Goal: Task Accomplishment & Management: Use online tool/utility

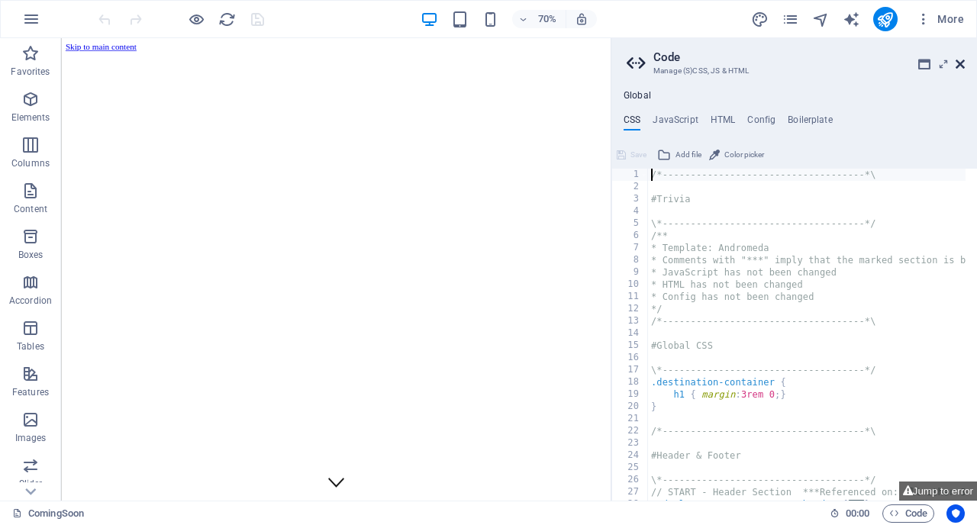
click at [962, 61] on icon at bounding box center [959, 64] width 9 height 12
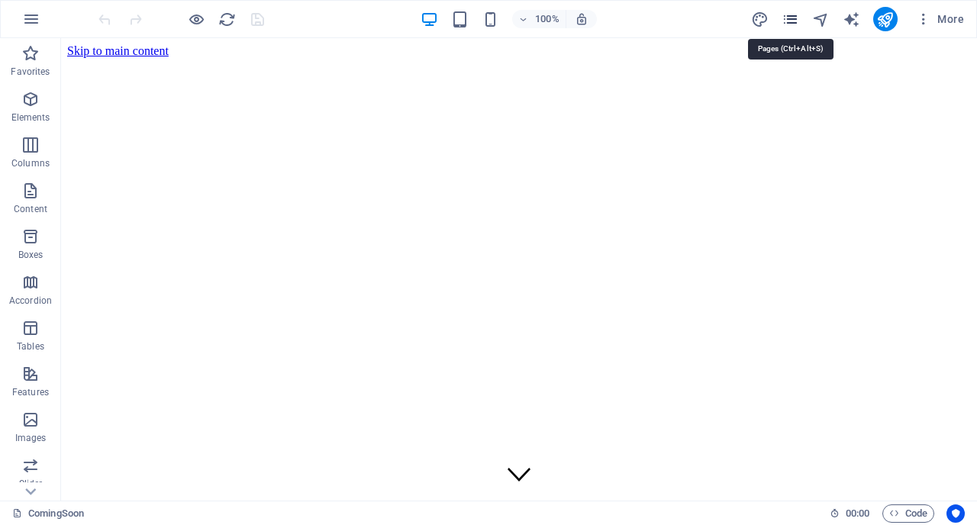
click at [795, 18] on icon "pages" at bounding box center [790, 20] width 18 height 18
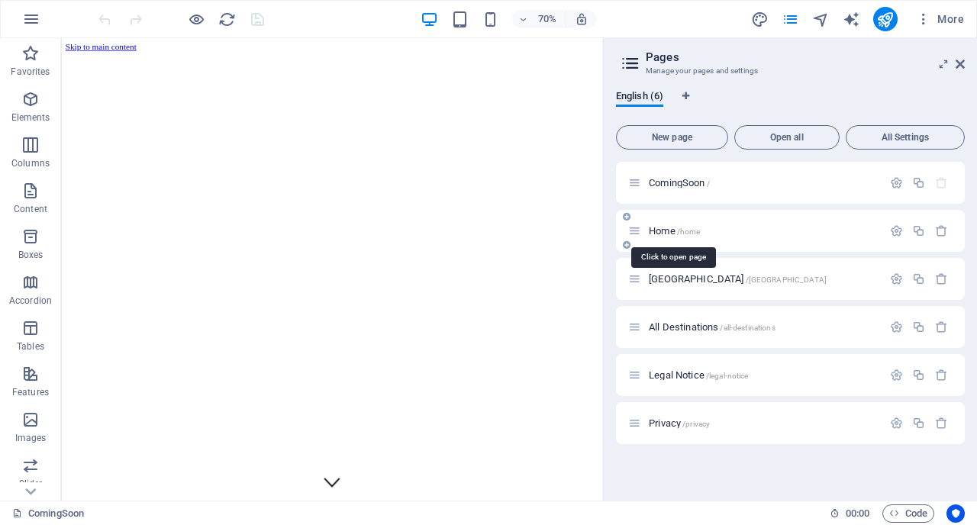
click at [661, 231] on span "Home /home" at bounding box center [674, 230] width 51 height 11
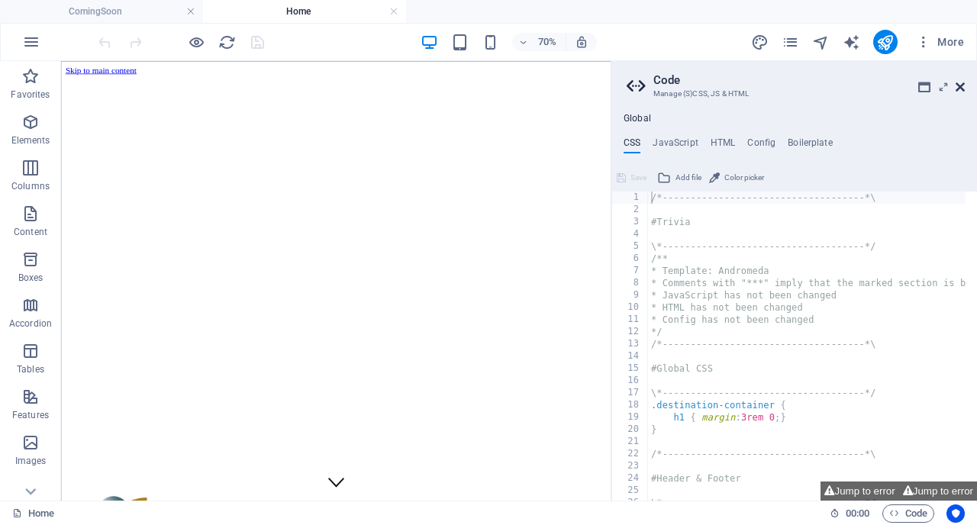
scroll to position [11, 0]
click at [961, 88] on icon at bounding box center [959, 87] width 9 height 12
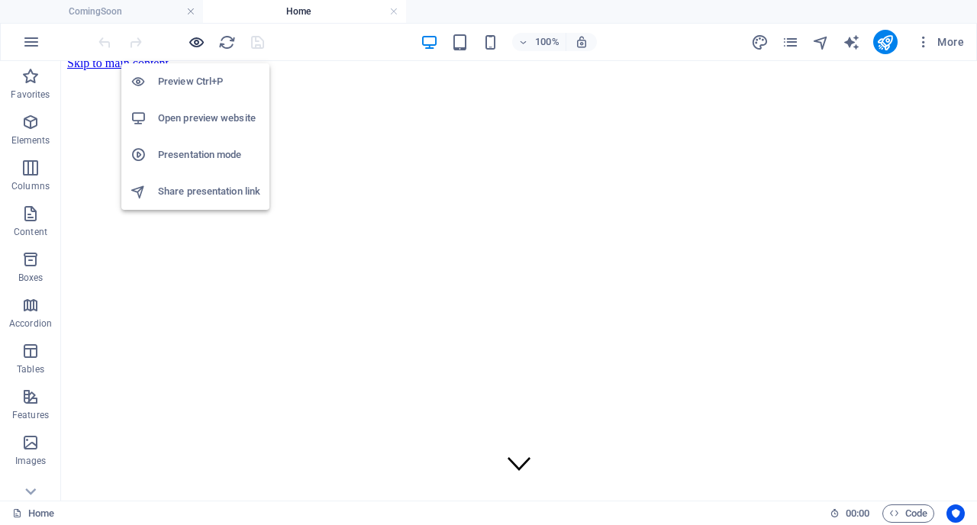
click at [193, 41] on icon "button" at bounding box center [197, 43] width 18 height 18
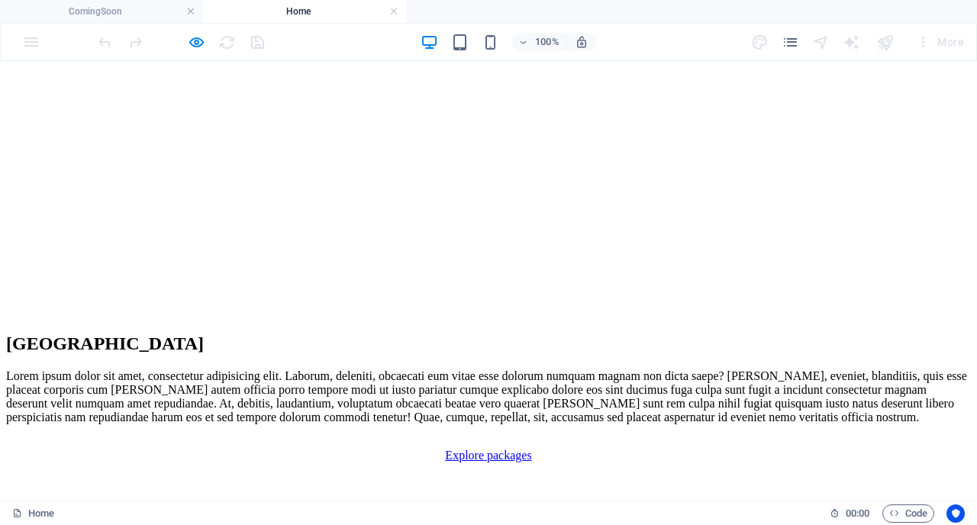
scroll to position [3603, 0]
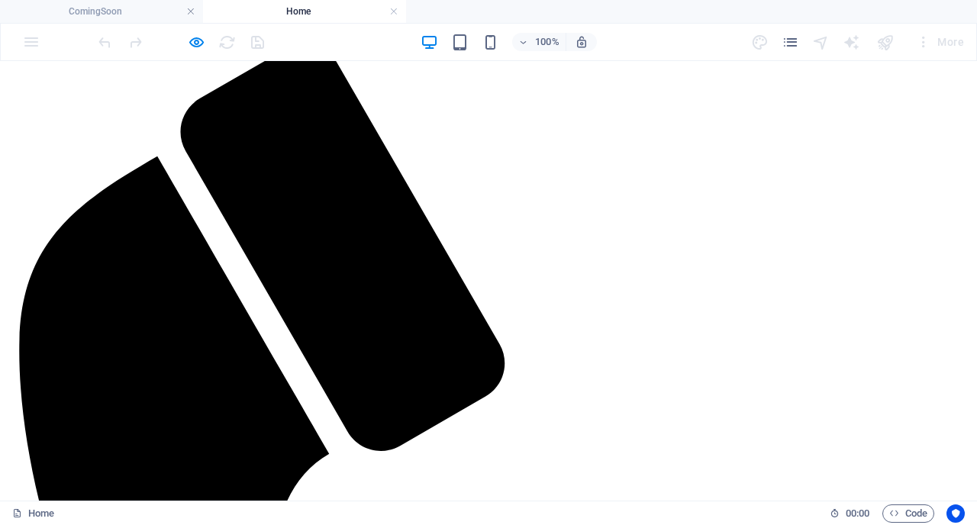
scroll to position [913, 0]
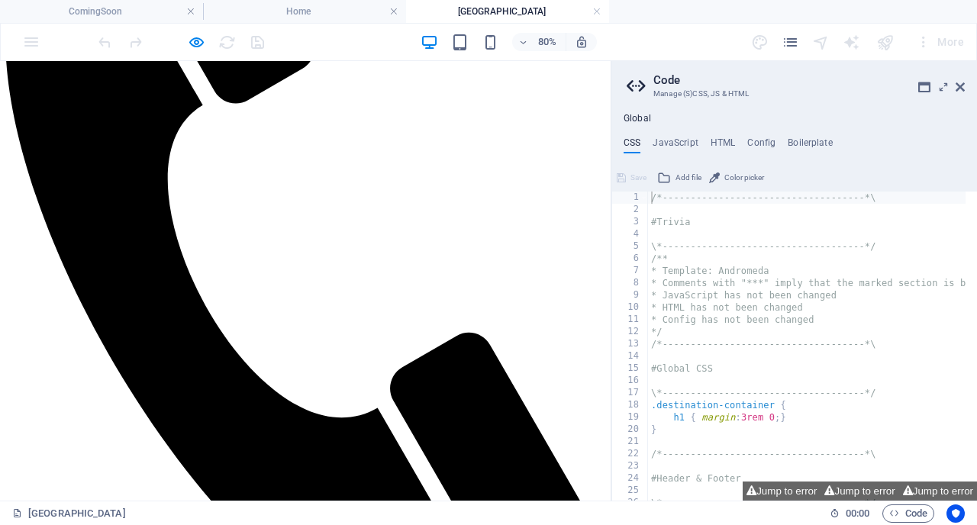
scroll to position [529, 0]
click at [961, 89] on icon at bounding box center [959, 87] width 9 height 12
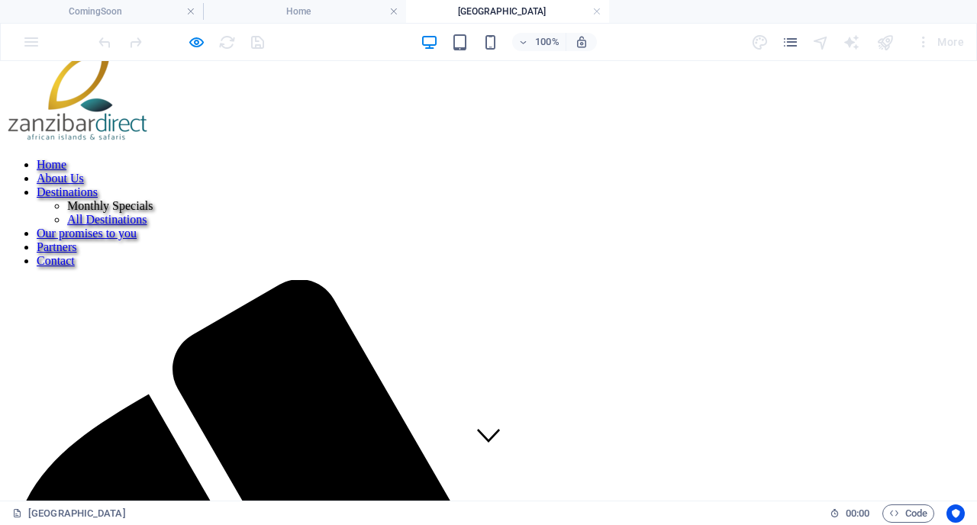
scroll to position [0, 0]
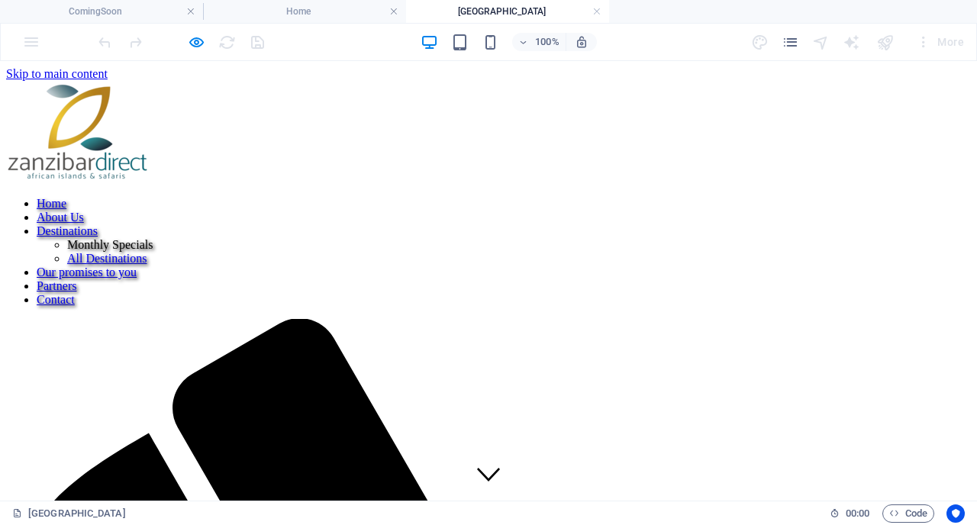
click at [366, 197] on nav "Home About Us Destinations Monthly Specials All Destinations Our promises to yo…" at bounding box center [488, 252] width 964 height 110
click at [262, 197] on nav "Home About Us Destinations Monthly Specials All Destinations Our promises to yo…" at bounding box center [488, 252] width 964 height 110
click at [597, 13] on link at bounding box center [596, 12] width 9 height 14
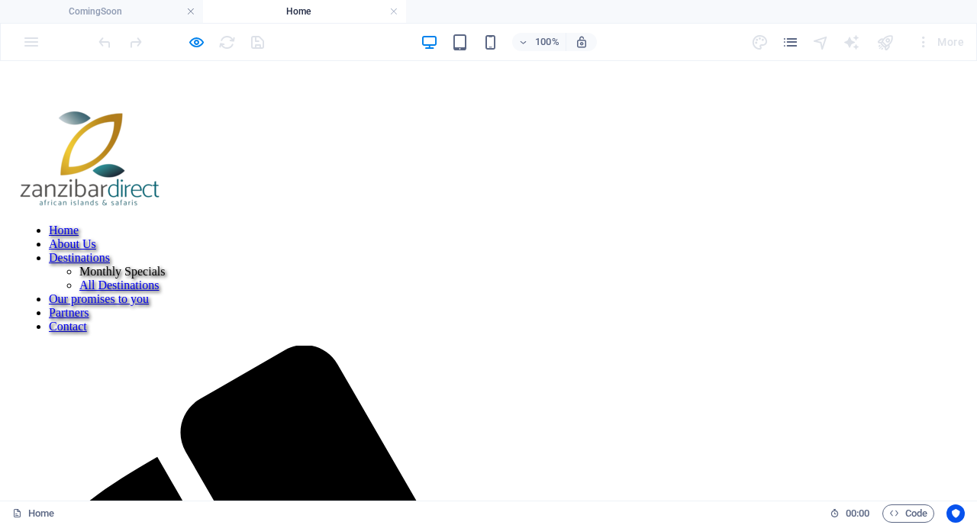
scroll to position [555, 0]
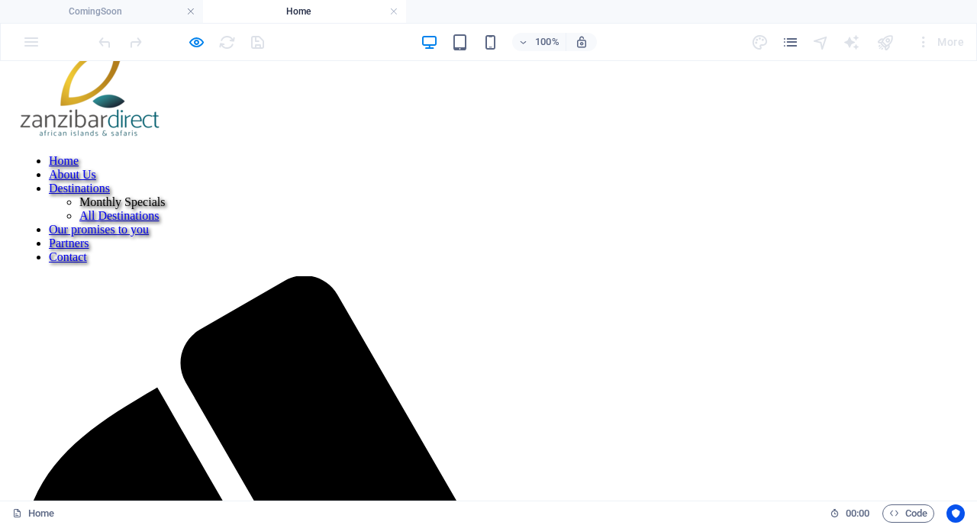
click at [96, 168] on link "About Us" at bounding box center [72, 174] width 47 height 13
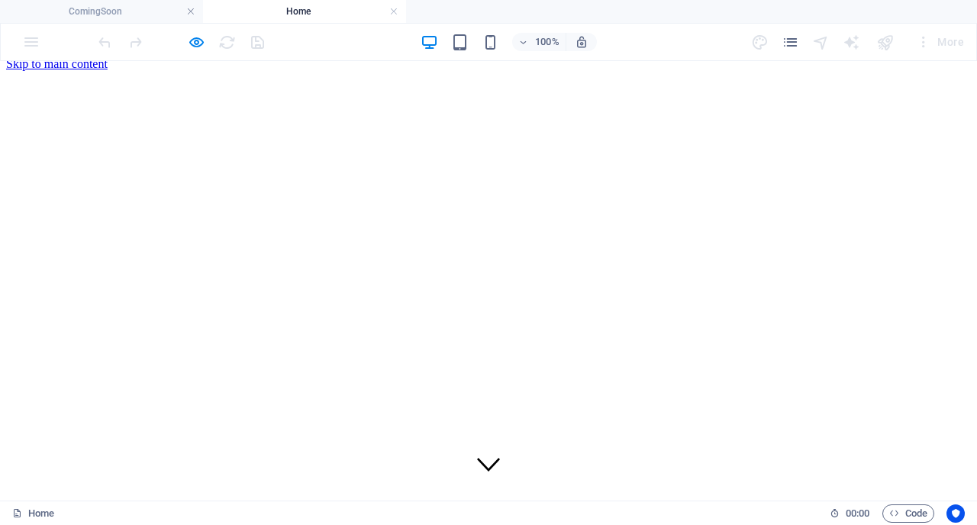
scroll to position [0, 0]
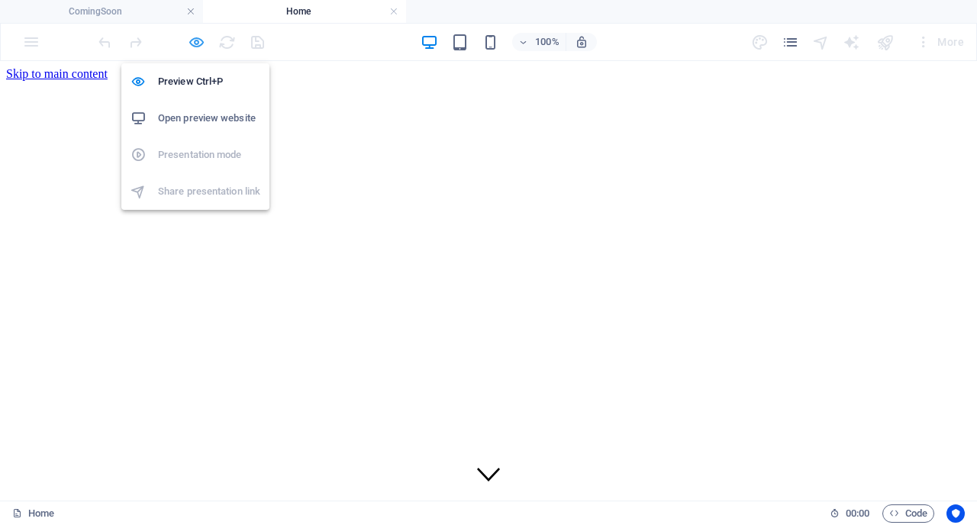
click at [196, 42] on icon "button" at bounding box center [197, 43] width 18 height 18
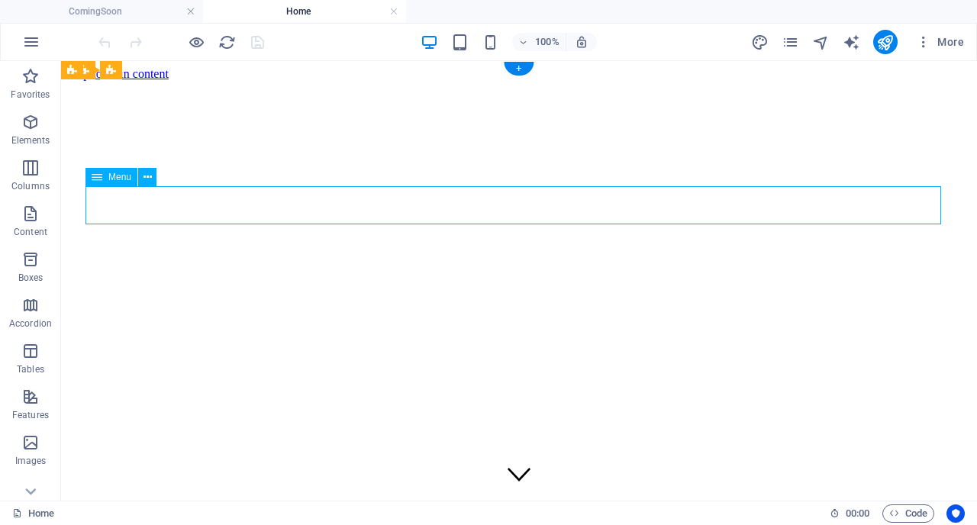
select select
select select "3"
select select
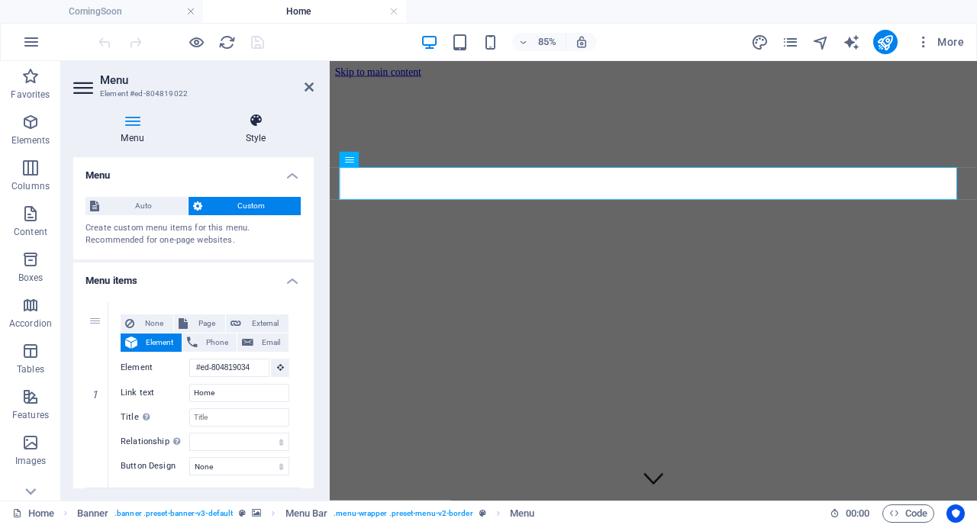
click at [259, 124] on icon at bounding box center [256, 120] width 116 height 15
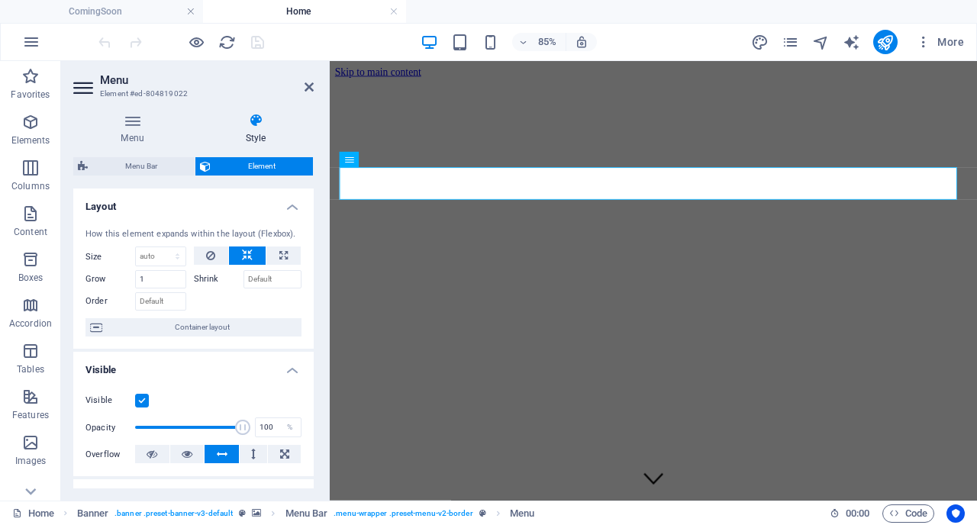
click at [289, 210] on h4 "Layout" at bounding box center [193, 201] width 240 height 27
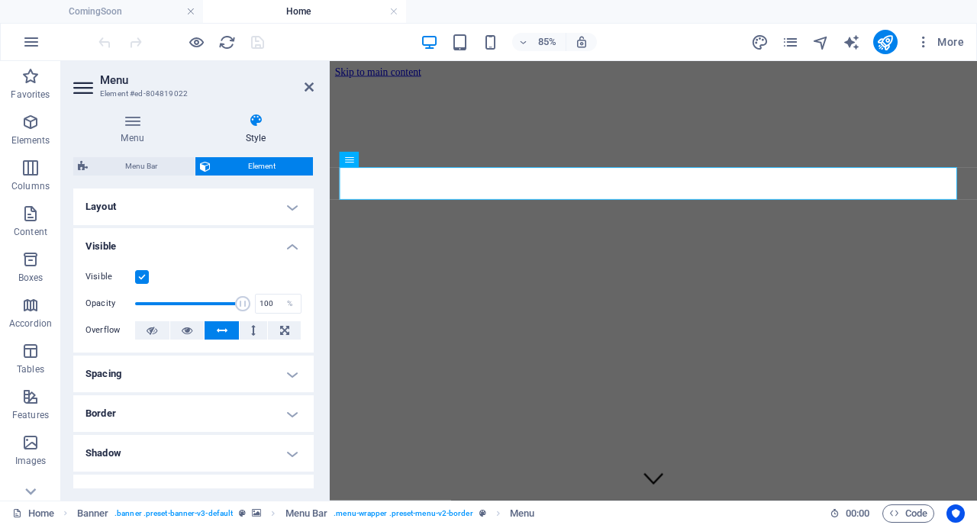
click at [293, 253] on h4 "Visible" at bounding box center [193, 241] width 240 height 27
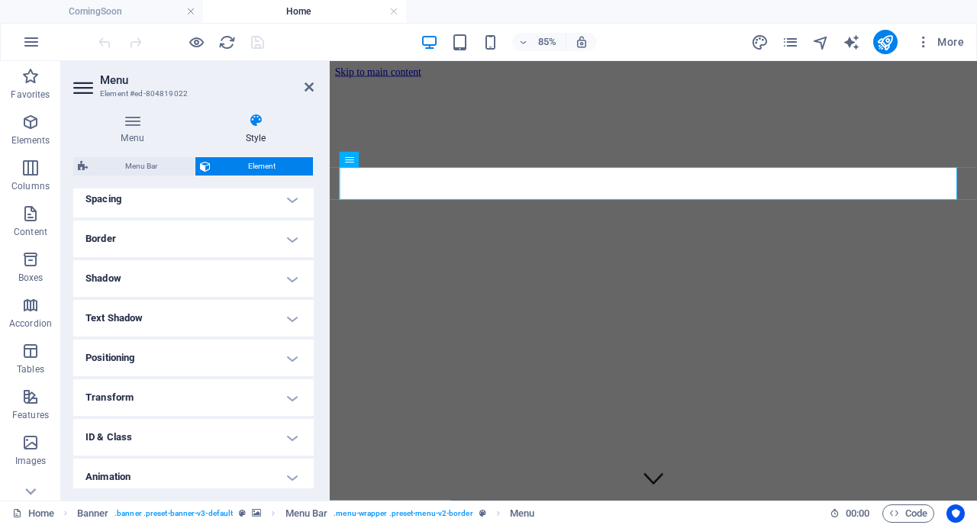
scroll to position [79, 0]
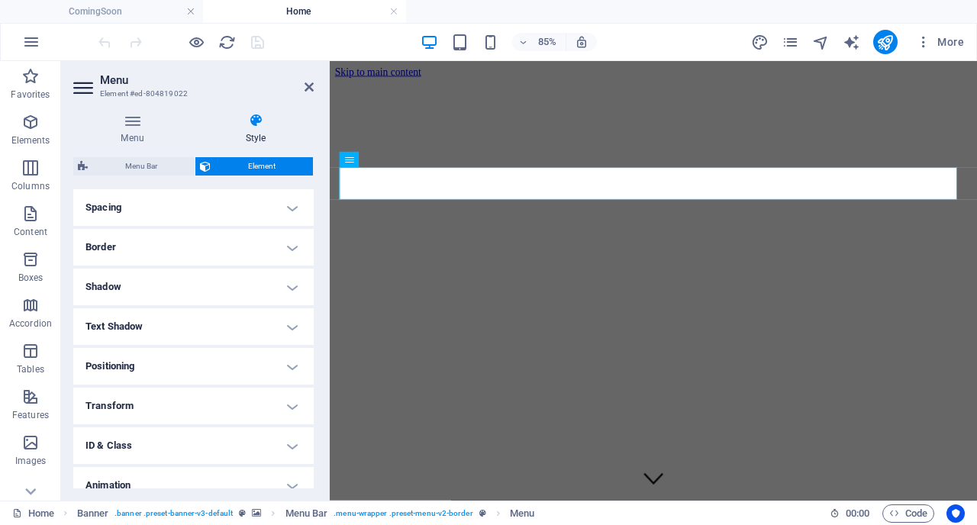
click at [296, 247] on h4 "Border" at bounding box center [193, 247] width 240 height 37
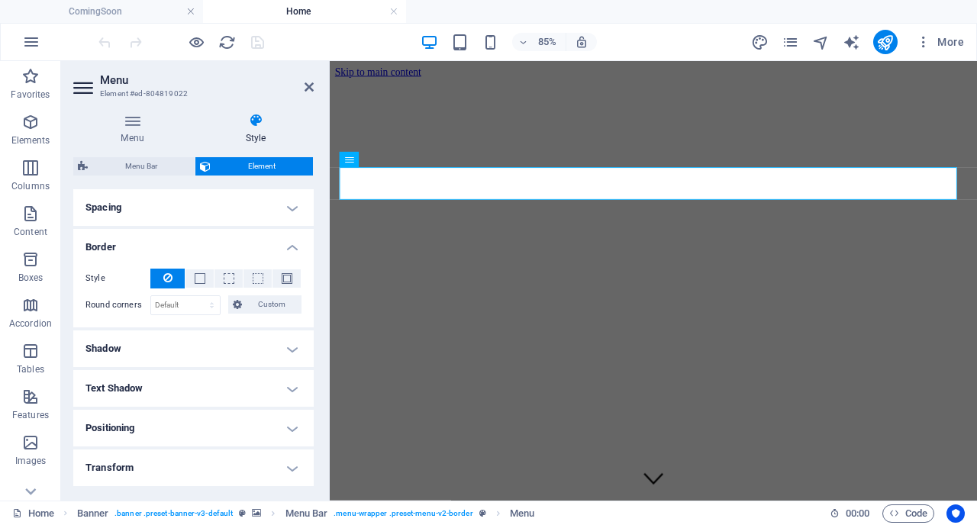
click at [296, 247] on h4 "Border" at bounding box center [193, 242] width 240 height 27
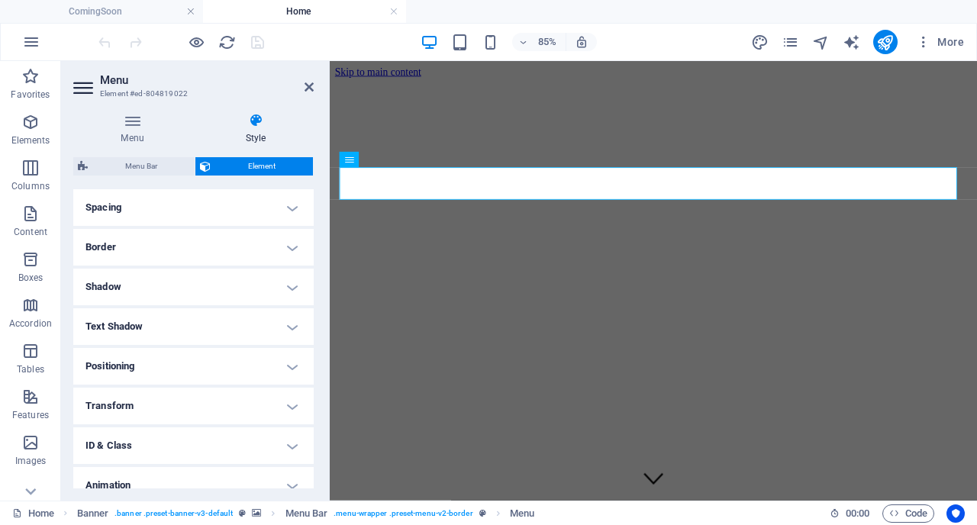
scroll to position [133, 0]
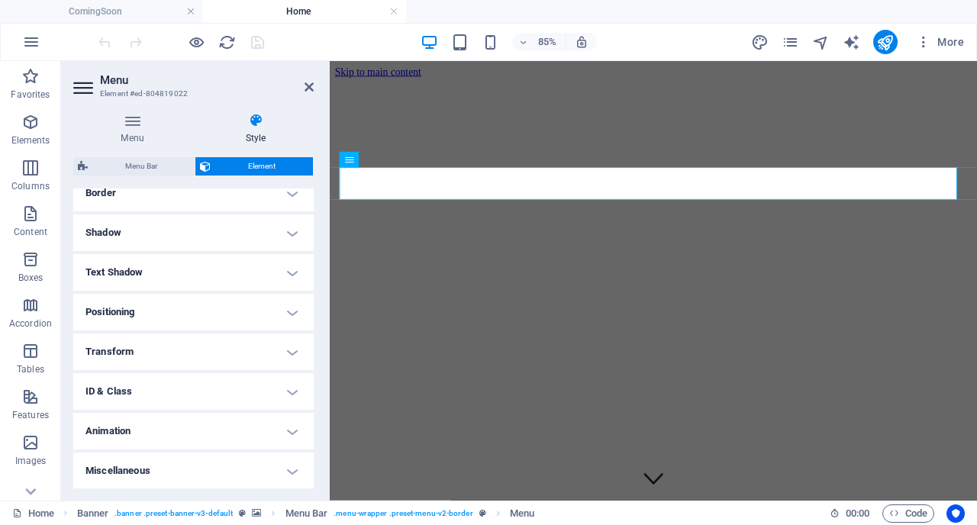
click at [291, 224] on h4 "Shadow" at bounding box center [193, 232] width 240 height 37
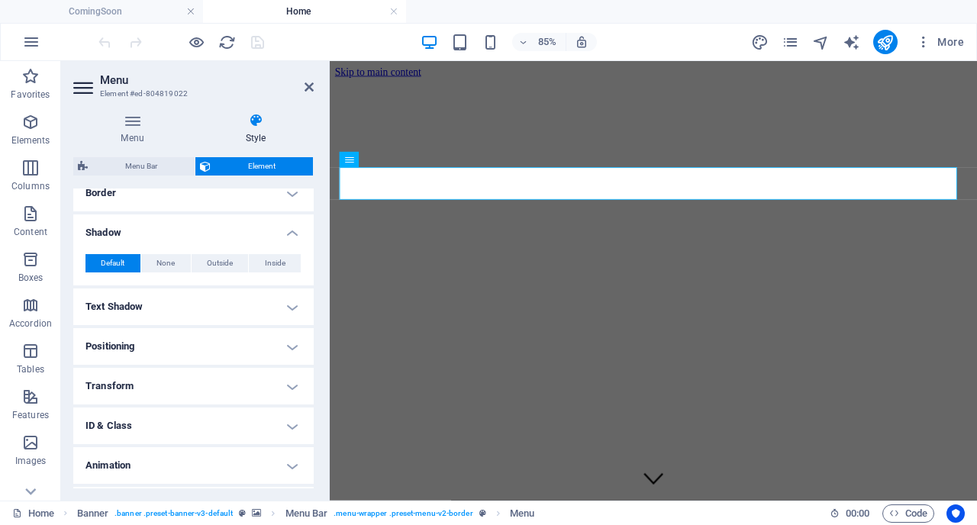
click at [292, 301] on h4 "Text Shadow" at bounding box center [193, 306] width 240 height 37
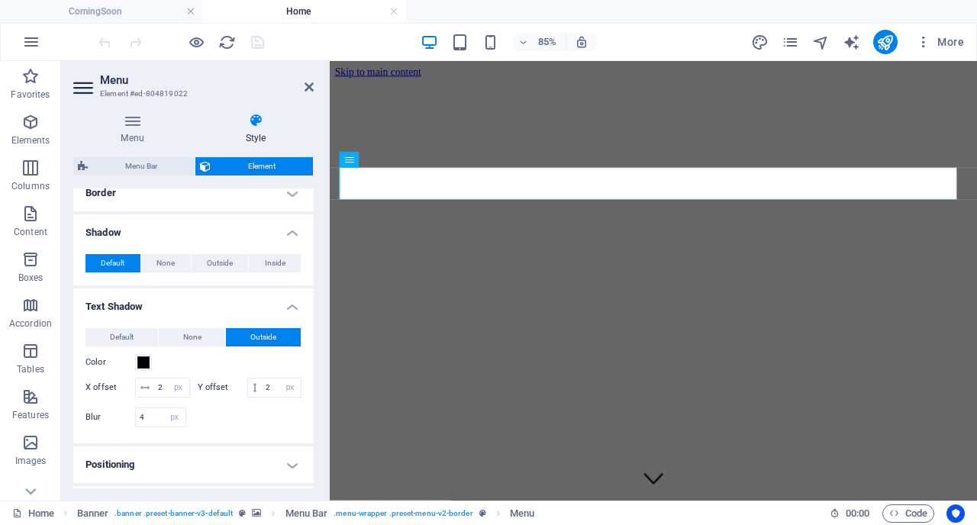
scroll to position [305, 0]
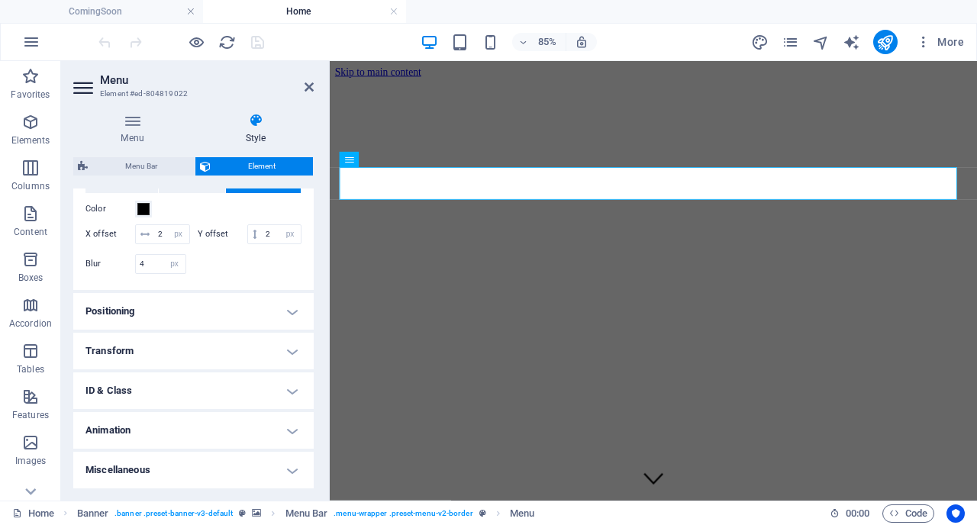
click at [292, 301] on h4 "Positioning" at bounding box center [193, 311] width 240 height 37
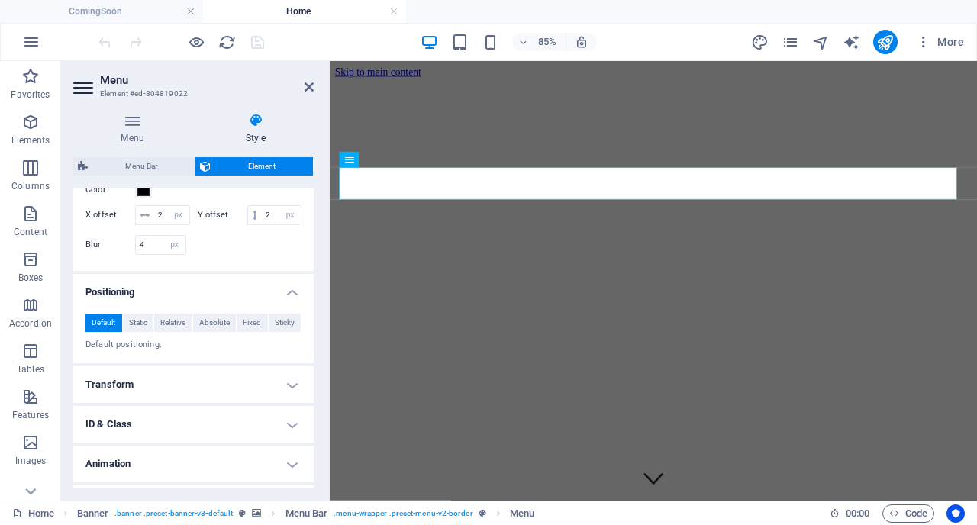
scroll to position [359, 0]
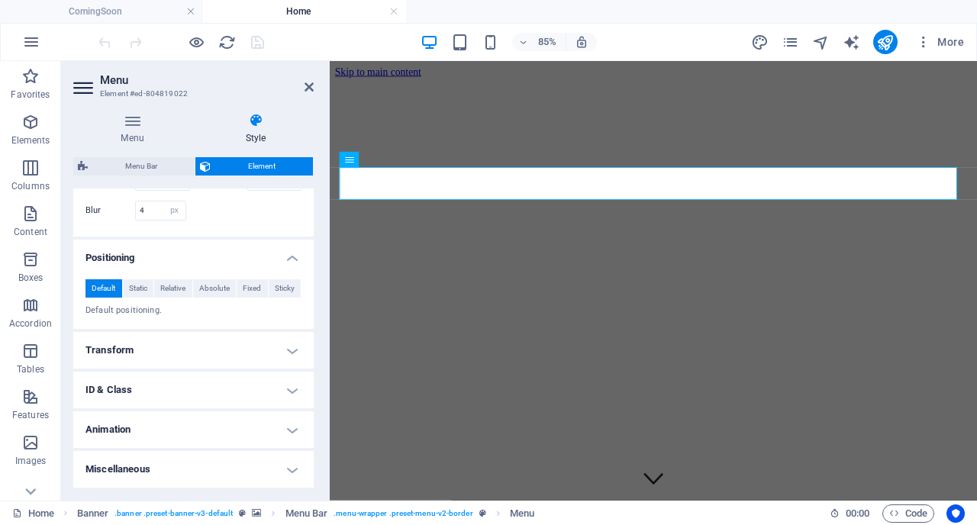
click at [291, 349] on h4 "Transform" at bounding box center [193, 350] width 240 height 37
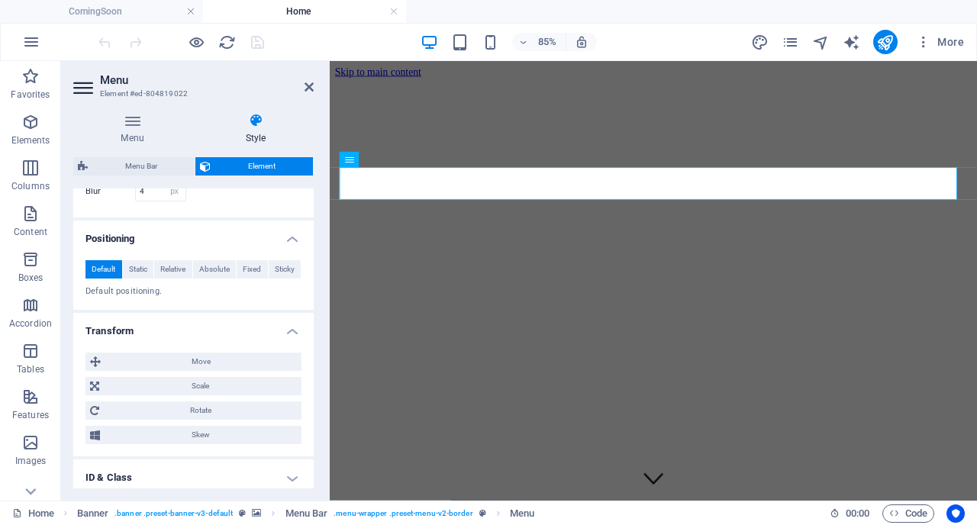
scroll to position [465, 0]
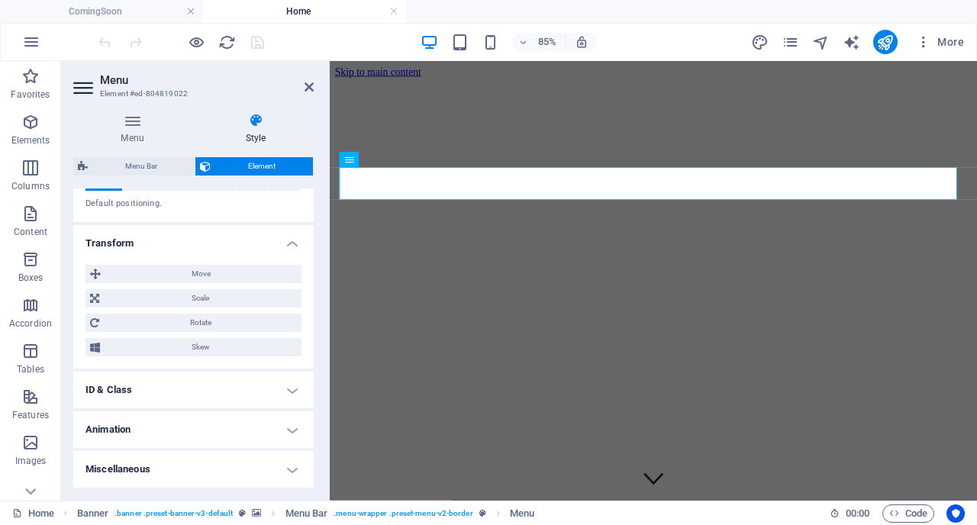
click at [294, 387] on h4 "ID & Class" at bounding box center [193, 390] width 240 height 37
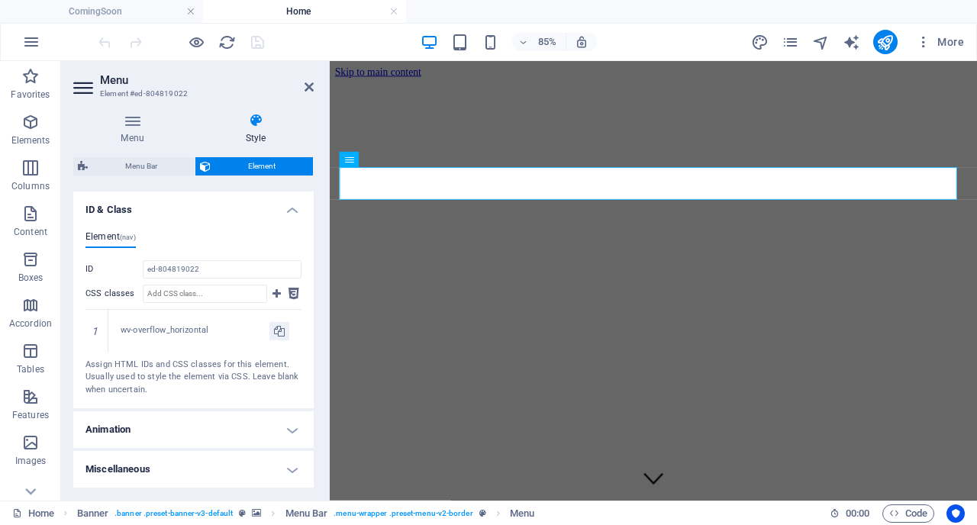
scroll to position [645, 0]
click at [286, 427] on h4 "Animation" at bounding box center [193, 429] width 240 height 37
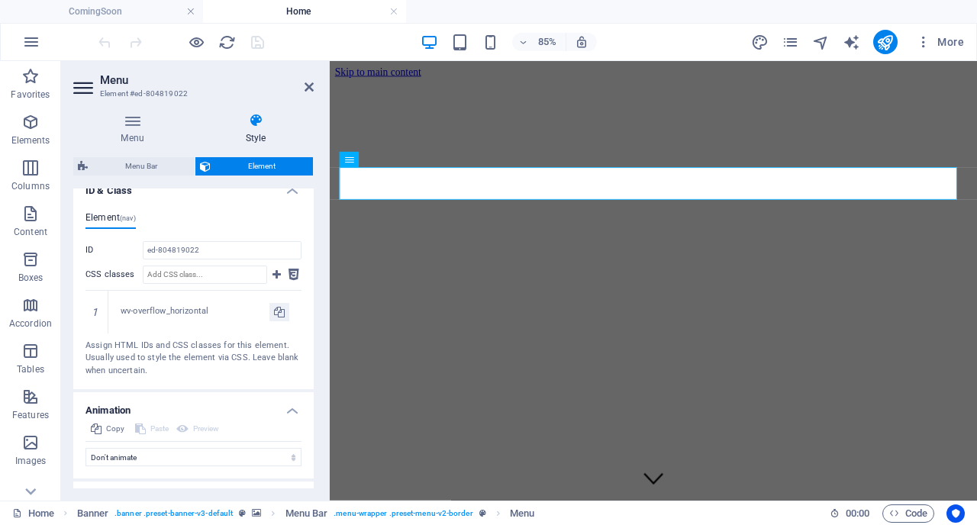
scroll to position [695, 0]
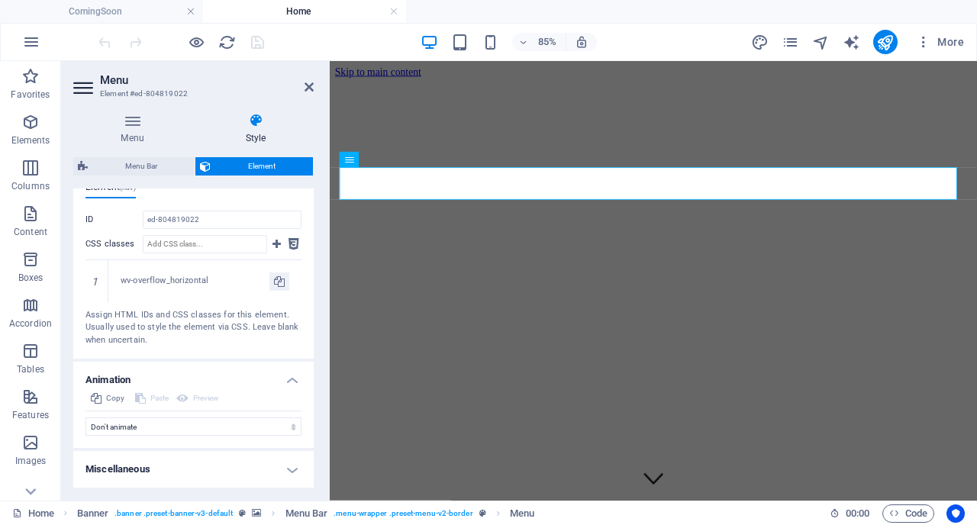
click at [289, 472] on h4 "Miscellaneous" at bounding box center [193, 469] width 240 height 37
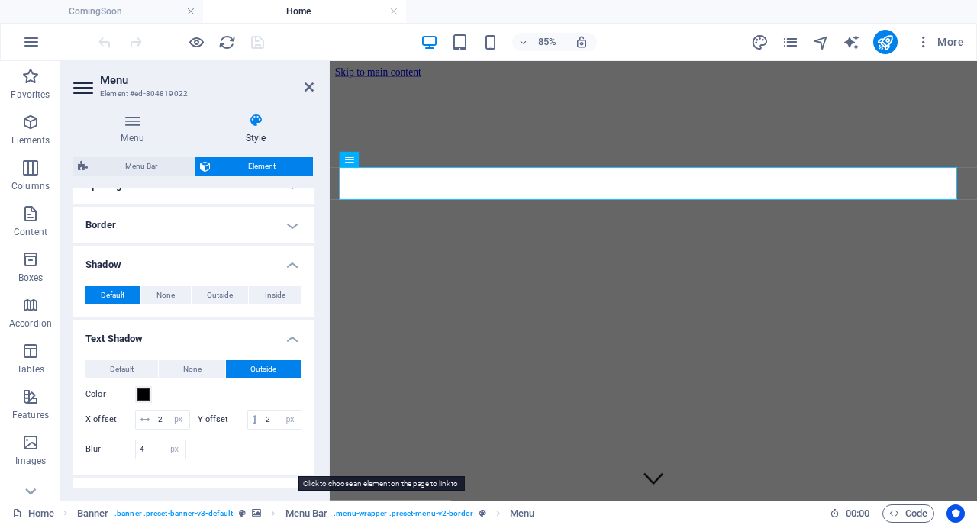
scroll to position [0, 0]
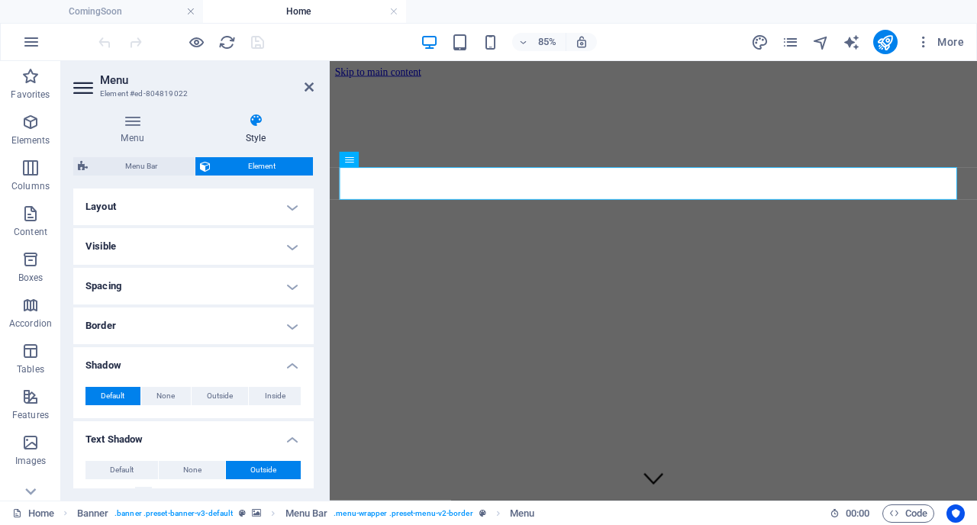
click at [214, 203] on h4 "Layout" at bounding box center [193, 206] width 240 height 37
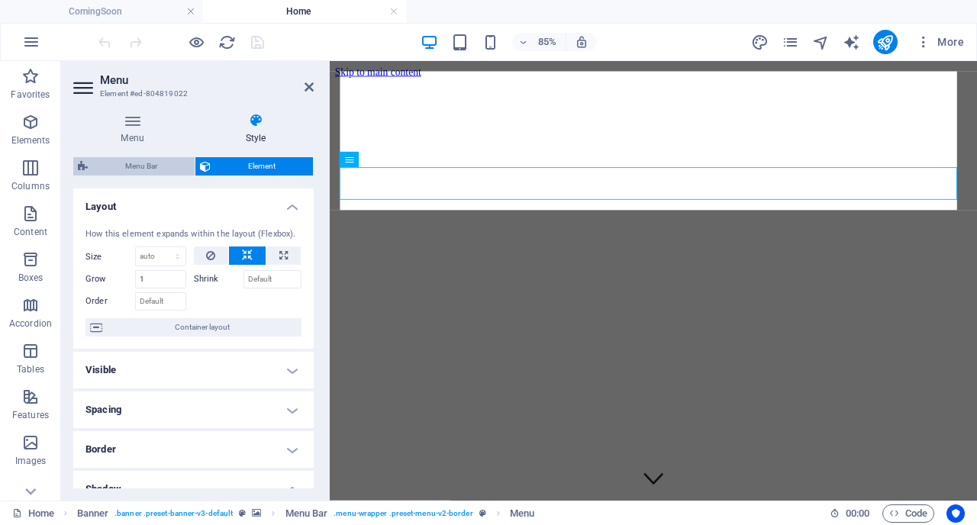
click at [137, 171] on span "Menu Bar" at bounding box center [141, 166] width 98 height 18
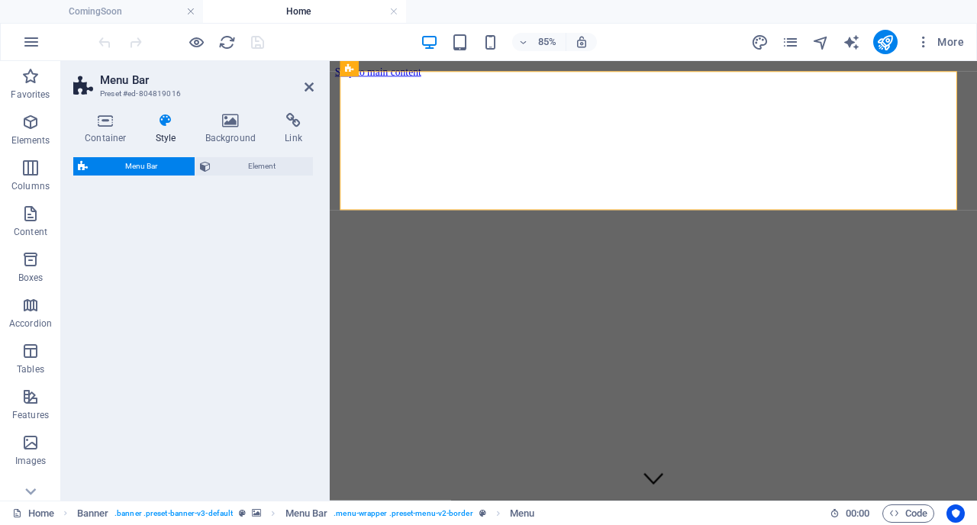
select select "rem"
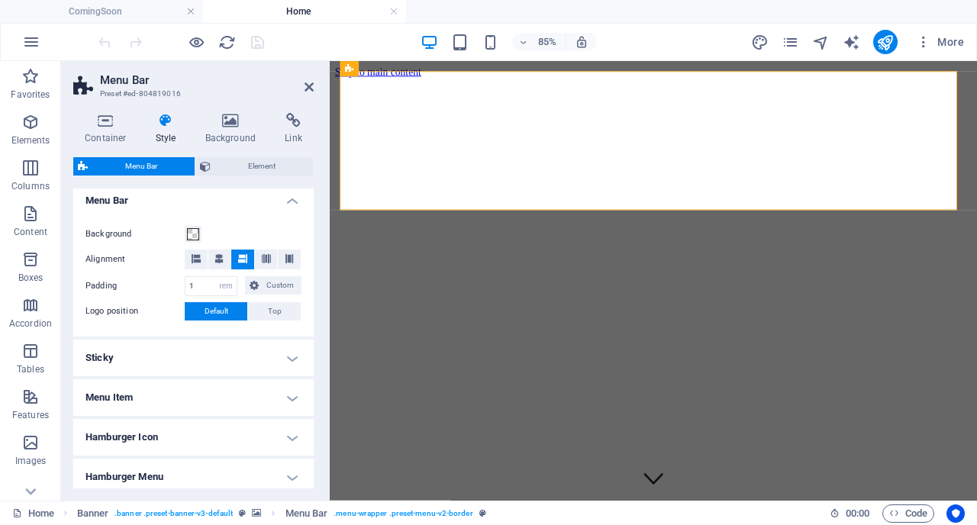
scroll to position [259, 0]
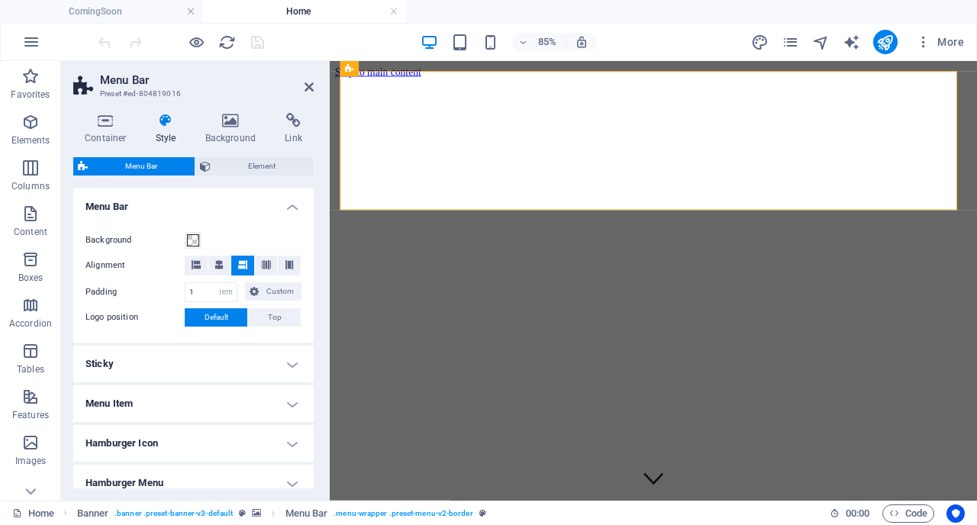
click at [286, 208] on h4 "Menu Bar" at bounding box center [193, 201] width 240 height 27
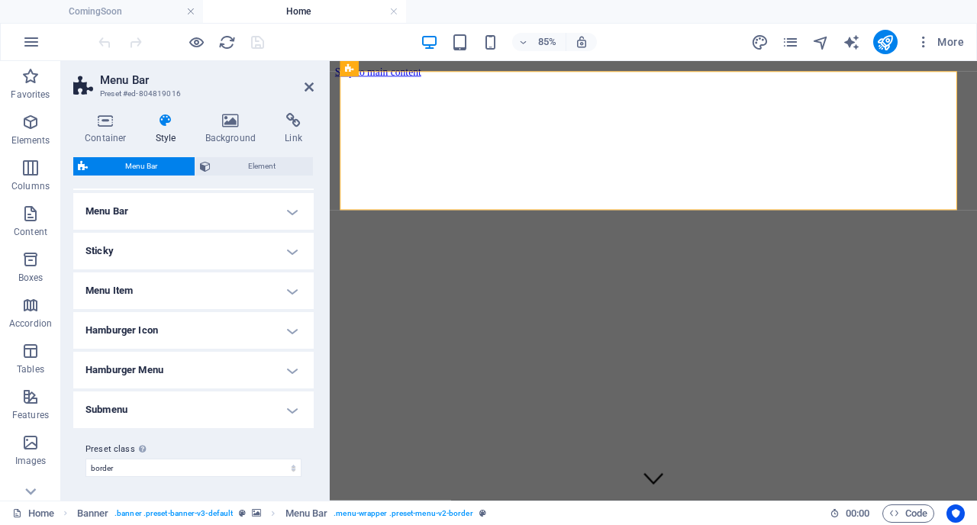
click at [288, 210] on h4 "Menu Bar" at bounding box center [193, 211] width 240 height 37
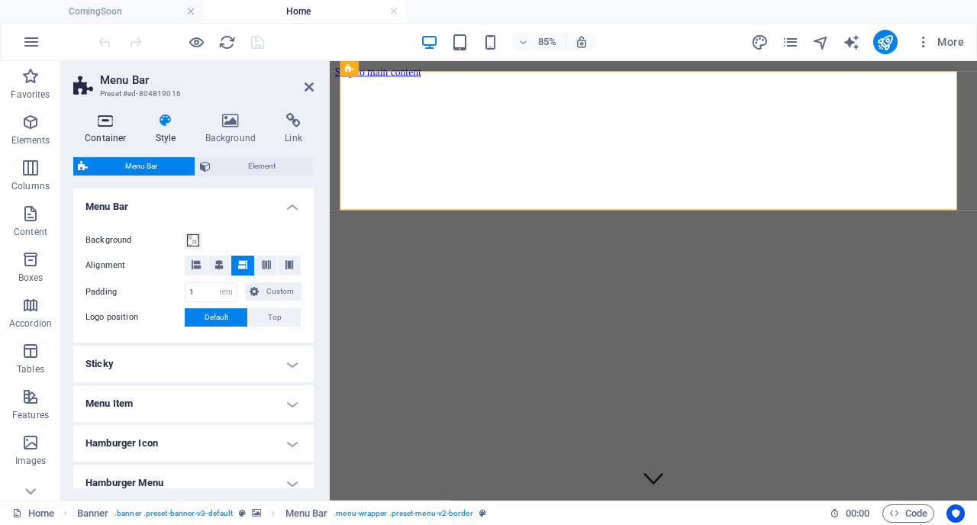
click at [104, 123] on icon at bounding box center [105, 120] width 65 height 15
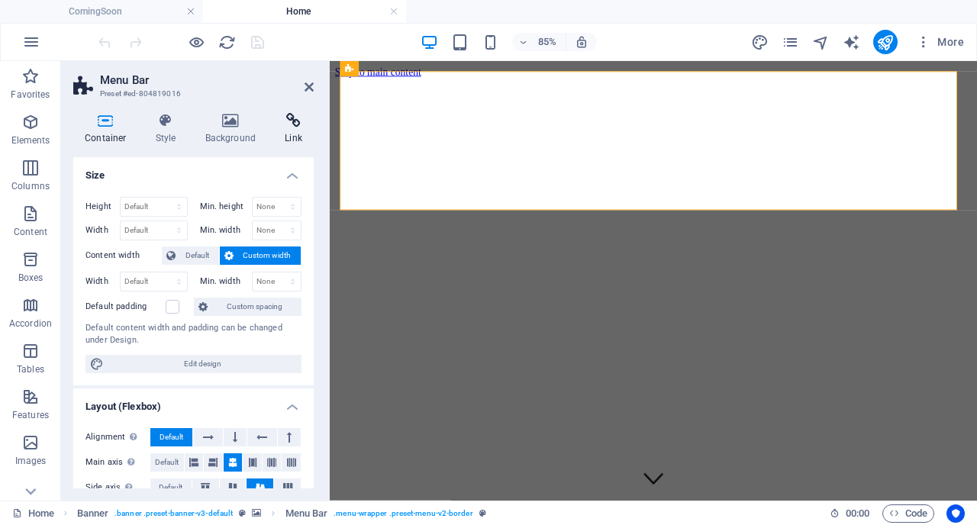
click at [298, 118] on icon at bounding box center [293, 120] width 40 height 15
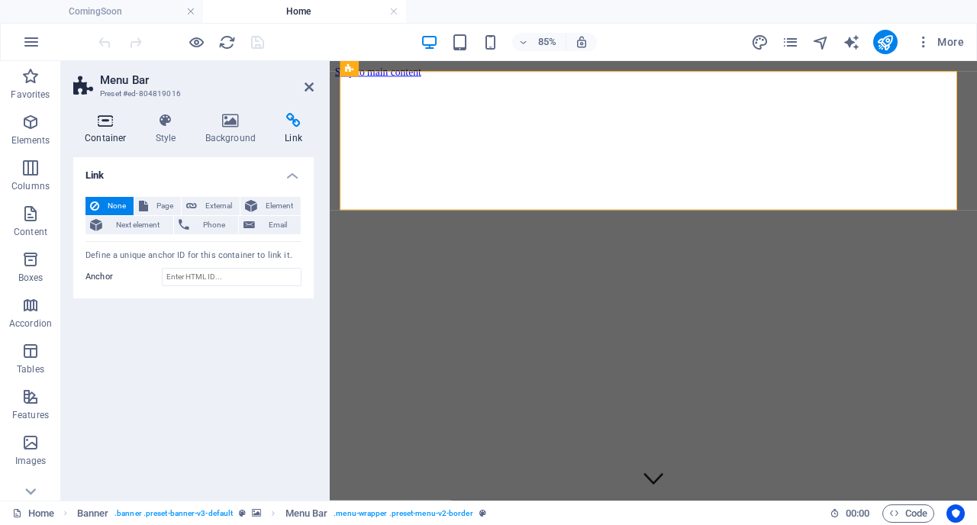
click at [114, 125] on icon at bounding box center [105, 120] width 65 height 15
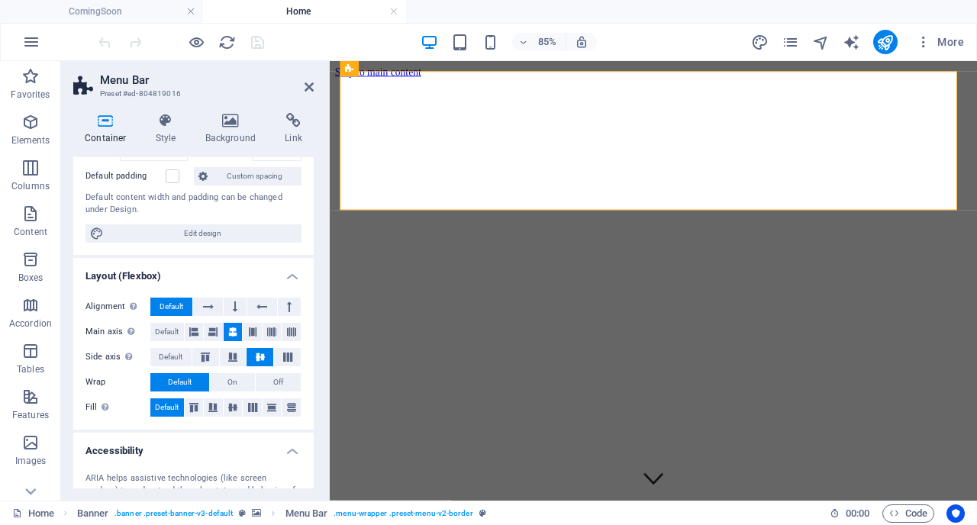
scroll to position [128, 0]
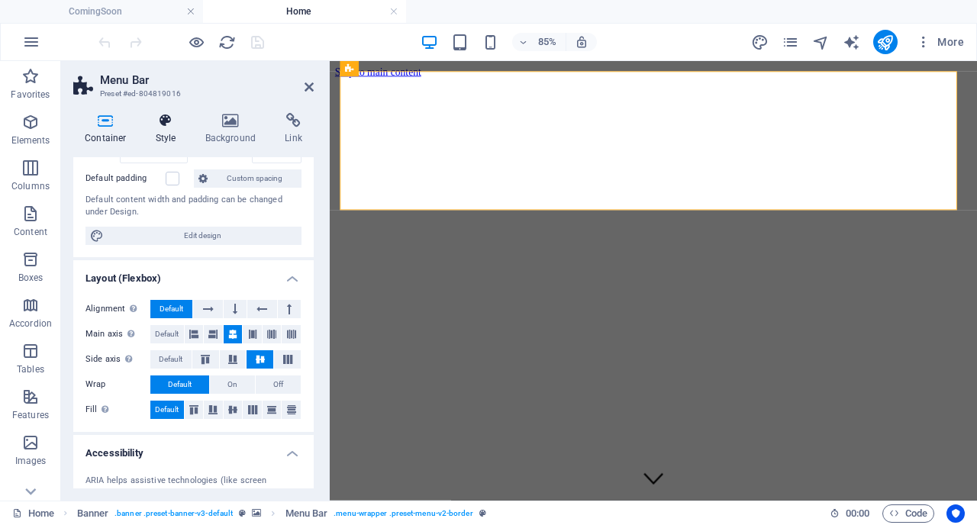
click at [167, 127] on icon at bounding box center [165, 120] width 43 height 15
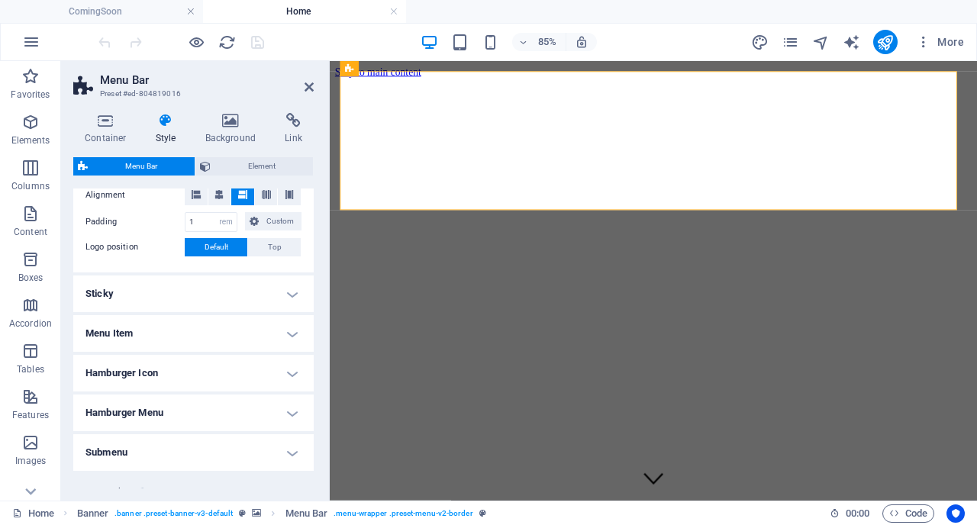
scroll to position [344, 0]
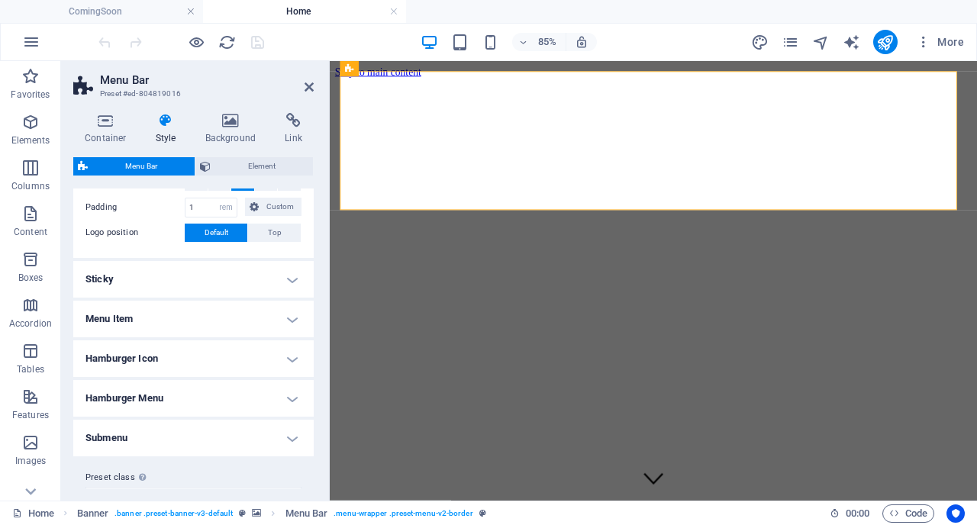
click at [209, 265] on h4 "Sticky" at bounding box center [193, 279] width 240 height 37
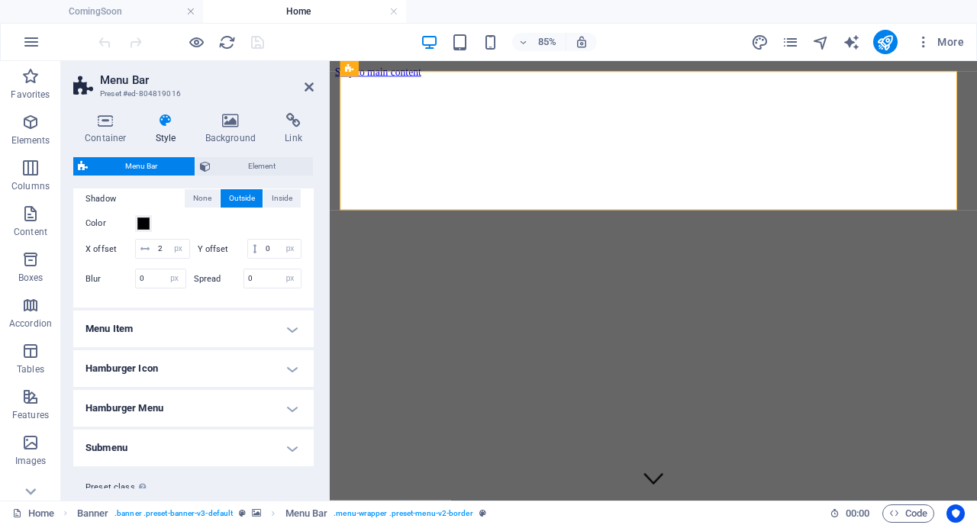
scroll to position [578, 0]
click at [209, 346] on h4 "Menu Item" at bounding box center [193, 327] width 240 height 37
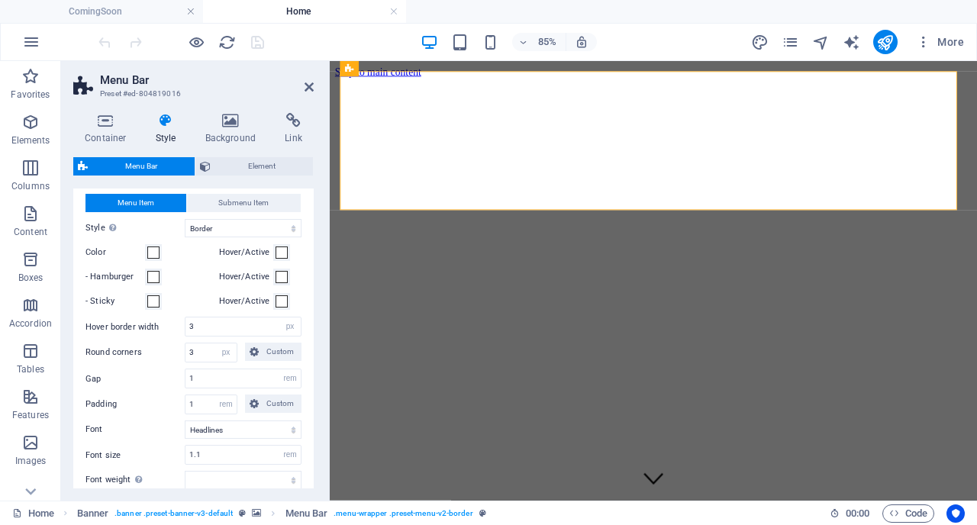
scroll to position [747, 0]
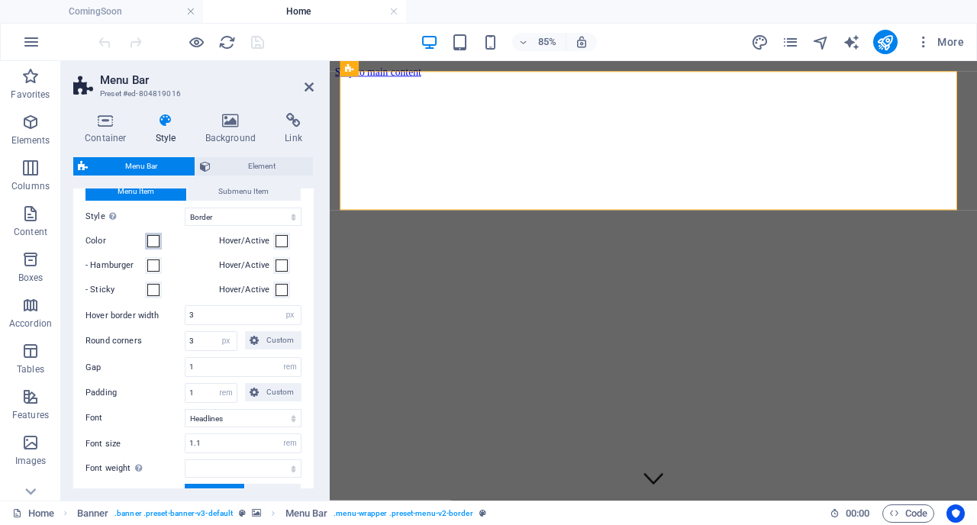
click at [155, 247] on span at bounding box center [153, 241] width 12 height 12
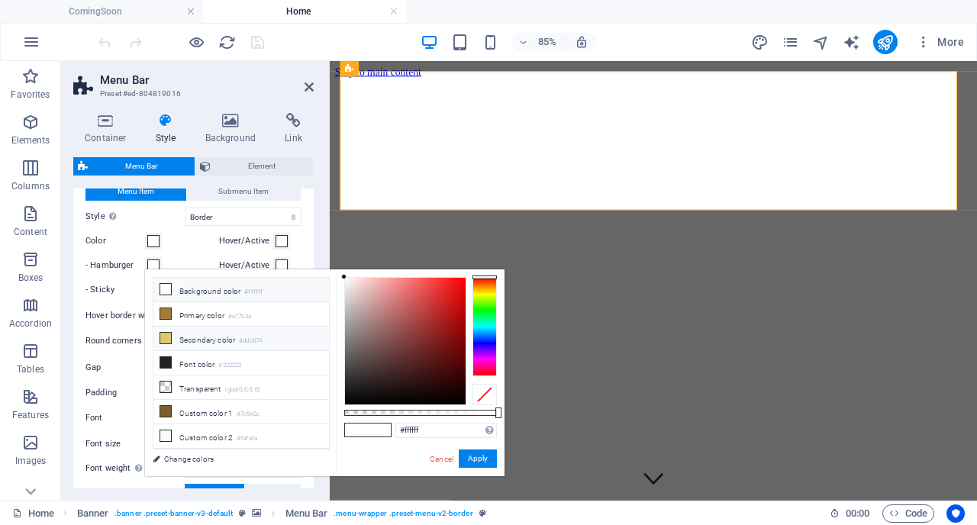
click at [166, 336] on icon at bounding box center [165, 338] width 11 height 11
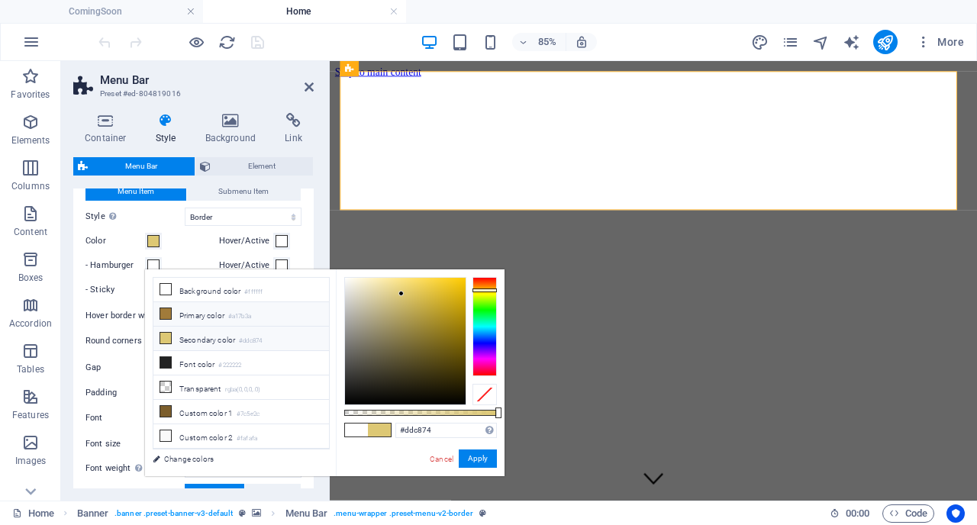
click at [193, 311] on li "Primary color #a17b3a" at bounding box center [240, 314] width 175 height 24
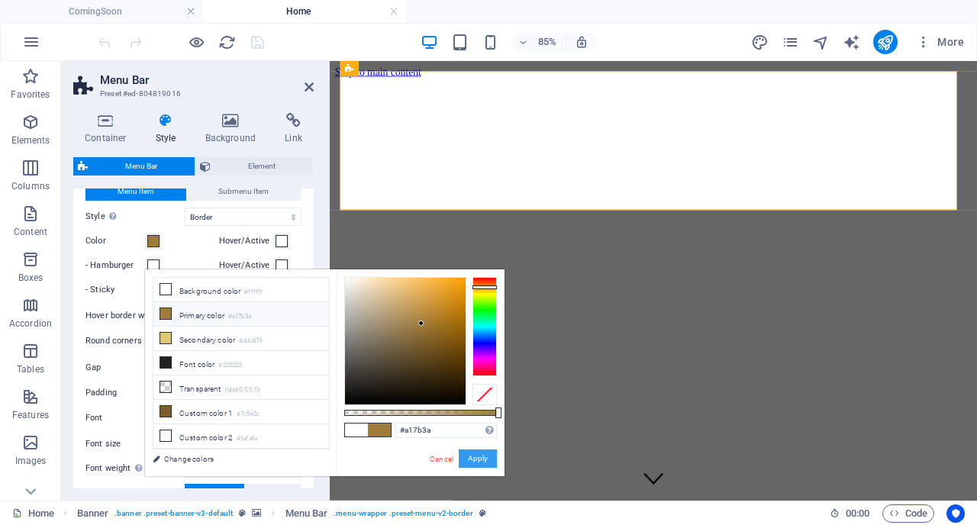
click at [489, 460] on button "Apply" at bounding box center [478, 458] width 38 height 18
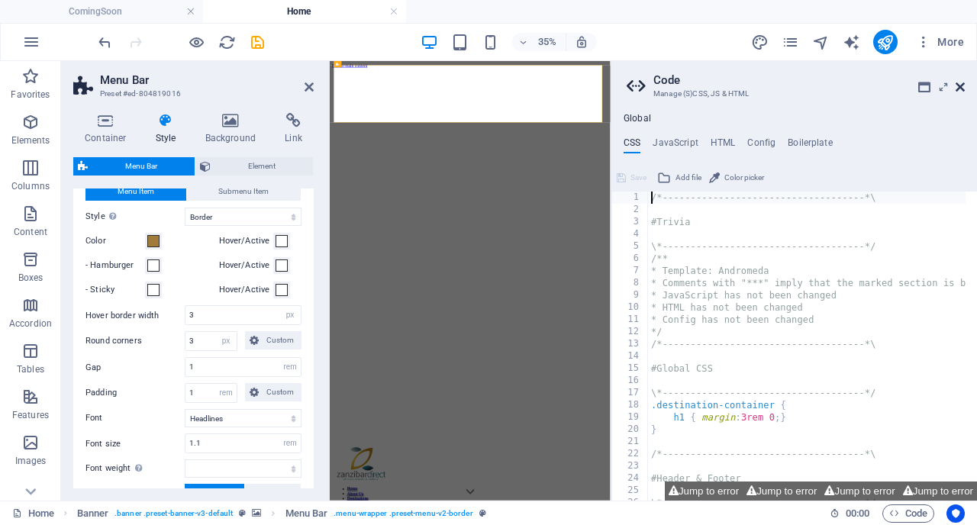
click at [964, 91] on icon at bounding box center [959, 87] width 9 height 12
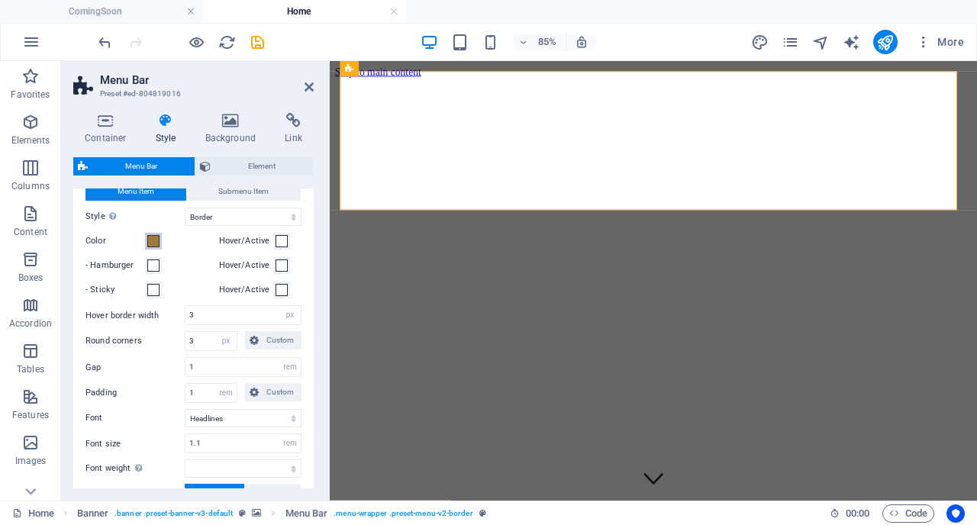
click at [153, 249] on button "Color" at bounding box center [153, 241] width 17 height 17
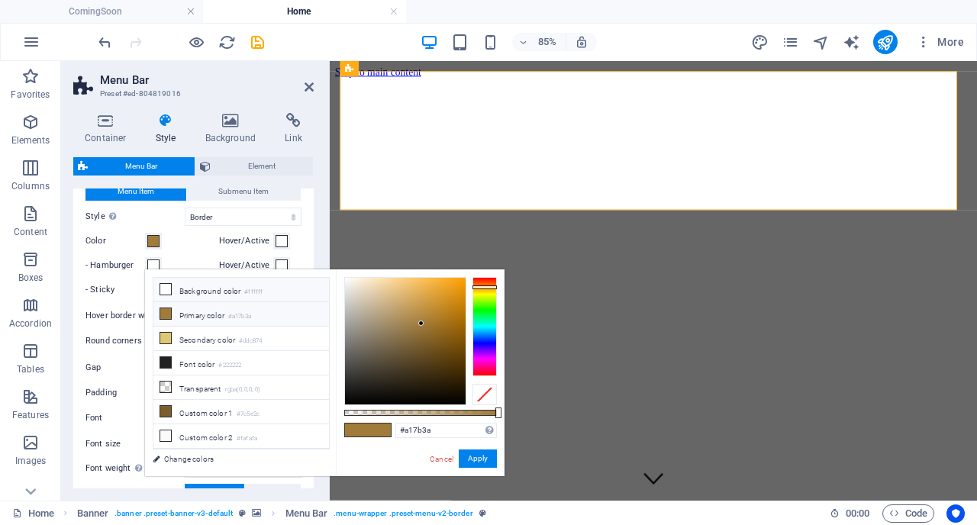
click at [166, 291] on icon at bounding box center [165, 289] width 11 height 11
type input "#ffffff"
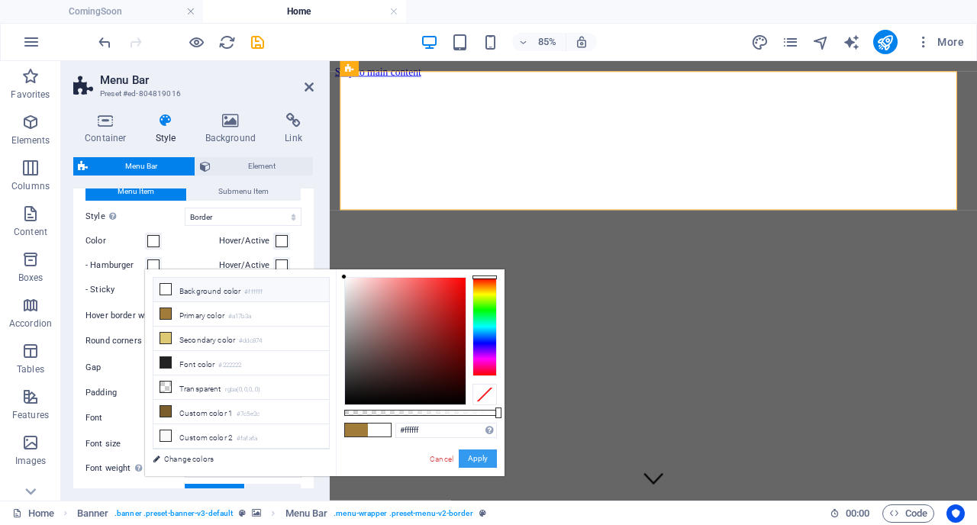
click at [471, 462] on button "Apply" at bounding box center [478, 458] width 38 height 18
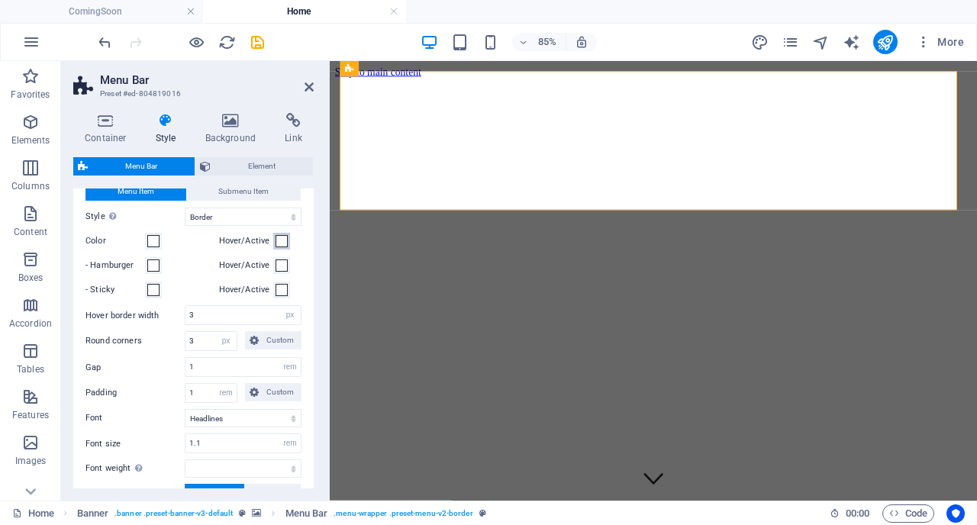
click at [282, 247] on span at bounding box center [281, 241] width 12 height 12
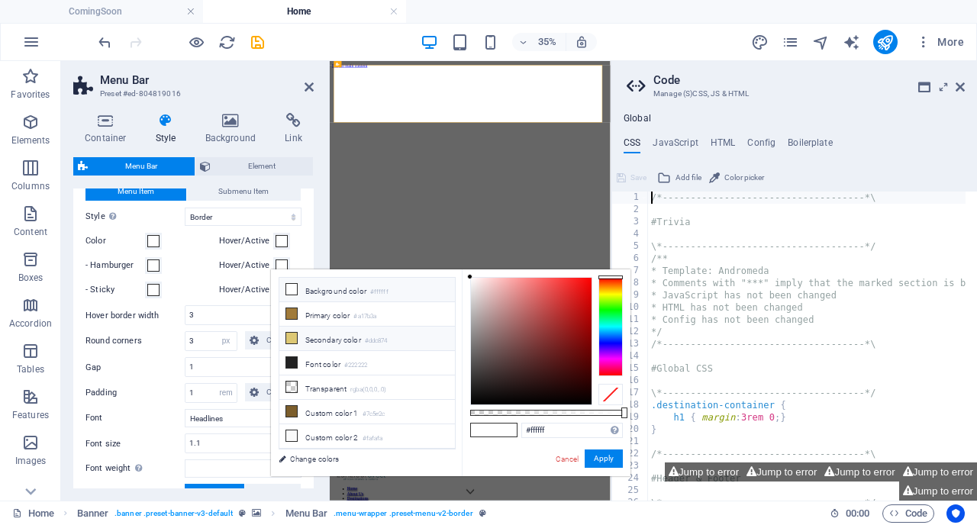
click at [291, 336] on icon at bounding box center [291, 338] width 11 height 11
type input "#ddc874"
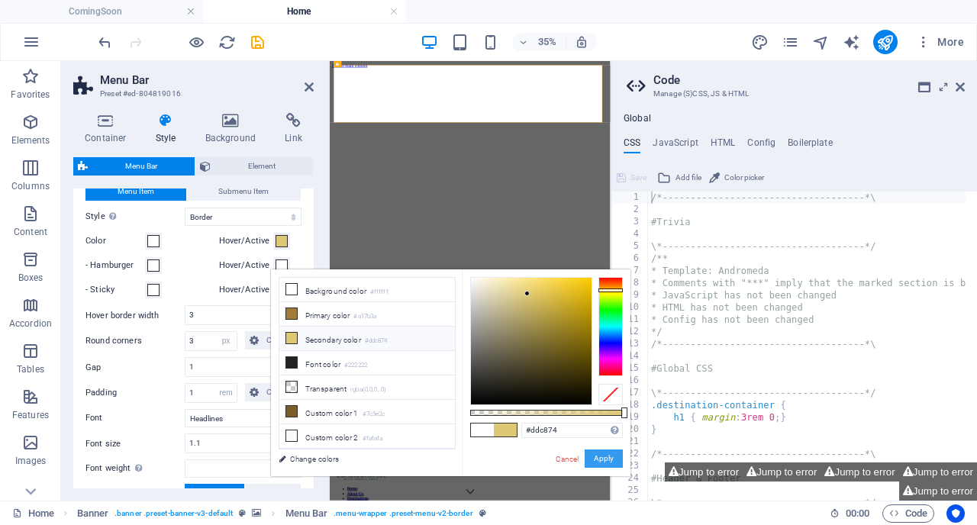
click at [609, 463] on button "Apply" at bounding box center [603, 458] width 38 height 18
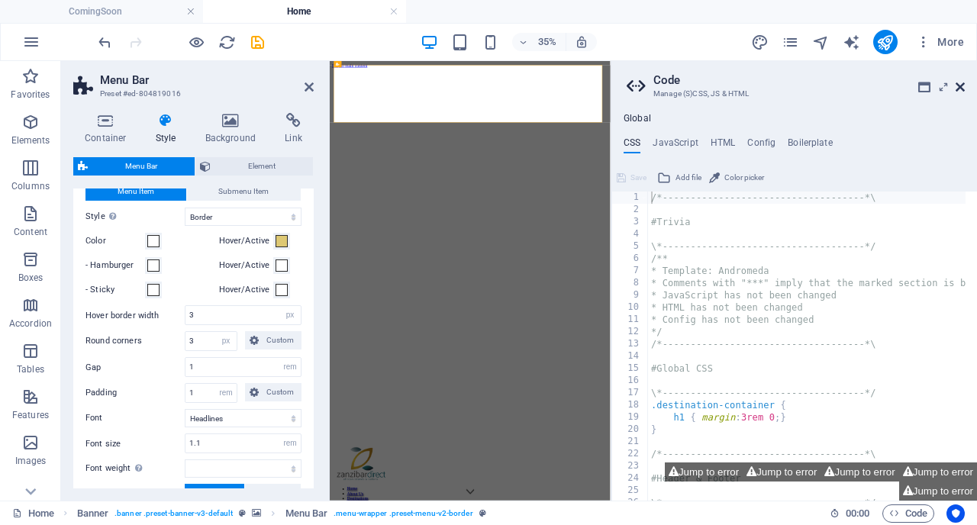
click at [958, 86] on icon at bounding box center [959, 87] width 9 height 12
click at [282, 272] on span at bounding box center [281, 265] width 12 height 12
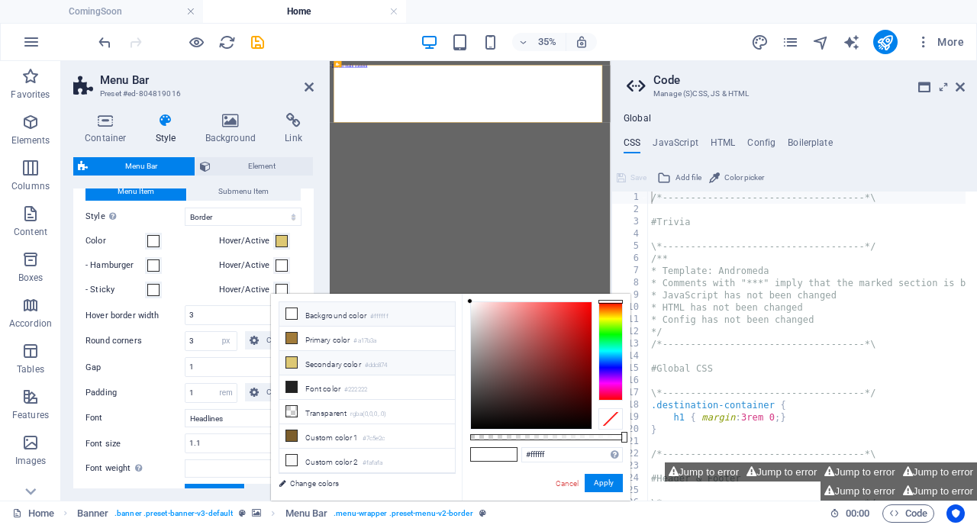
click at [294, 359] on icon at bounding box center [291, 362] width 11 height 11
type input "#ddc874"
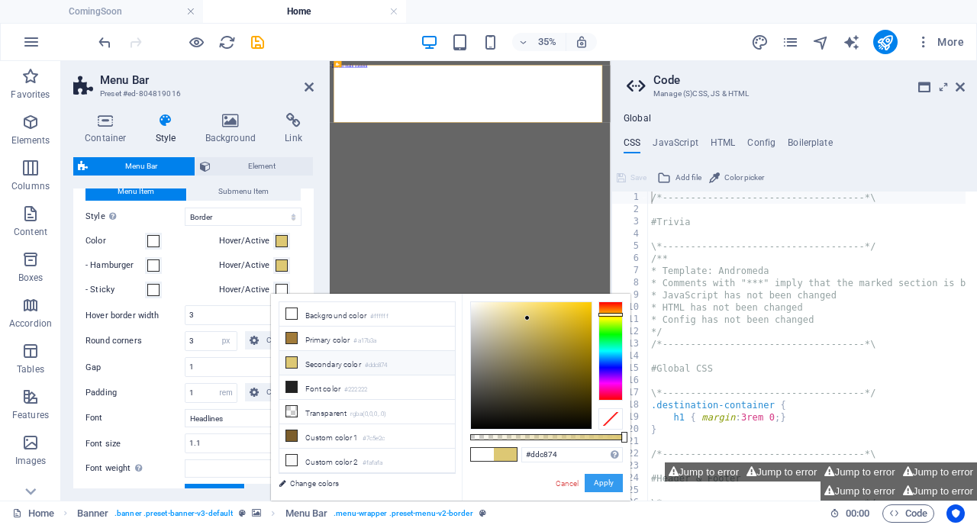
click at [594, 483] on button "Apply" at bounding box center [603, 483] width 38 height 18
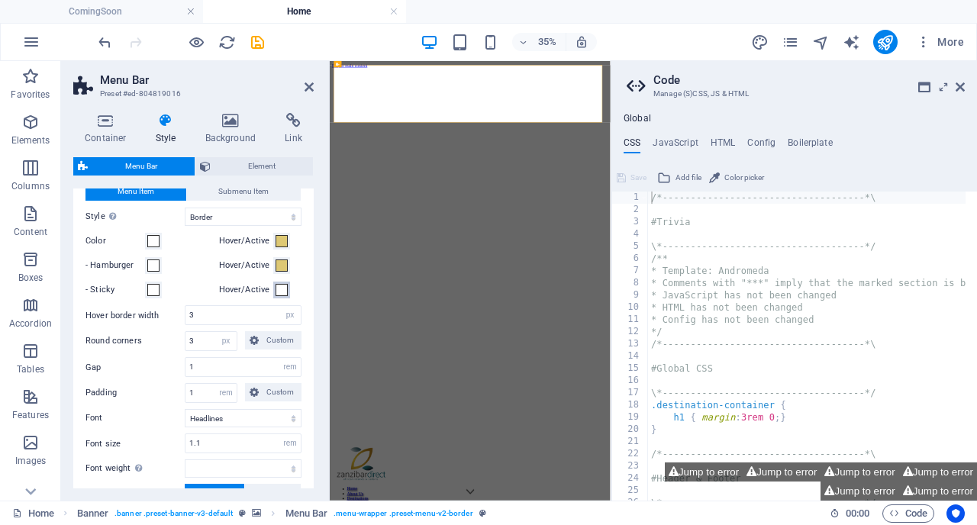
click at [275, 296] on span at bounding box center [281, 290] width 12 height 12
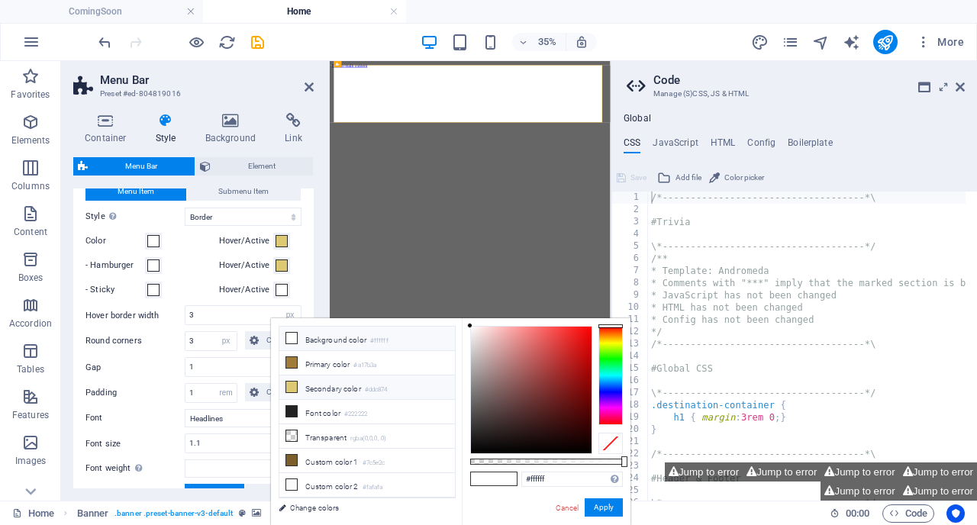
click at [295, 383] on icon at bounding box center [291, 386] width 11 height 11
type input "#ddc874"
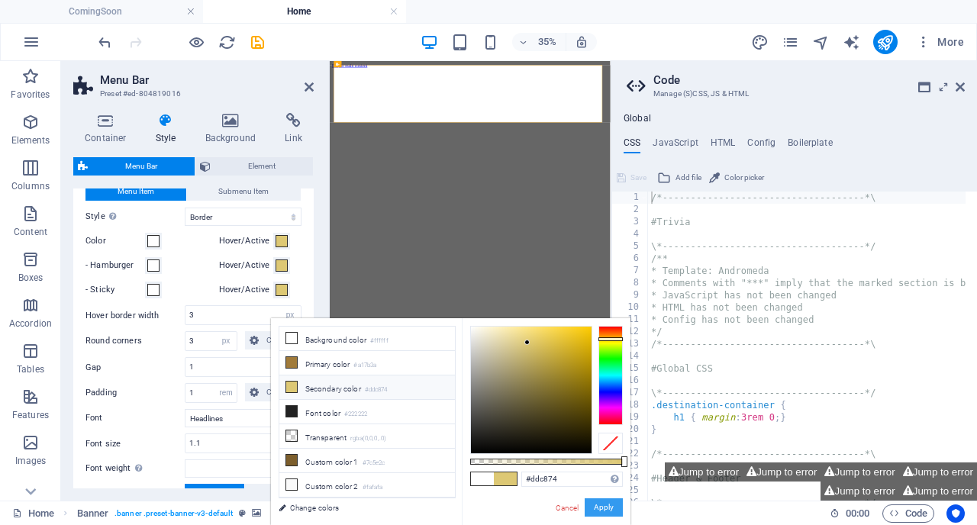
click at [600, 510] on button "Apply" at bounding box center [603, 507] width 38 height 18
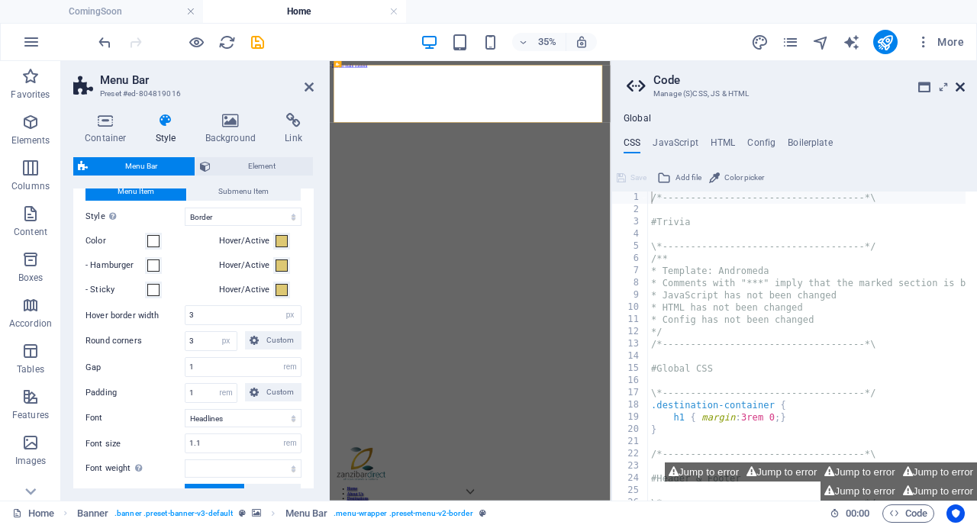
click at [960, 83] on icon at bounding box center [959, 87] width 9 height 12
click at [962, 88] on icon at bounding box center [959, 87] width 9 height 12
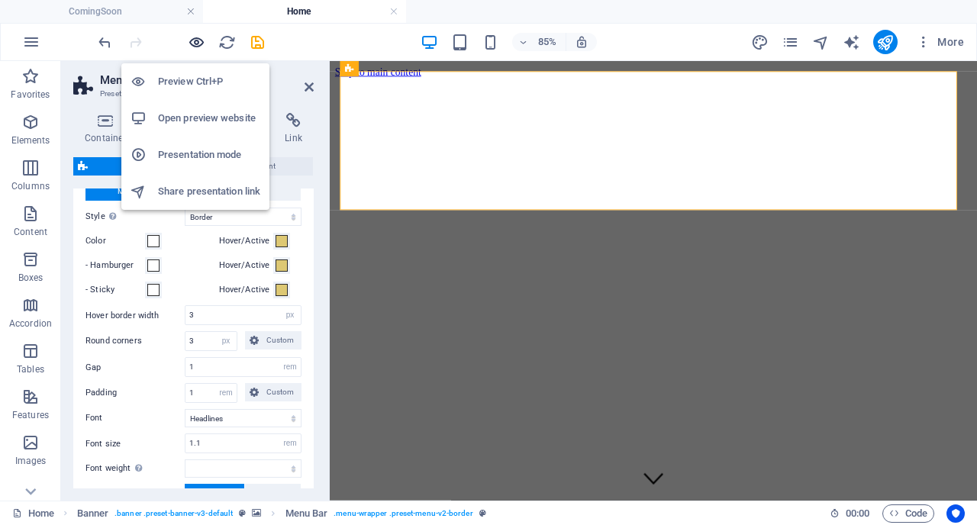
click at [195, 43] on icon "button" at bounding box center [197, 43] width 18 height 18
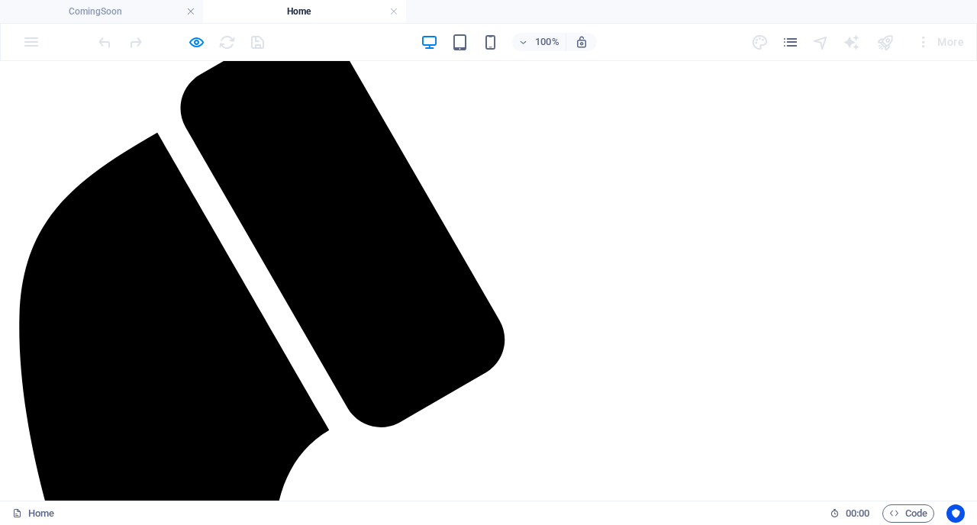
scroll to position [801, 0]
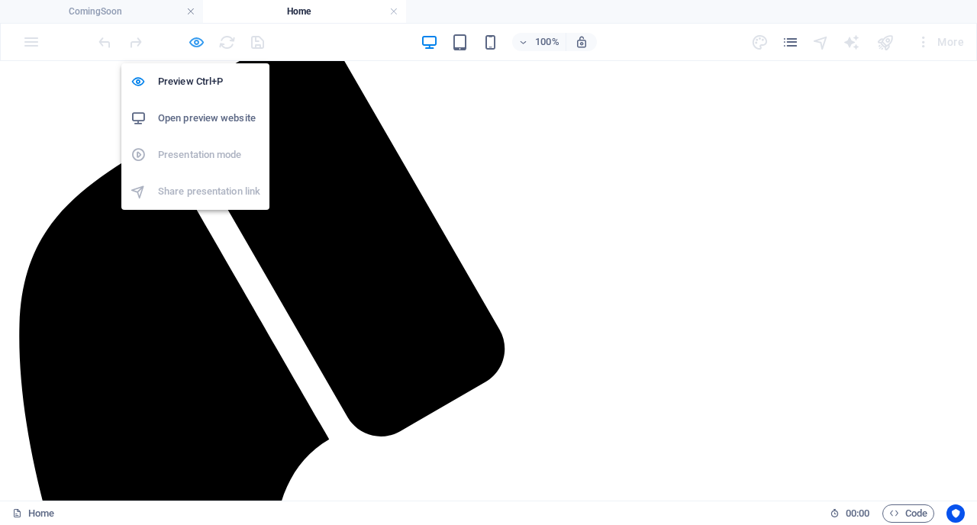
click at [195, 43] on icon "button" at bounding box center [197, 43] width 18 height 18
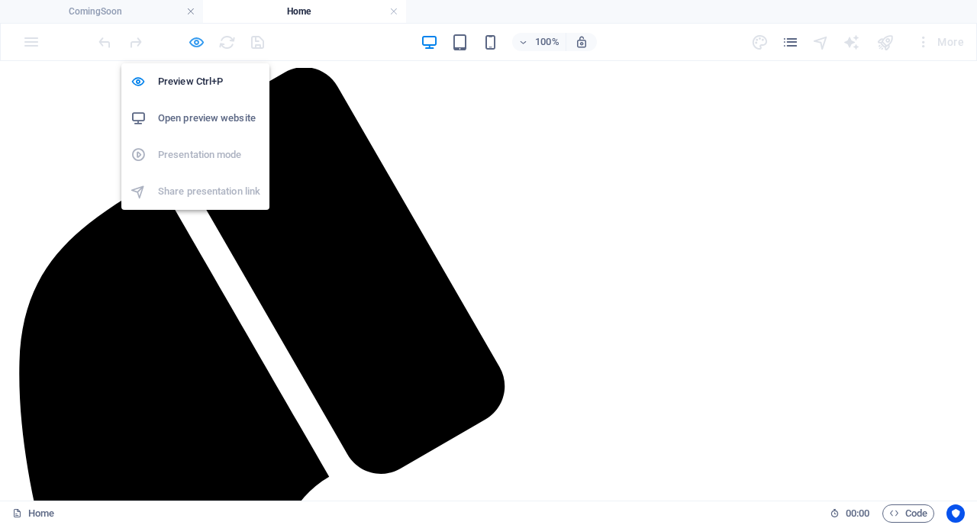
select select "rem"
select select "sticky_banner"
select select "px"
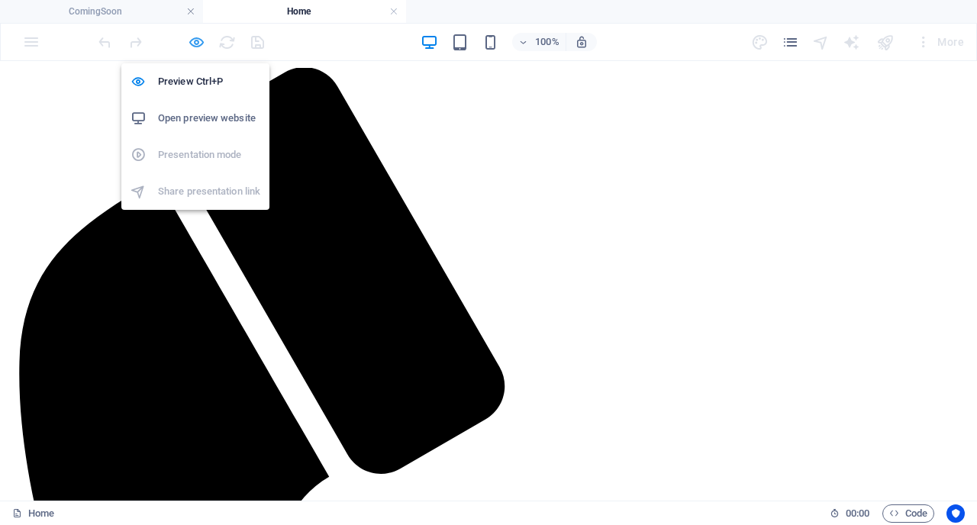
select select "px"
select select "hover_border"
select select "px"
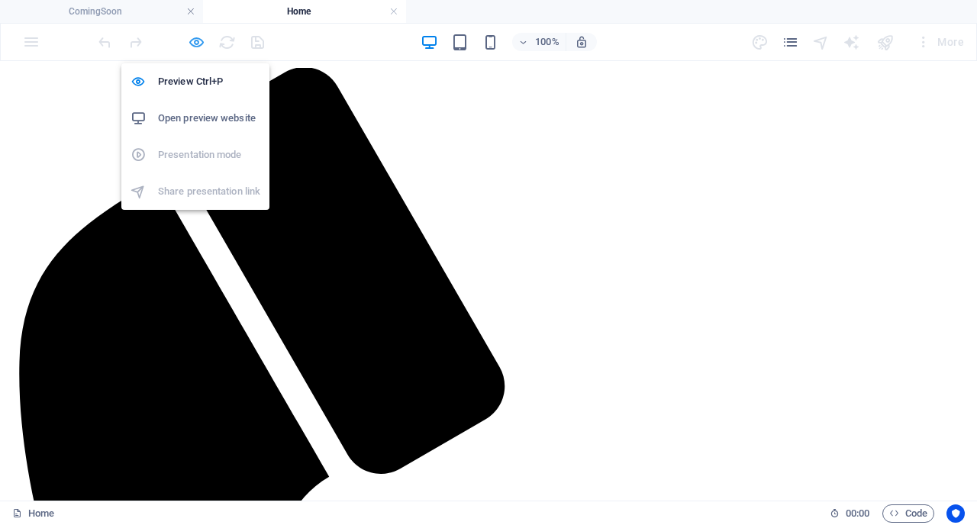
select select "rem"
select select "link-special-font"
select select "rem"
select select
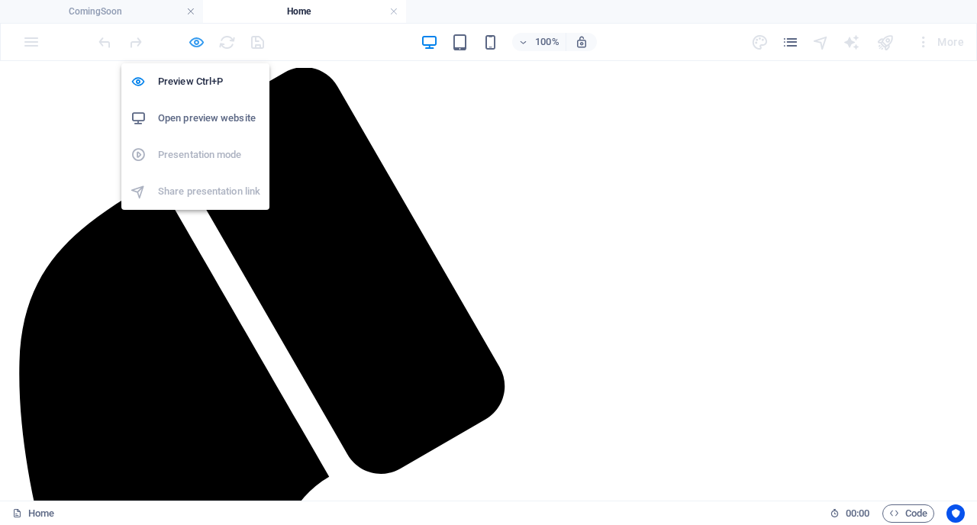
select select "px"
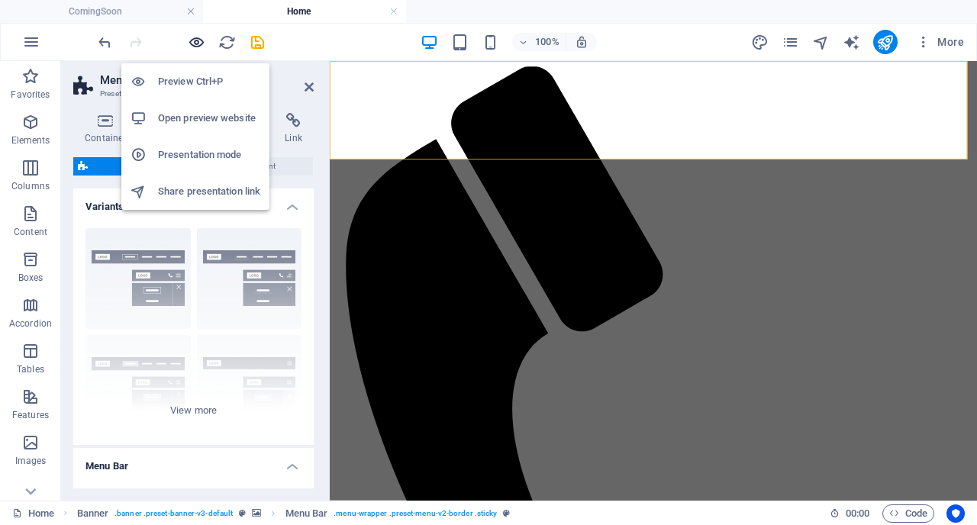
scroll to position [857, 0]
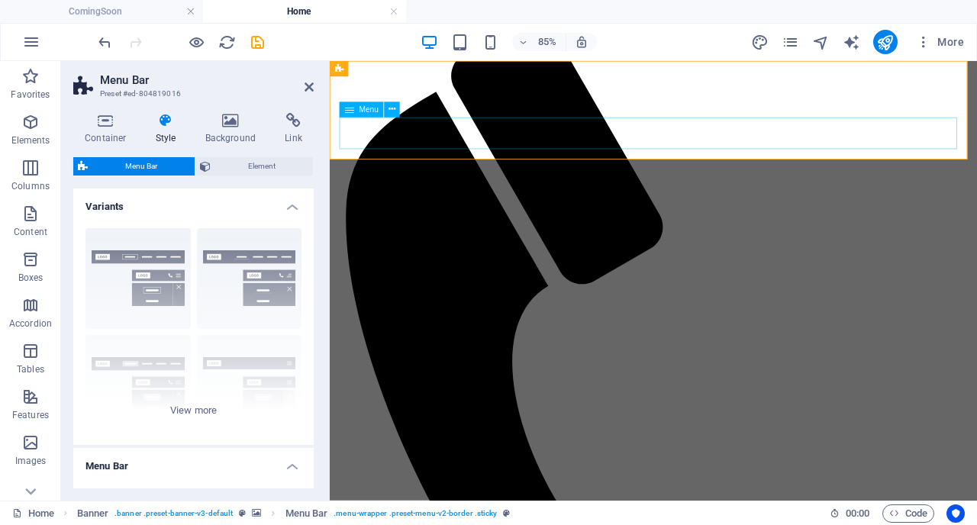
click at [172, 121] on icon at bounding box center [165, 120] width 43 height 15
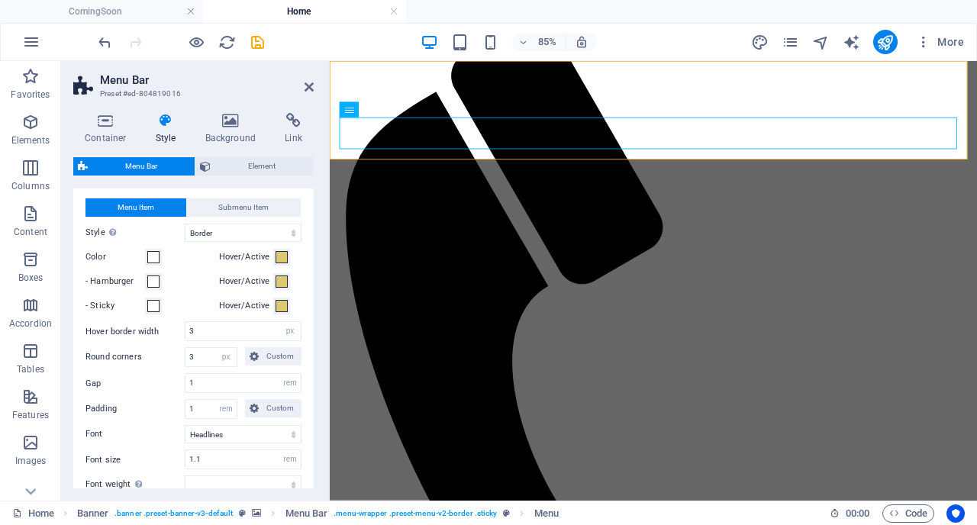
scroll to position [733, 0]
click at [155, 261] on span at bounding box center [153, 255] width 12 height 12
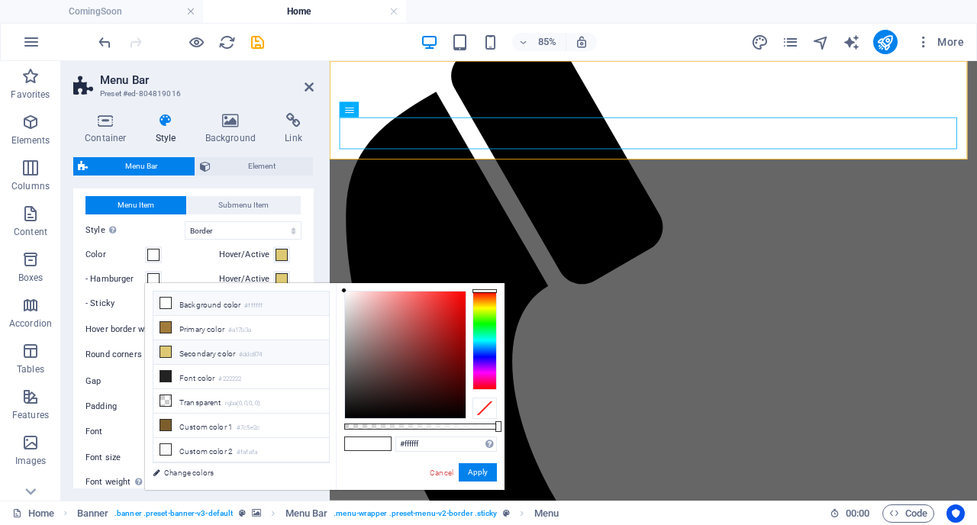
click at [165, 353] on icon at bounding box center [165, 351] width 11 height 11
type input "#ddc874"
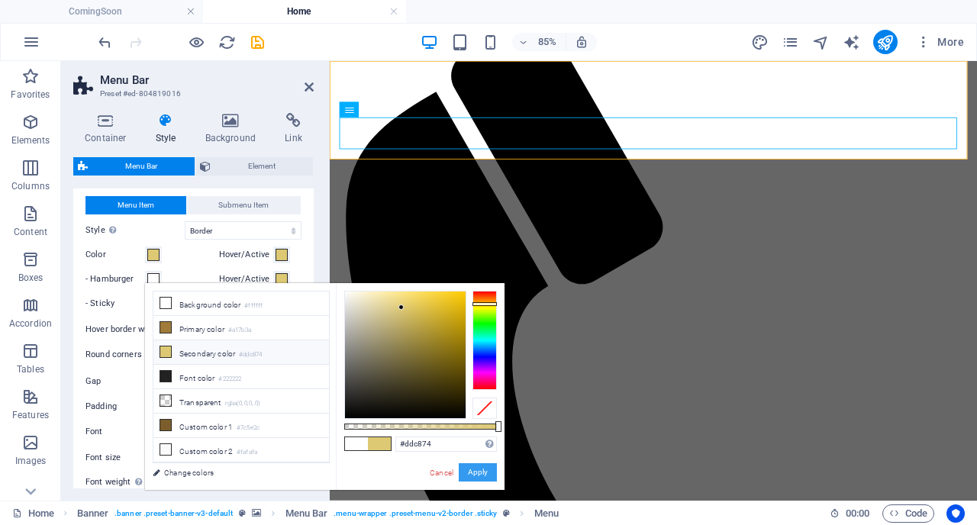
click at [488, 475] on button "Apply" at bounding box center [478, 472] width 38 height 18
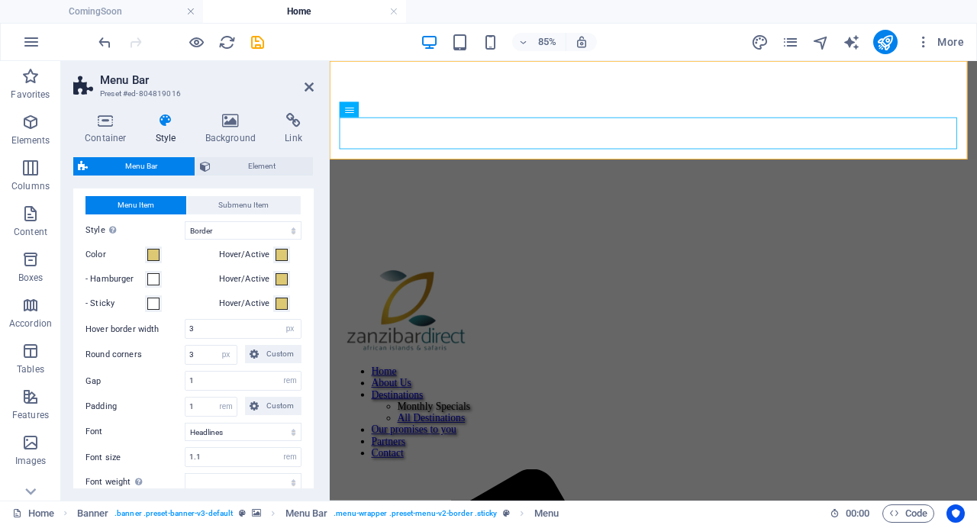
scroll to position [1386, 0]
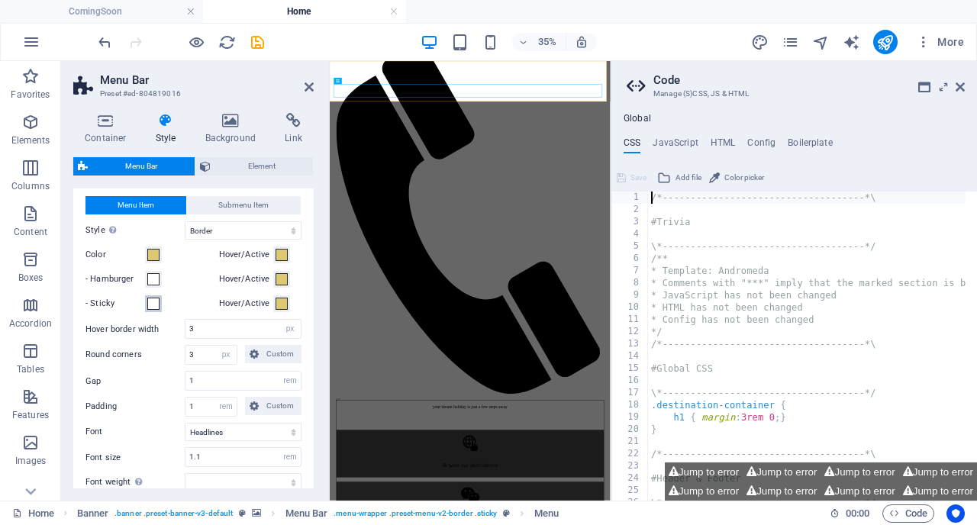
click at [154, 310] on span at bounding box center [153, 304] width 12 height 12
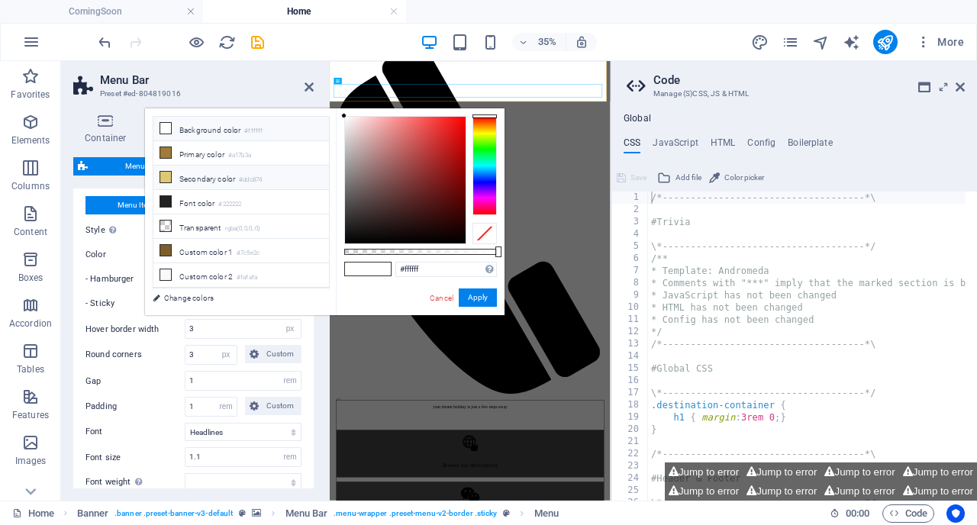
click at [165, 176] on icon at bounding box center [165, 177] width 11 height 11
type input "#ddc874"
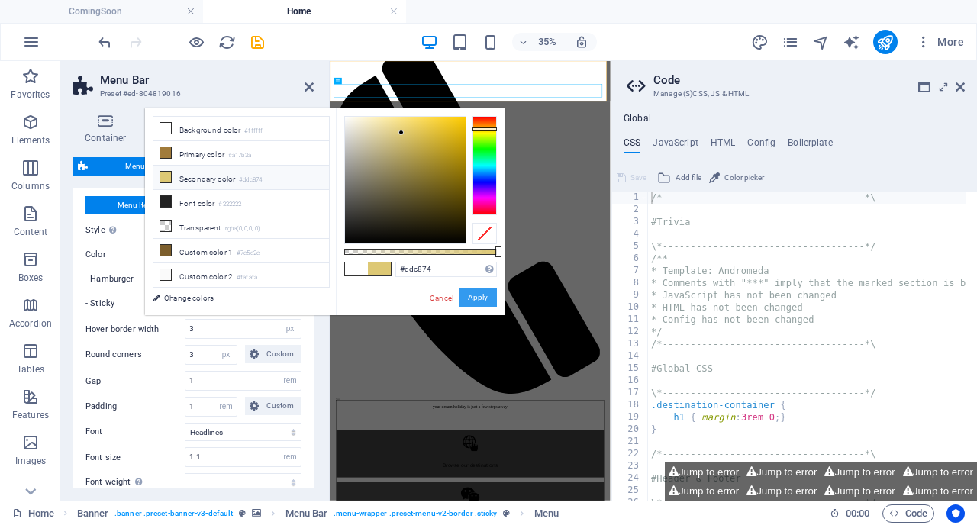
click at [480, 298] on button "Apply" at bounding box center [478, 297] width 38 height 18
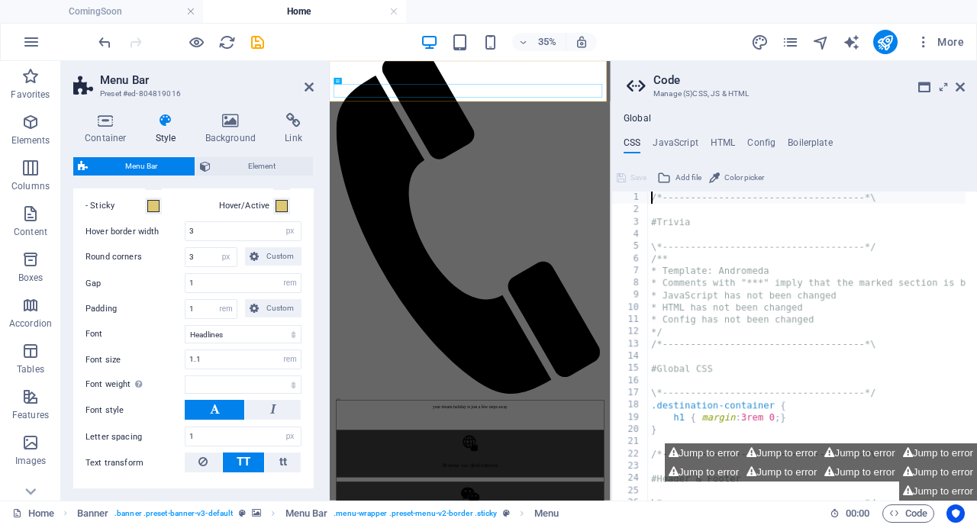
scroll to position [826, 0]
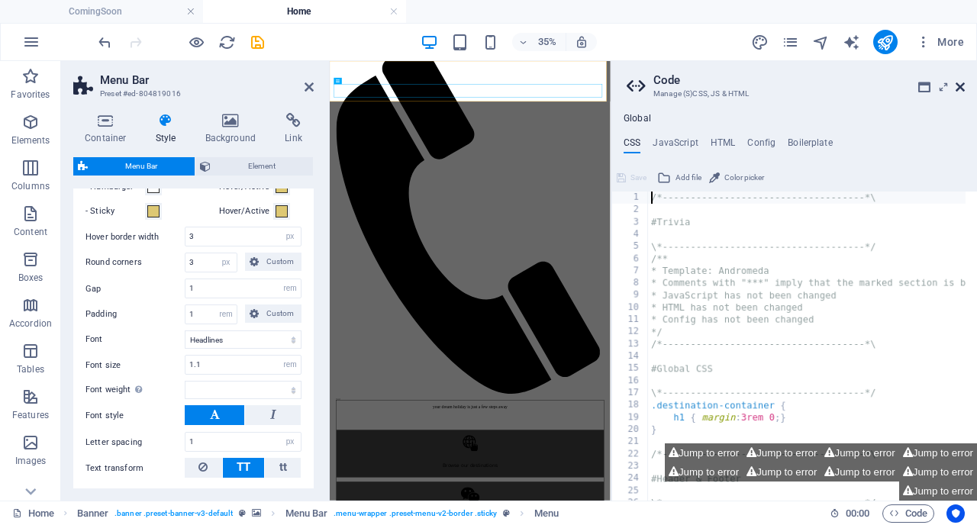
click at [960, 85] on icon at bounding box center [959, 87] width 9 height 12
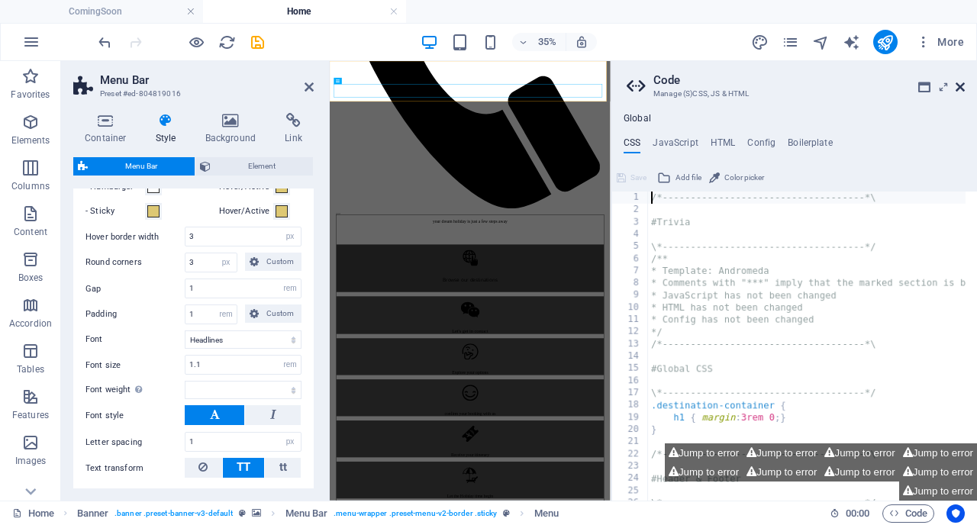
scroll to position [857, 0]
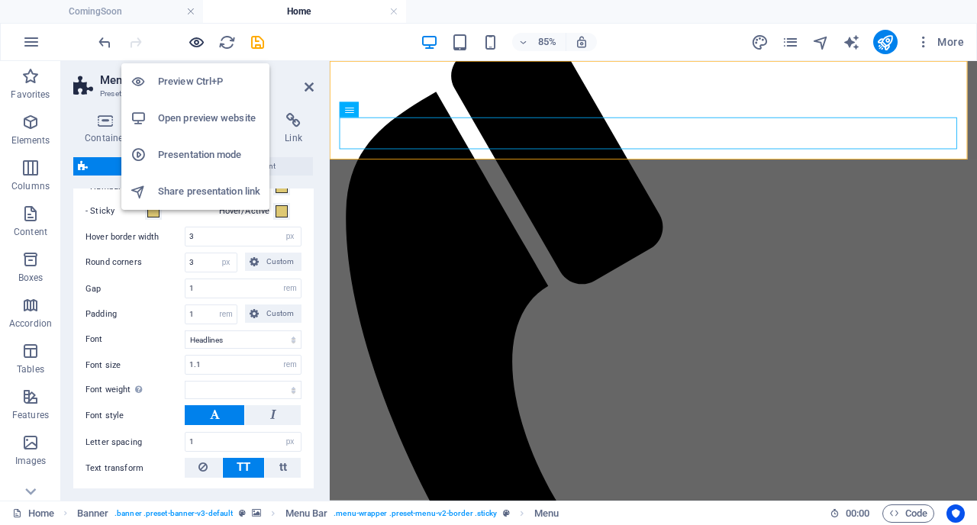
click at [195, 42] on icon "button" at bounding box center [197, 43] width 18 height 18
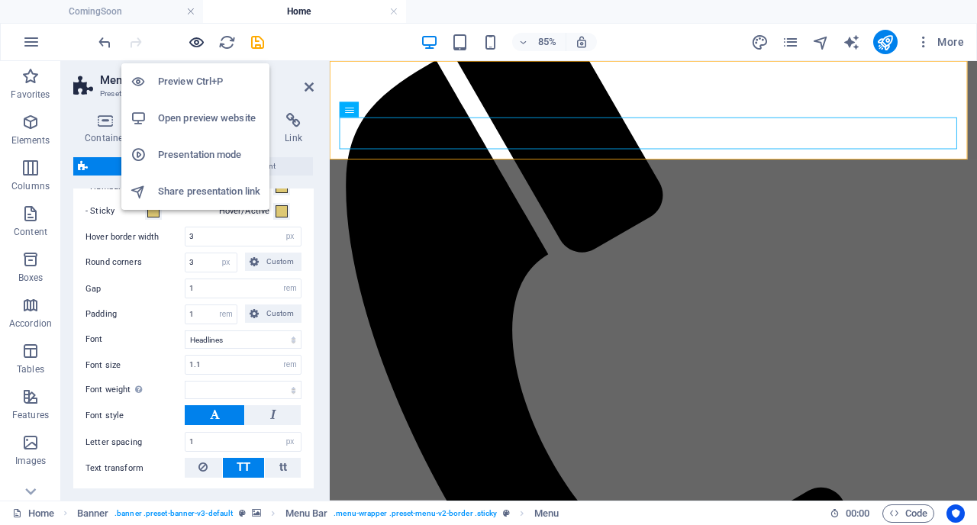
scroll to position [801, 0]
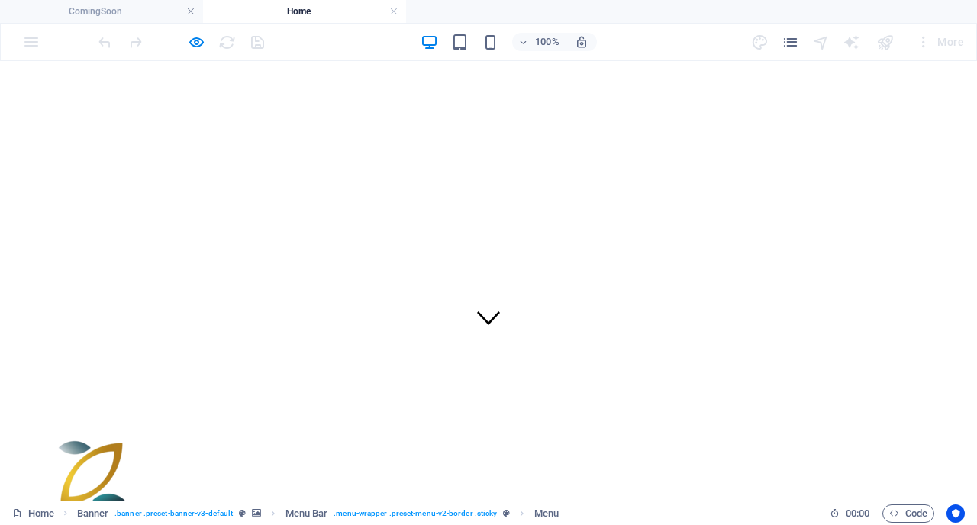
scroll to position [0, 0]
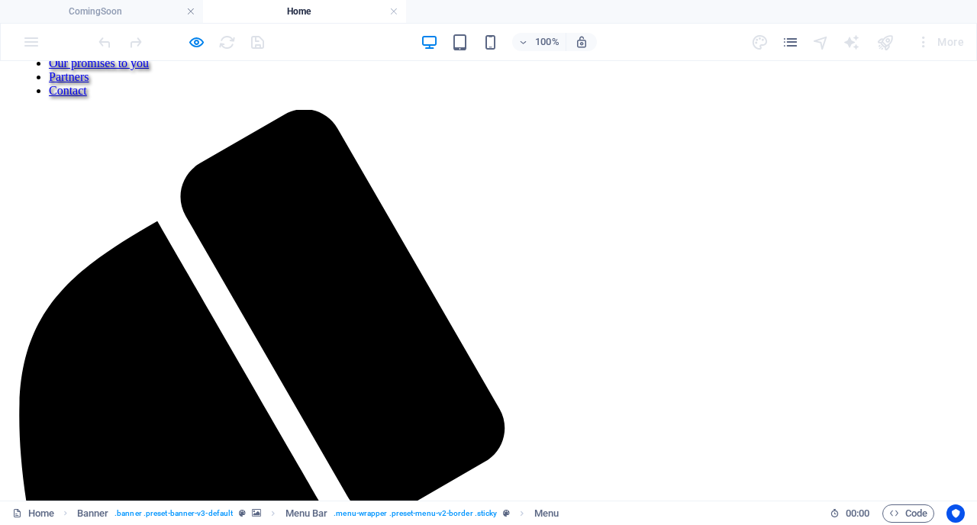
scroll to position [700, 0]
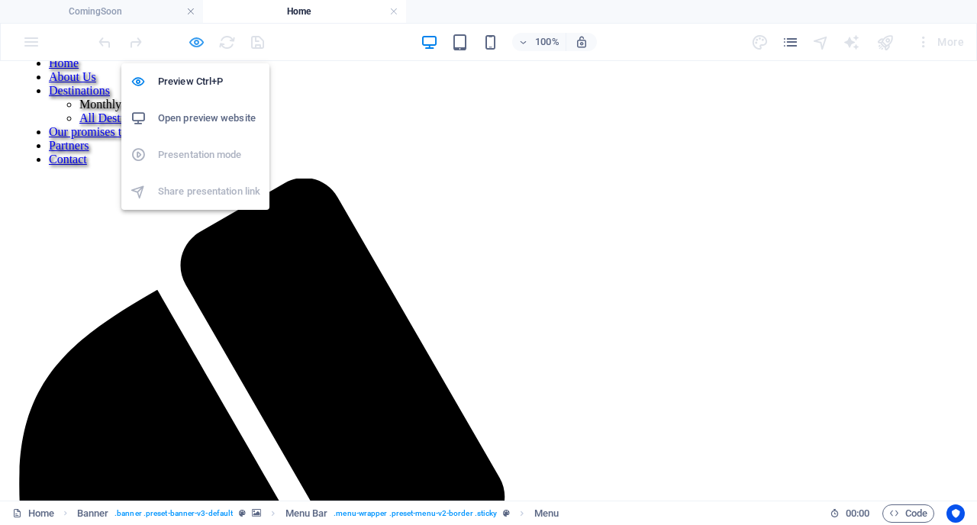
click at [196, 40] on icon "button" at bounding box center [197, 43] width 18 height 18
select select "rem"
select select "sticky_banner"
select select "px"
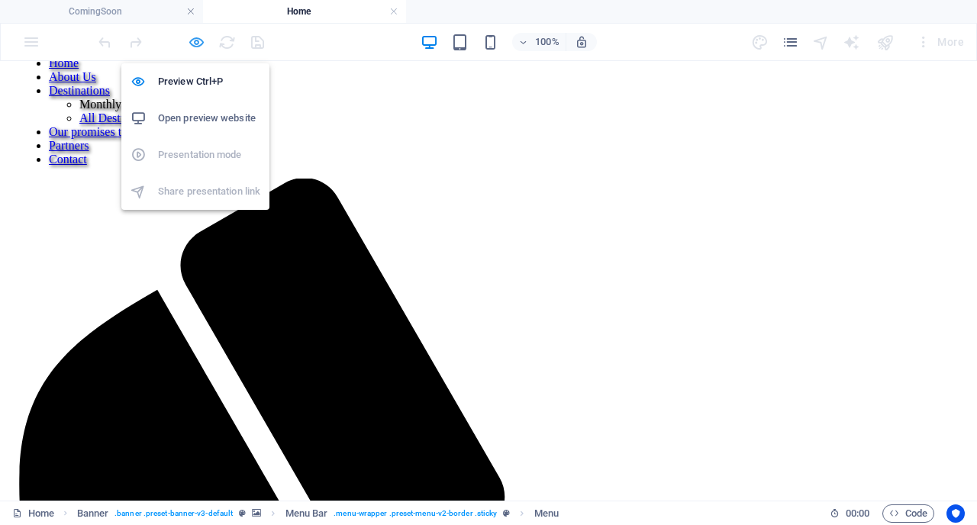
select select "px"
select select "hover_border"
select select "px"
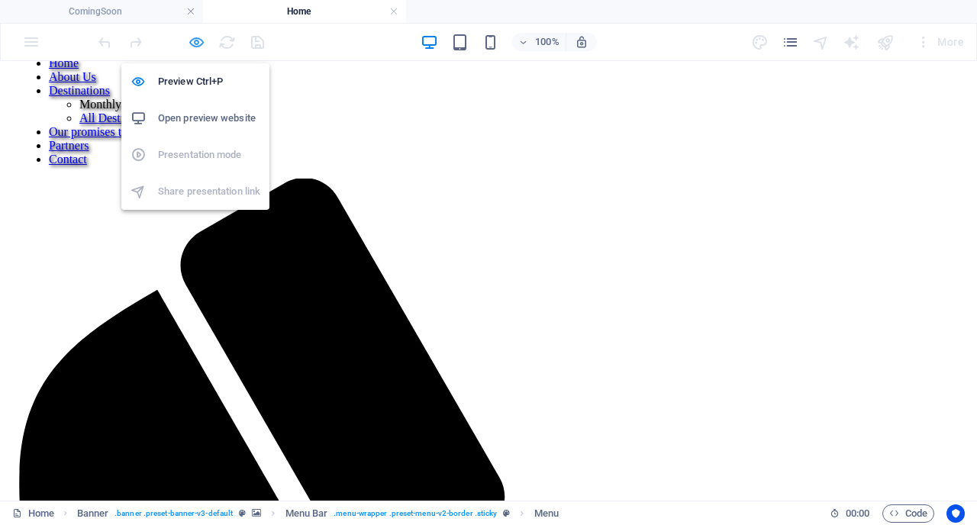
select select "px"
select select "rem"
select select "link-special-font"
select select "rem"
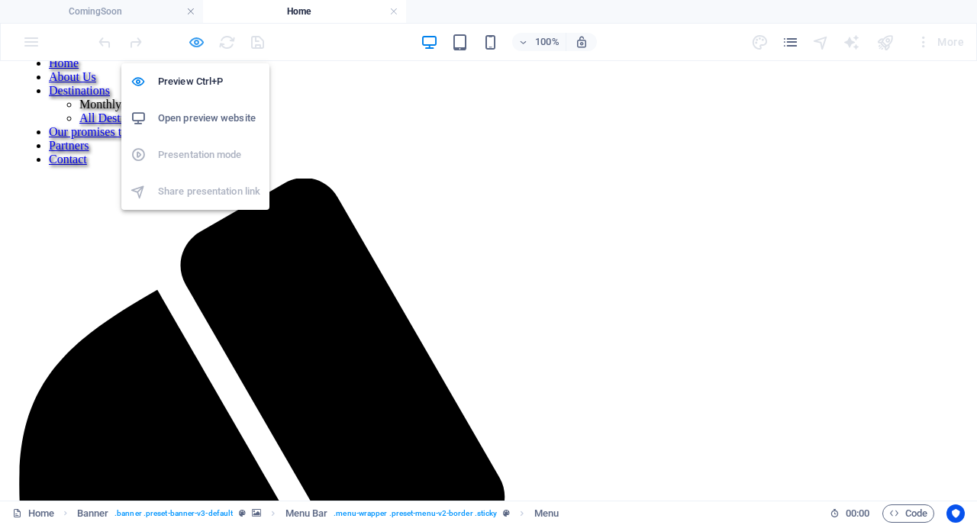
select select
select select "px"
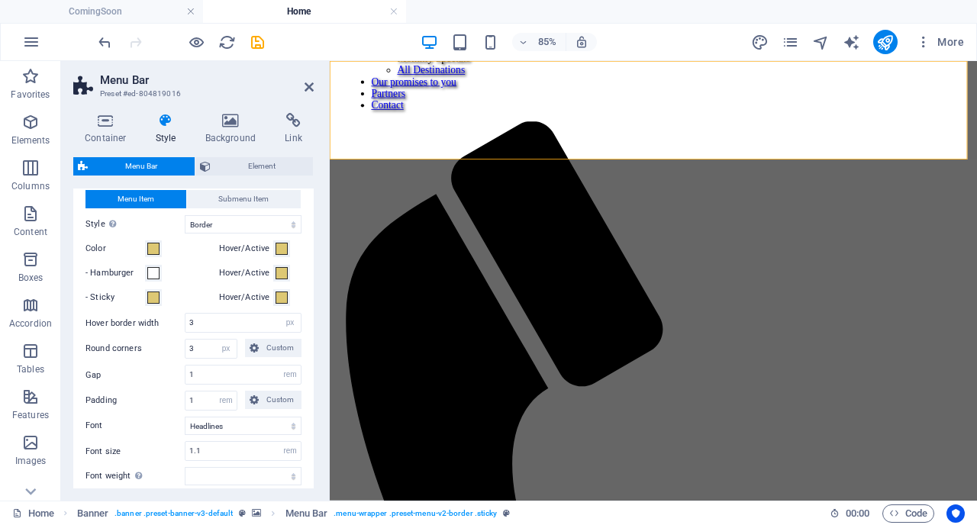
scroll to position [732, 0]
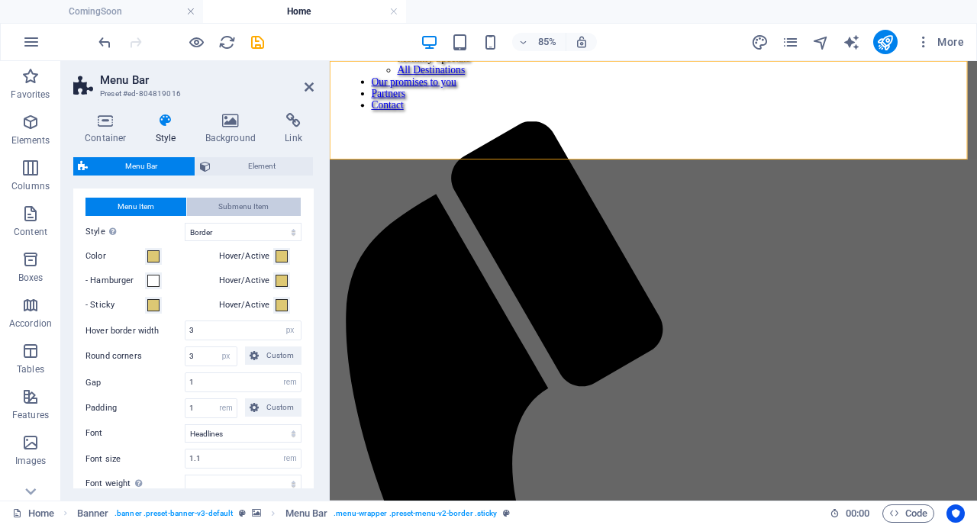
click at [238, 216] on span "Submenu Item" at bounding box center [243, 207] width 50 height 18
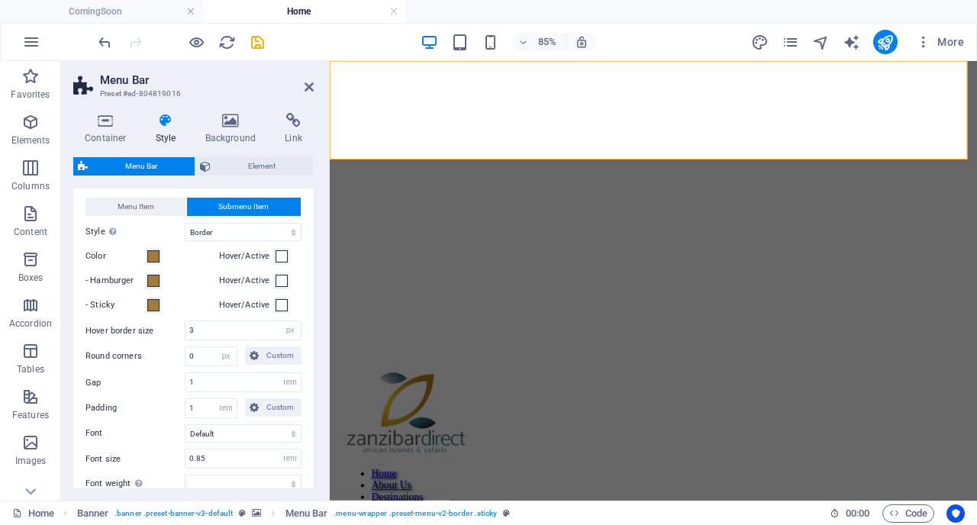
scroll to position [0, 0]
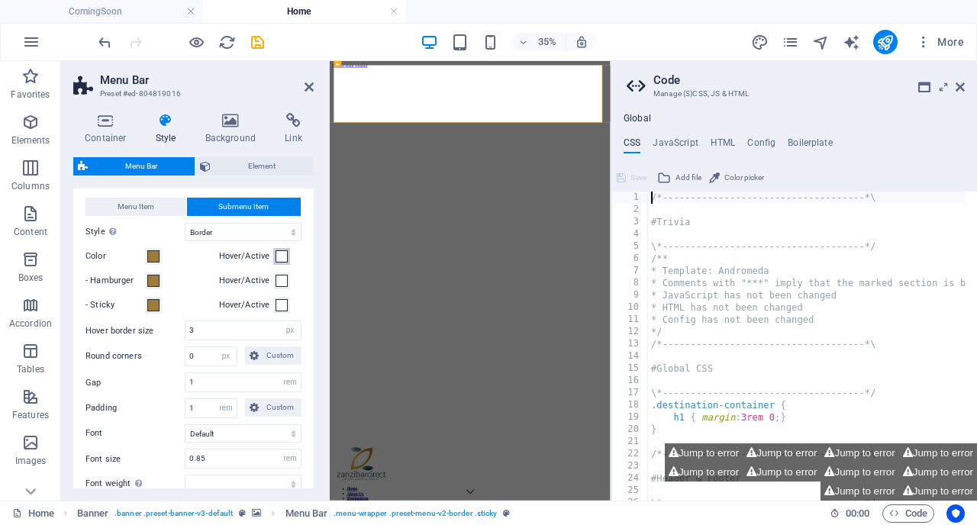
click at [280, 262] on span at bounding box center [281, 256] width 12 height 12
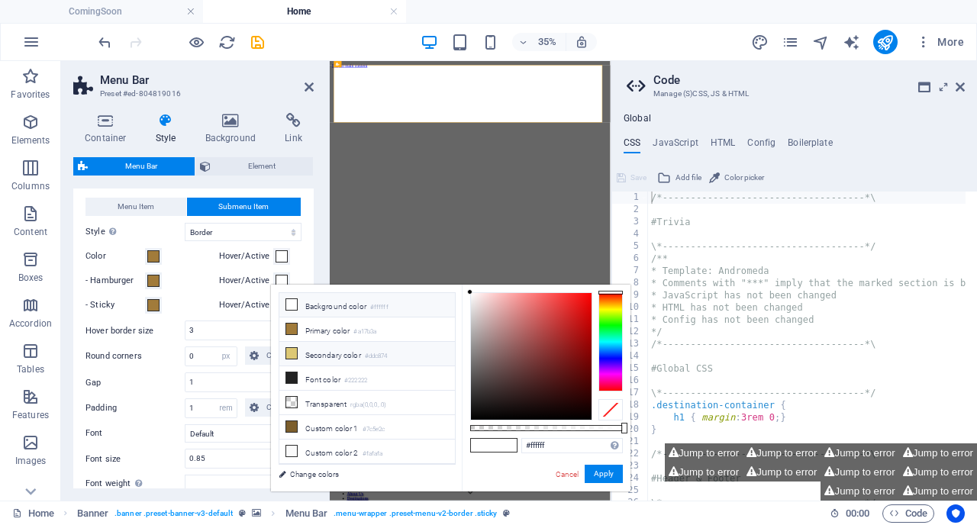
click at [295, 352] on icon at bounding box center [291, 353] width 11 height 11
type input "#ddc874"
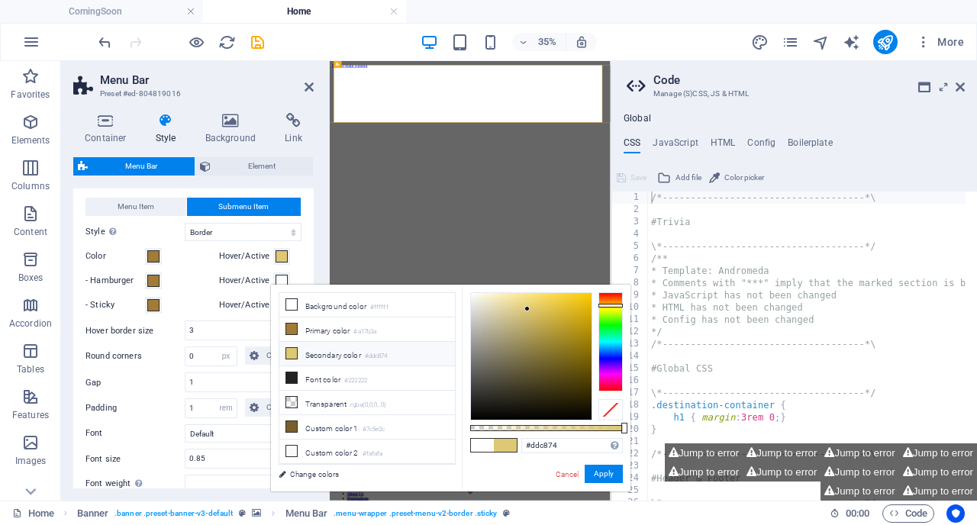
click at [246, 290] on label "Hover/Active" at bounding box center [246, 281] width 55 height 18
click at [273, 289] on button "Hover/Active" at bounding box center [281, 280] width 17 height 17
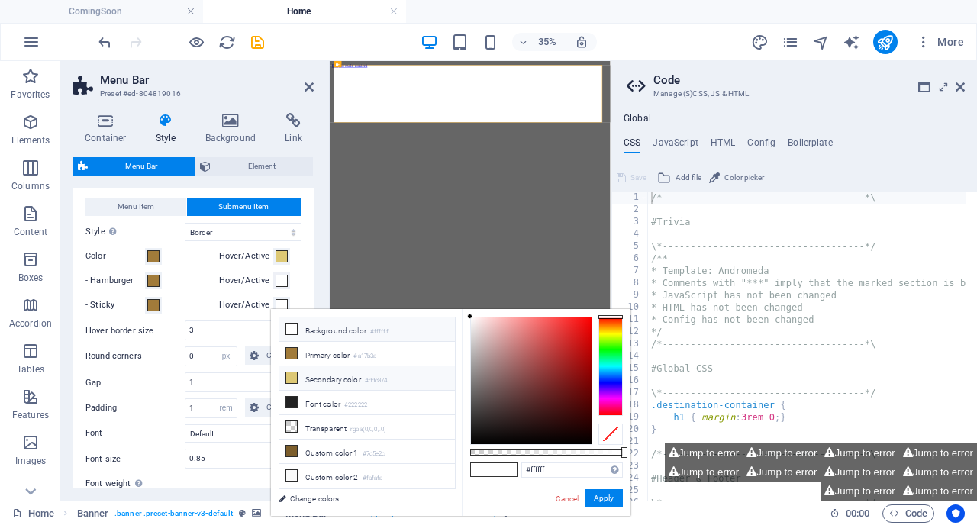
click at [292, 372] on icon at bounding box center [291, 377] width 11 height 11
type input "#ddc874"
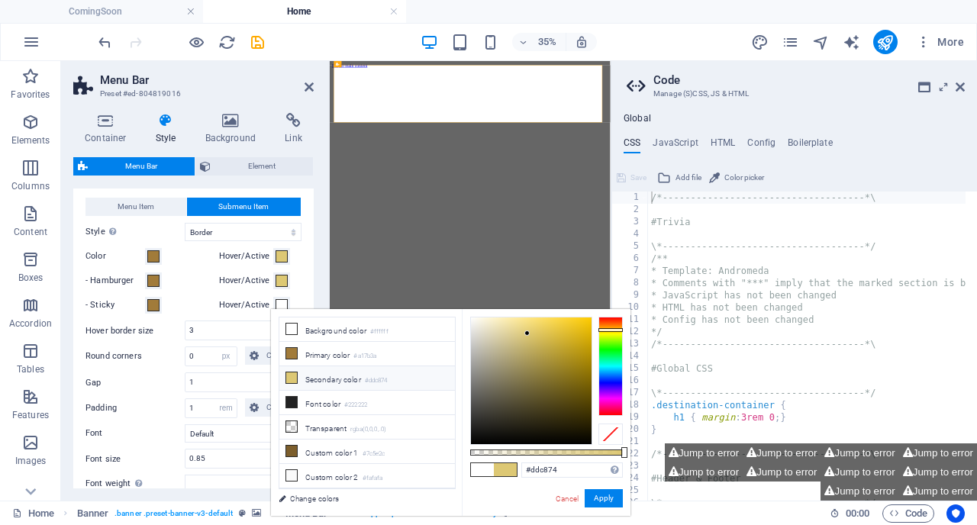
click at [251, 314] on label "Hover/Active" at bounding box center [246, 305] width 55 height 18
click at [273, 314] on button "Hover/Active" at bounding box center [281, 305] width 17 height 17
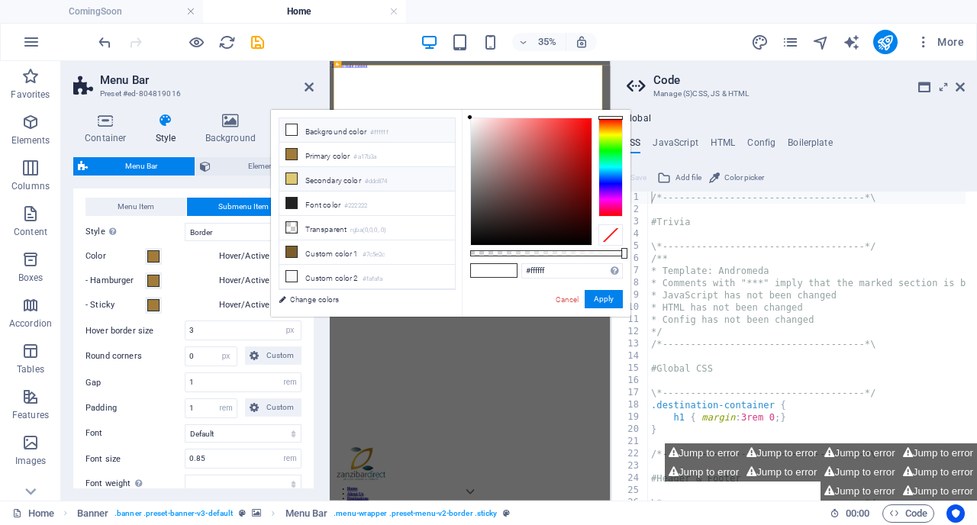
click at [290, 179] on icon at bounding box center [291, 178] width 11 height 11
type input "#ddc874"
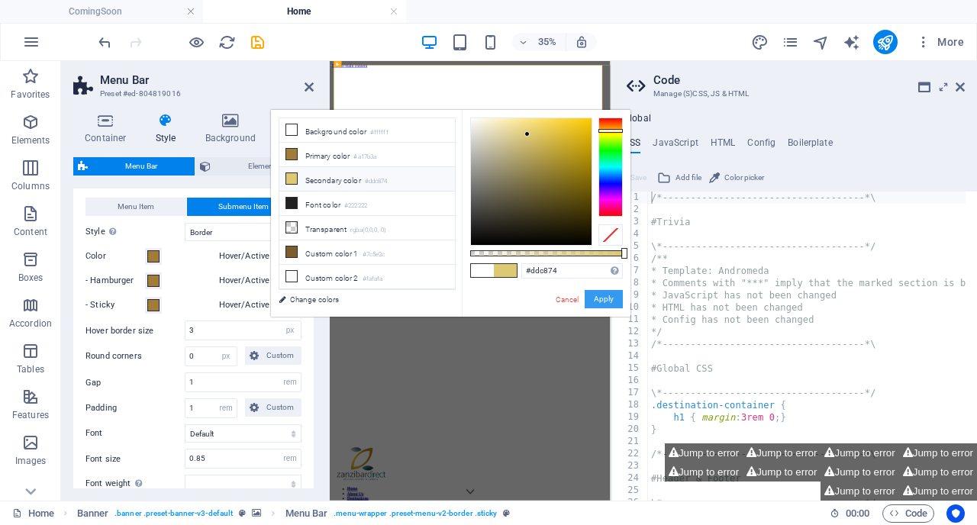
click at [604, 297] on button "Apply" at bounding box center [603, 299] width 38 height 18
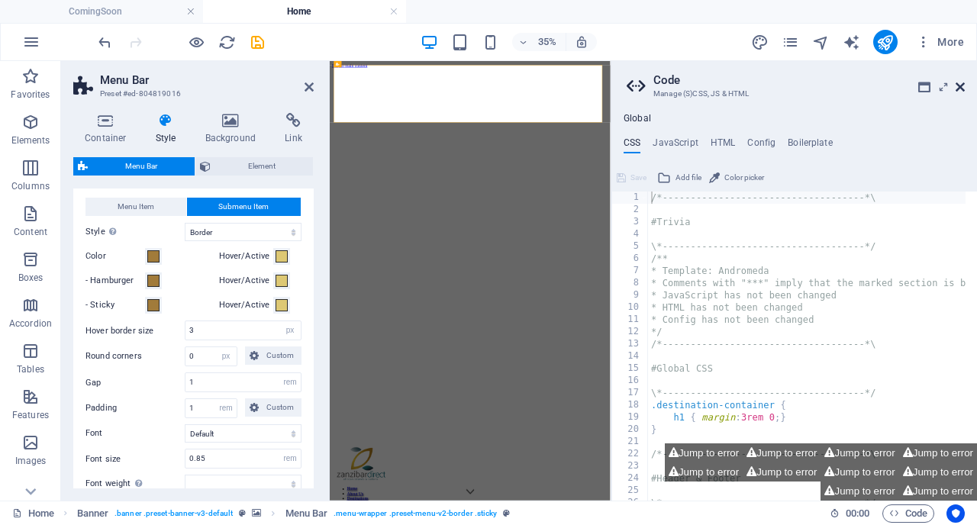
click at [961, 86] on icon at bounding box center [959, 87] width 9 height 12
click at [253, 40] on icon "save" at bounding box center [258, 43] width 18 height 18
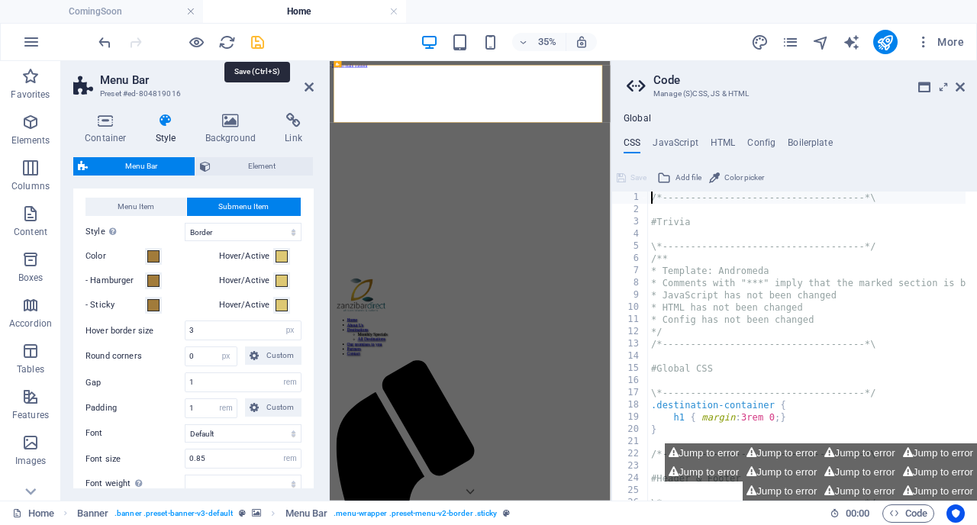
select select "rem"
select select "sticky_banner"
select select "px"
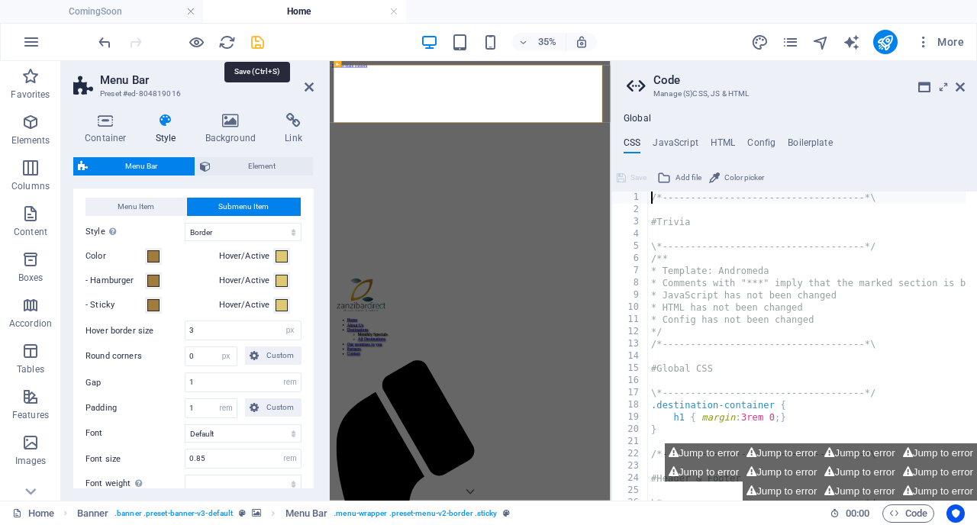
select select "px"
select select "hover_border"
select select "px"
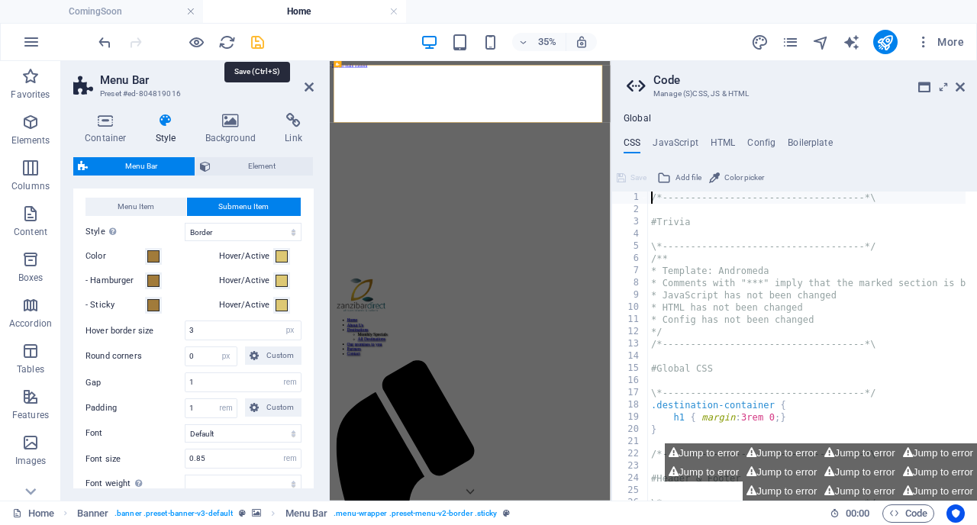
select select "rem"
select select
select select "px"
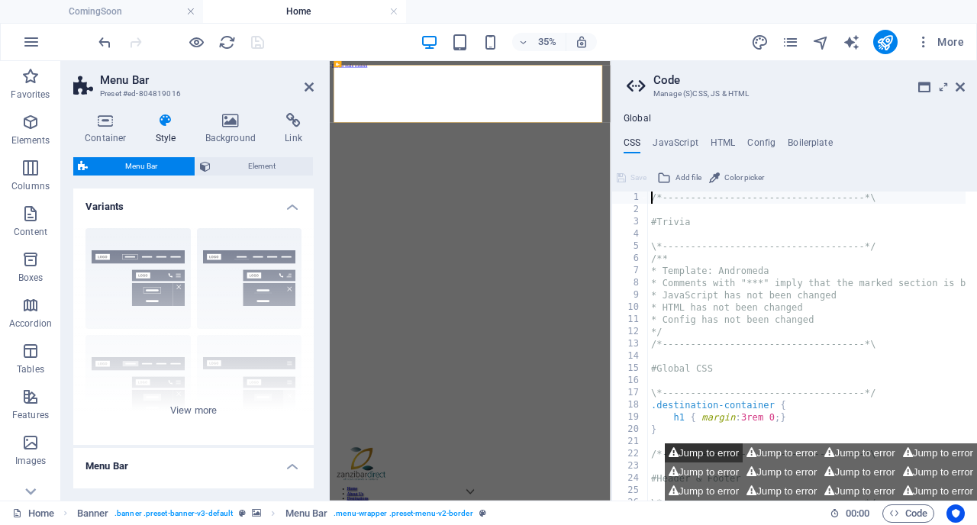
click at [680, 449] on button "Jump to error" at bounding box center [704, 452] width 78 height 19
type textarea "$menu-breakpoint:,"
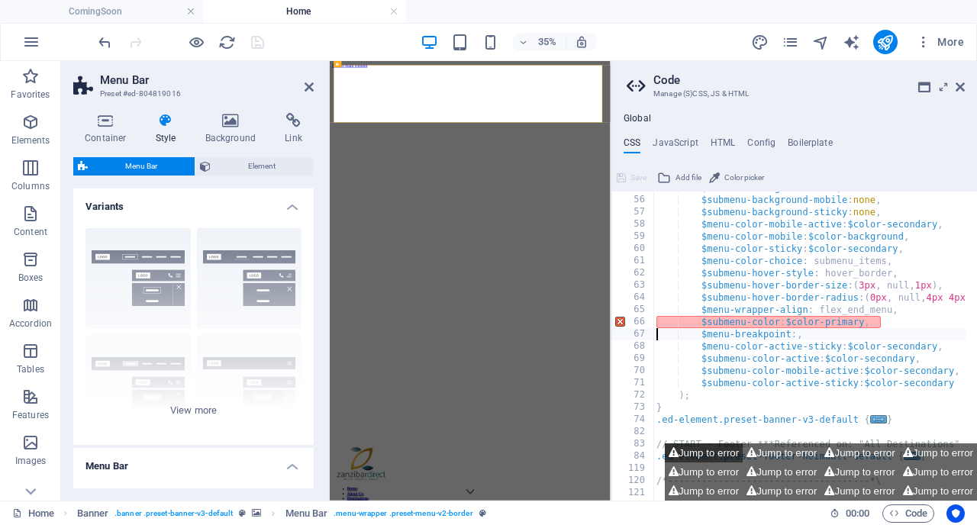
scroll to position [669, 0]
click at [777, 449] on button "Jump to error" at bounding box center [781, 452] width 78 height 19
click at [697, 453] on button "Jump to error" at bounding box center [704, 452] width 78 height 19
click at [961, 89] on icon at bounding box center [959, 87] width 9 height 12
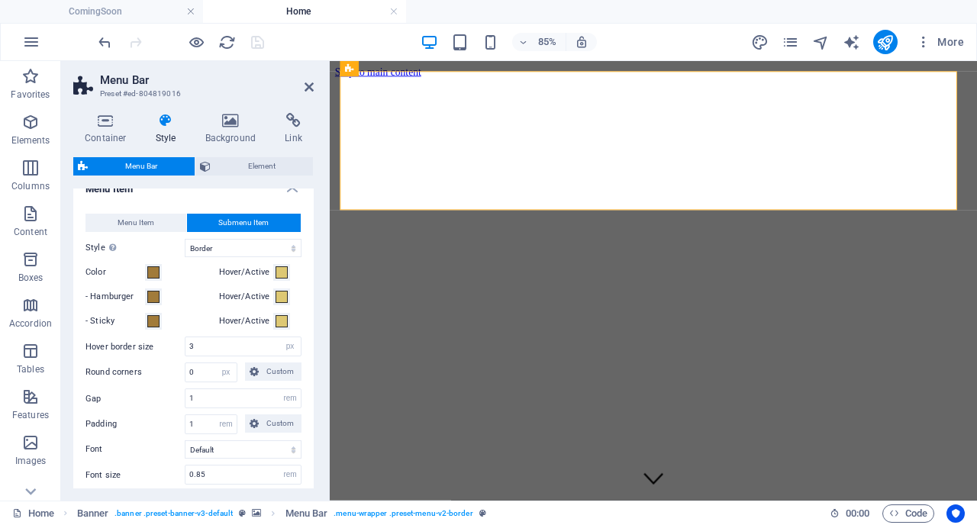
scroll to position [715, 0]
click at [150, 279] on span at bounding box center [153, 273] width 12 height 12
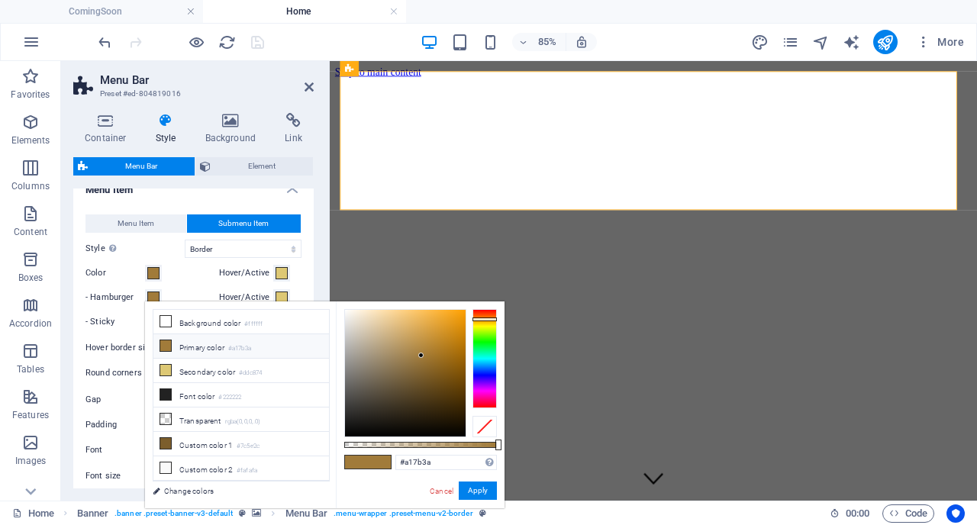
type input "#40a13a"
click at [481, 340] on div at bounding box center [484, 358] width 24 height 99
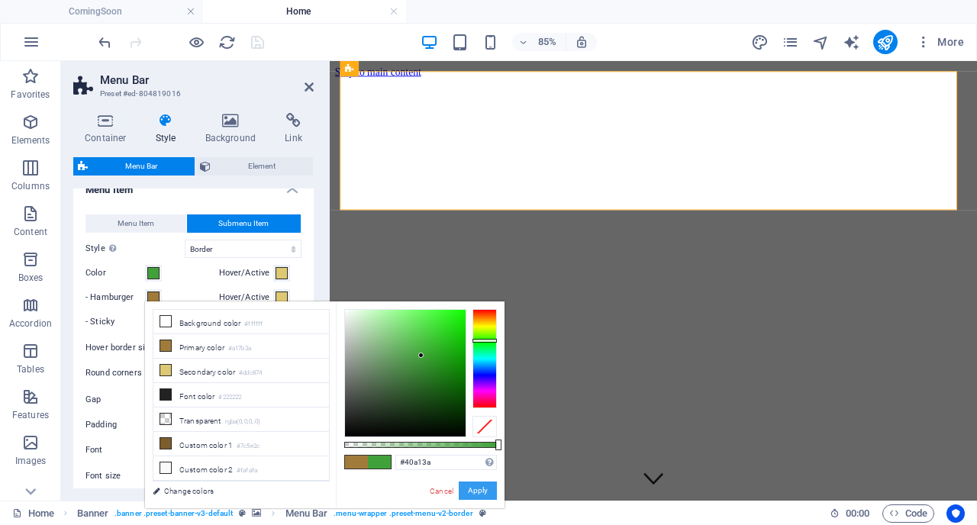
click at [474, 489] on button "Apply" at bounding box center [478, 490] width 38 height 18
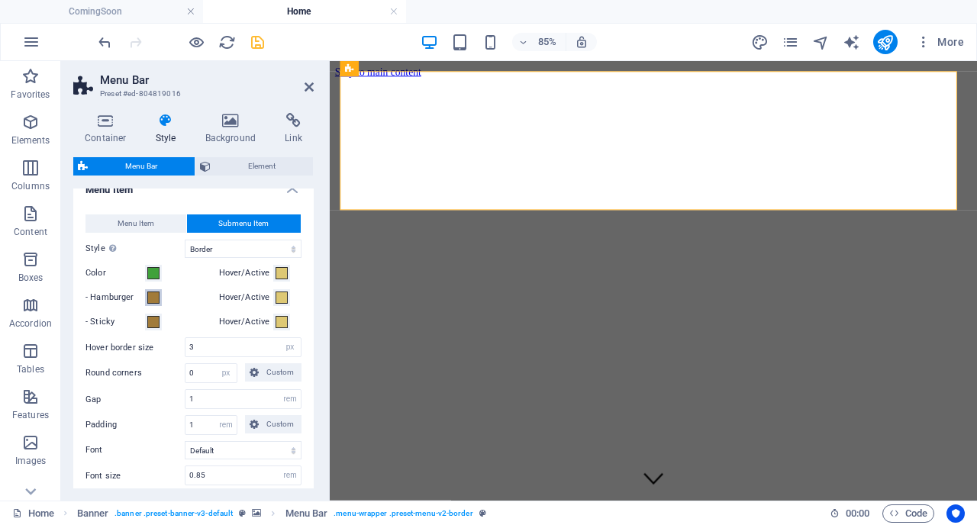
click at [153, 304] on span at bounding box center [153, 297] width 12 height 12
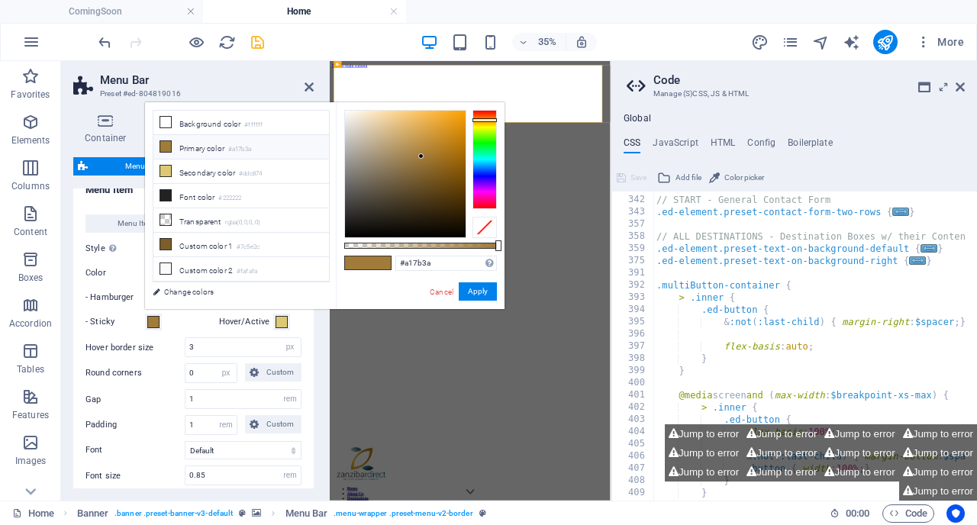
scroll to position [669, 0]
click at [688, 430] on button "Jump to error" at bounding box center [704, 433] width 78 height 19
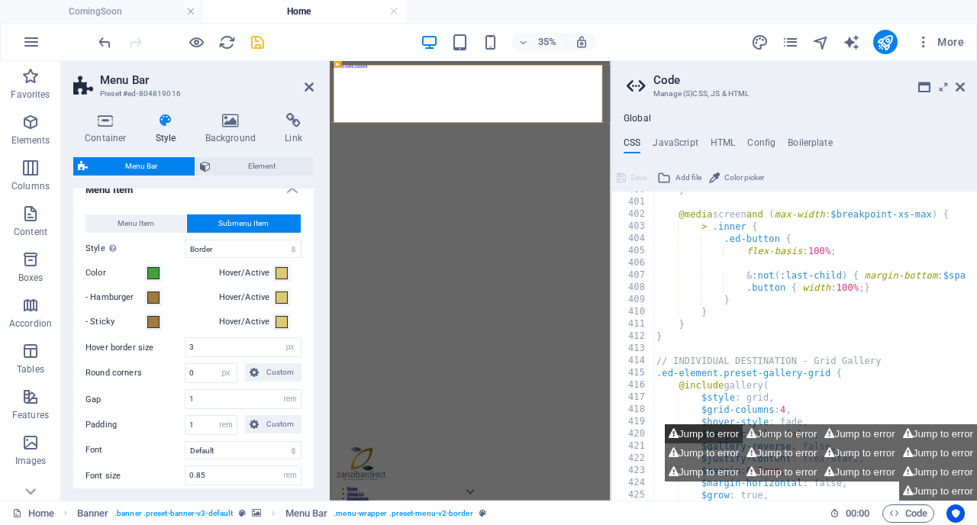
scroll to position [862, 0]
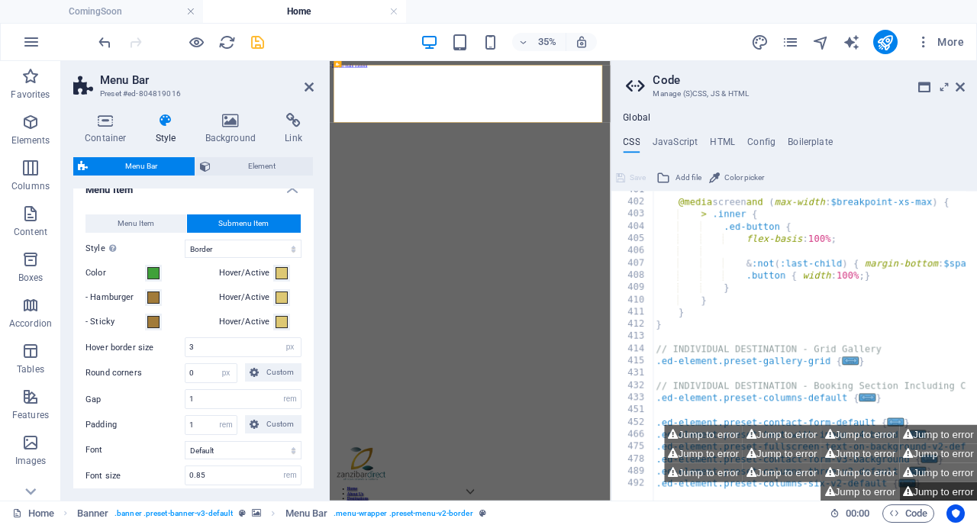
click at [936, 491] on button "Jump to error" at bounding box center [938, 490] width 78 height 19
type textarea "$submenu-color: #40a13a,"
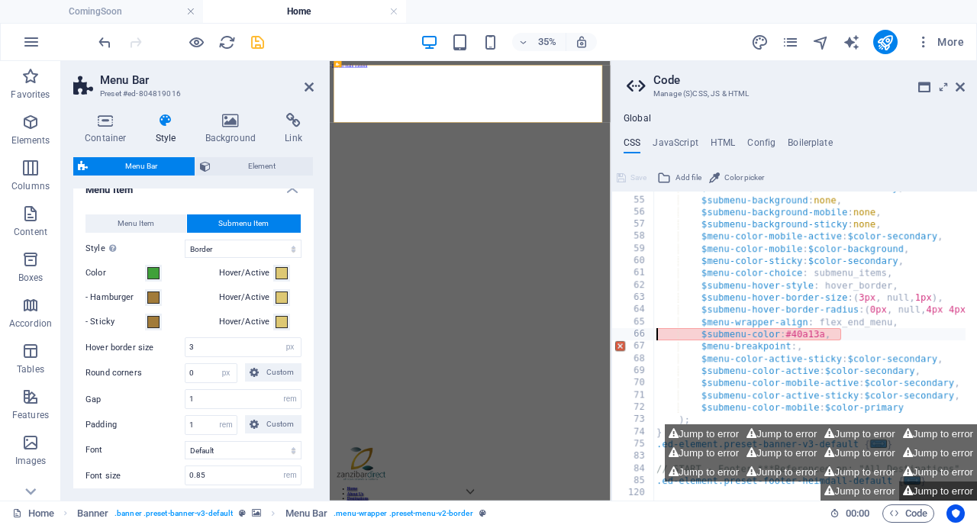
scroll to position [657, 0]
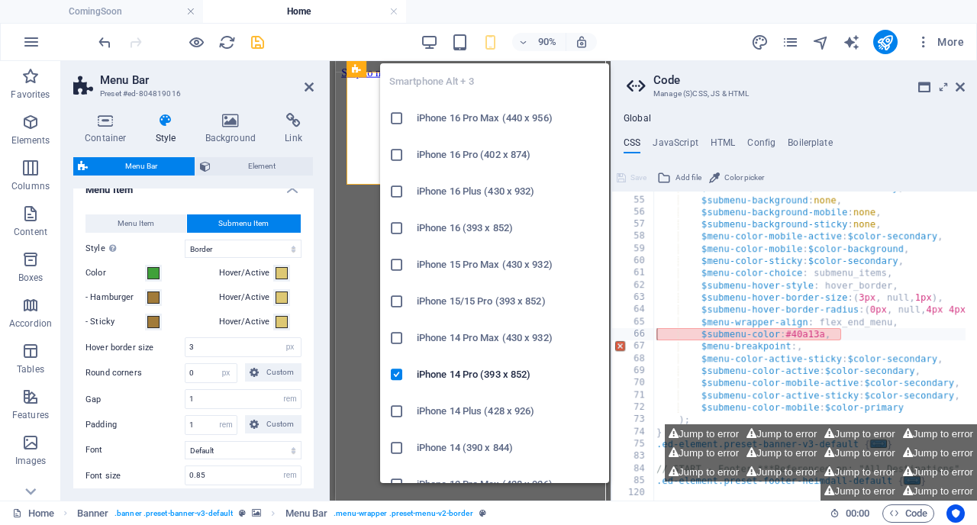
type input "4"
type input "1"
type input "4"
select select
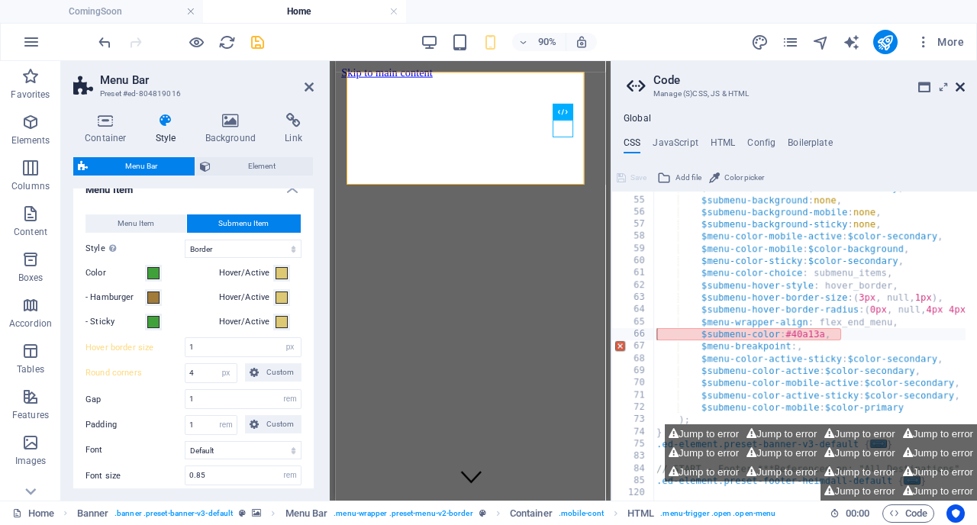
click at [960, 84] on icon at bounding box center [959, 87] width 9 height 12
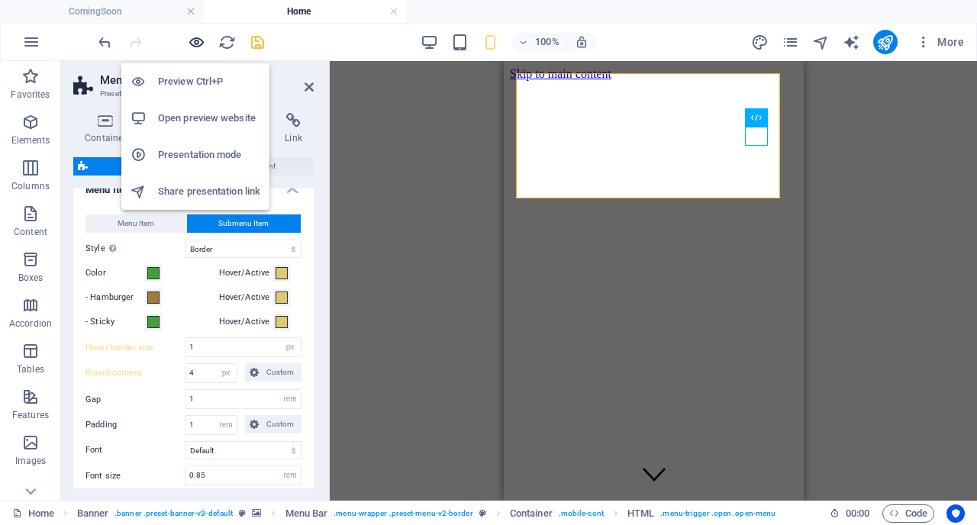
click at [197, 42] on icon "button" at bounding box center [197, 43] width 18 height 18
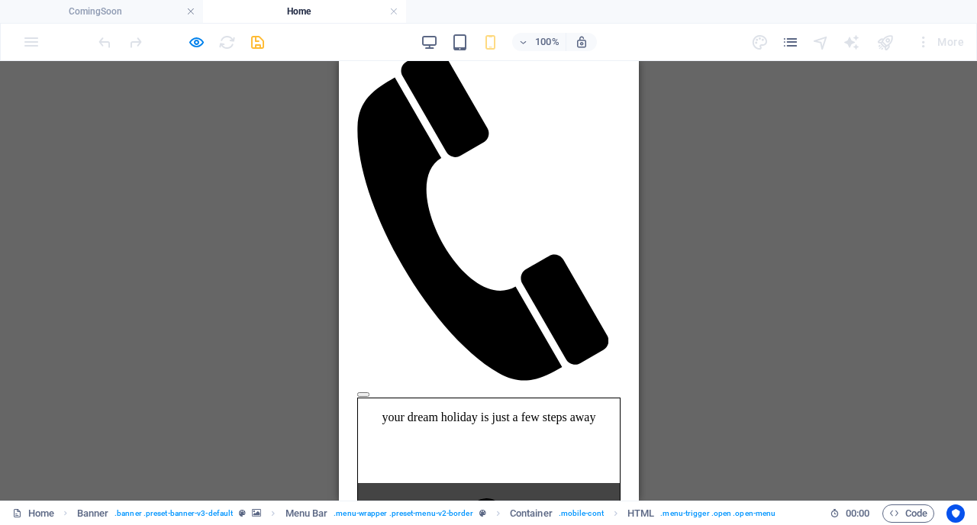
scroll to position [1277, 0]
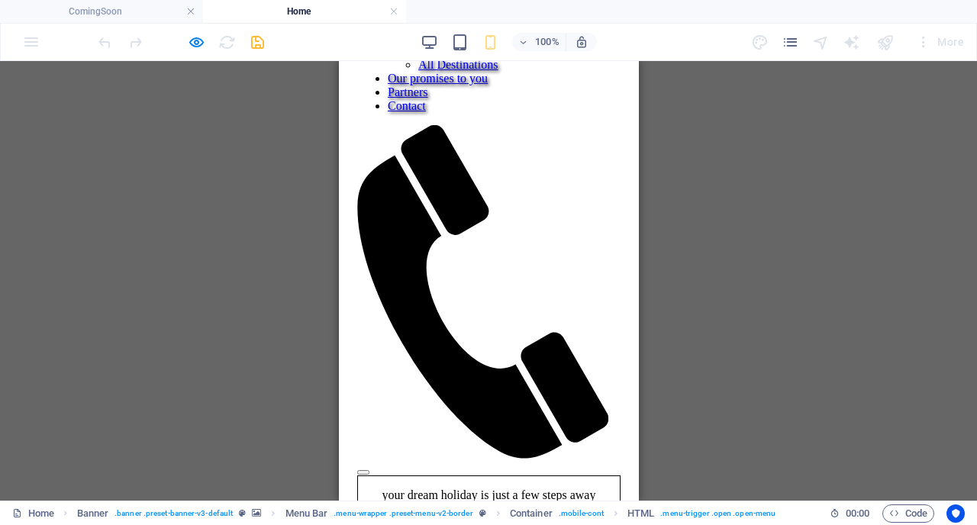
click at [369, 470] on button at bounding box center [362, 472] width 12 height 5
click at [488, 57] on link "Monthly Specials" at bounding box center [459, 50] width 85 height 13
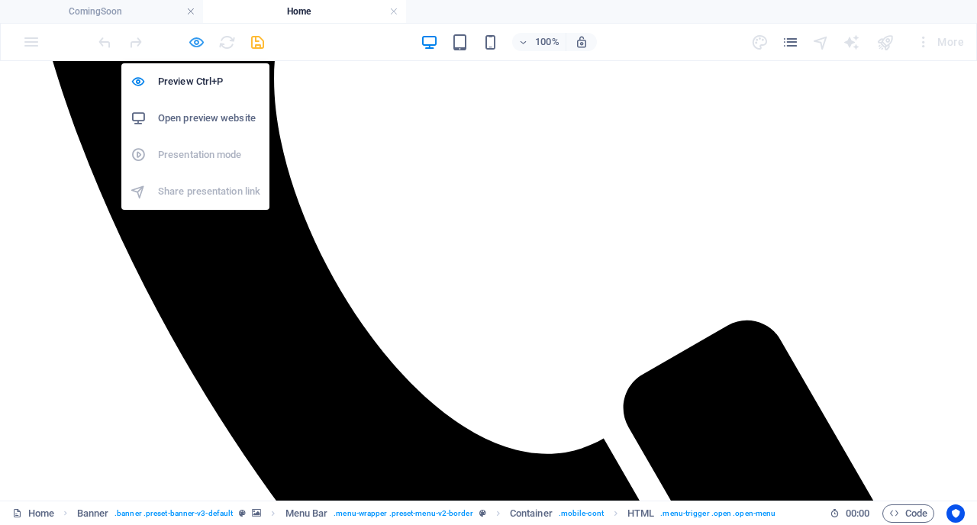
click at [195, 43] on icon "button" at bounding box center [197, 43] width 18 height 18
select select "rem"
select select "sticky_banner"
select select "px"
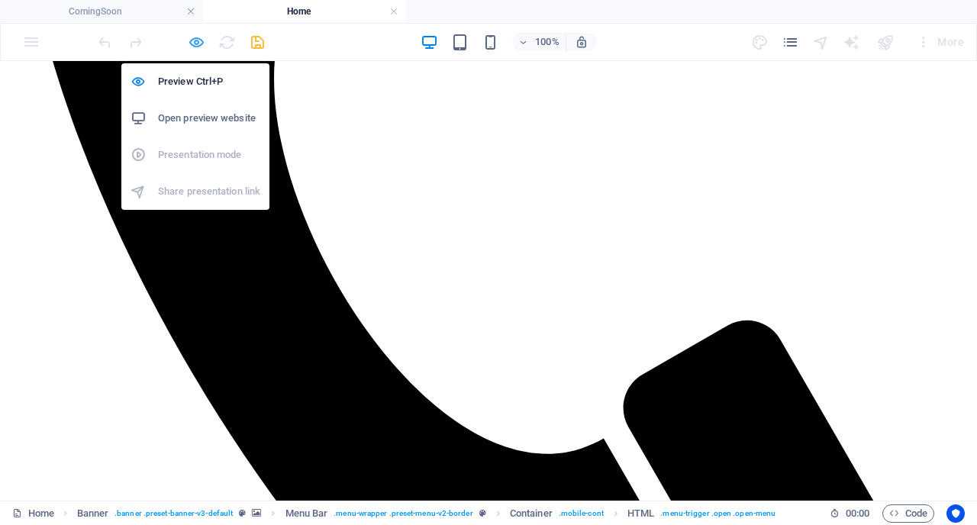
select select "px"
select select "hover_border"
select select "px"
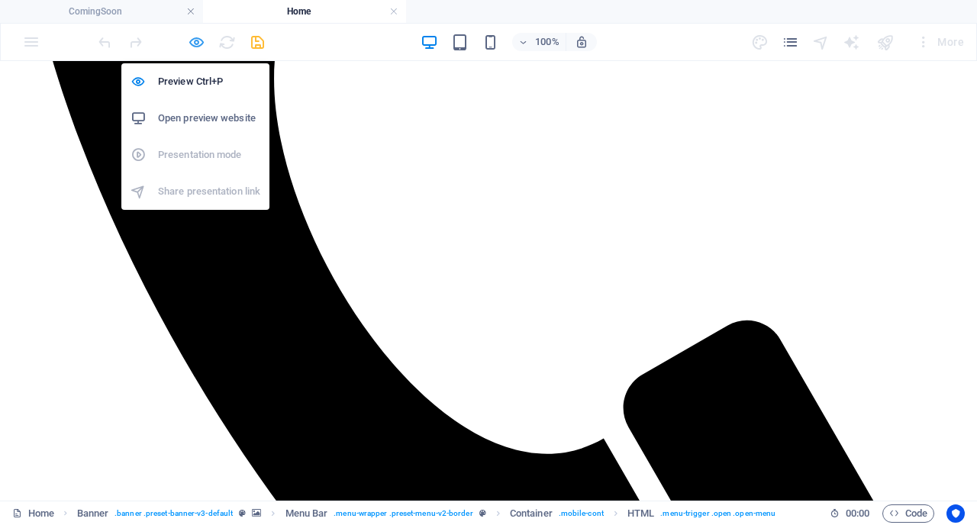
select select "px"
select select "rem"
select select
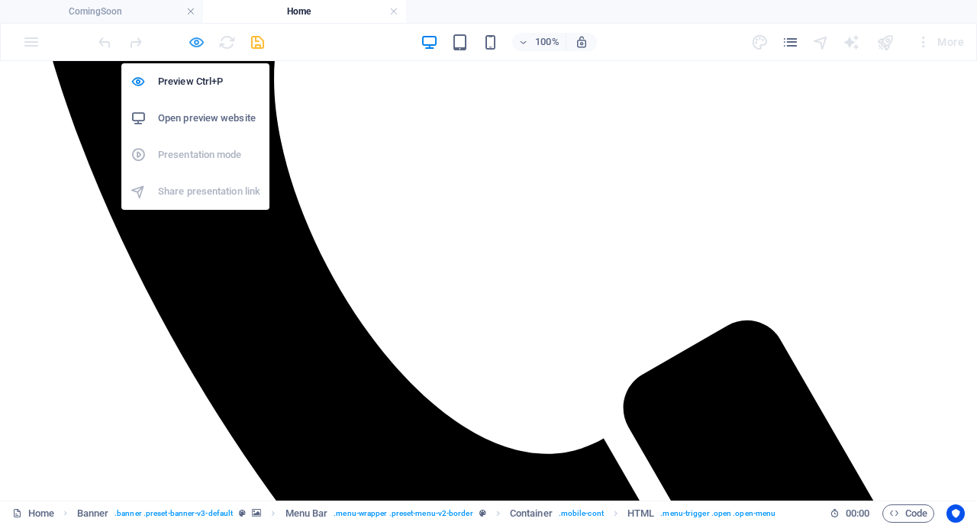
select select "px"
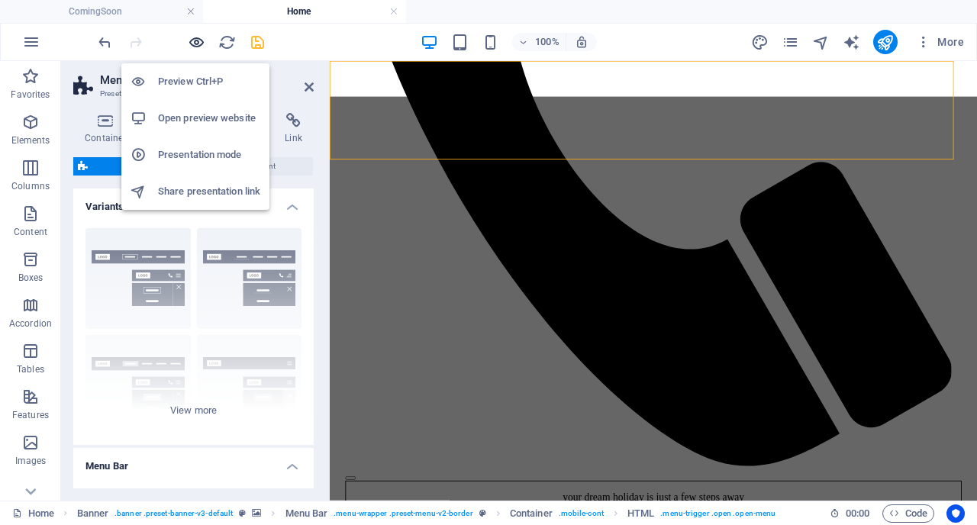
scroll to position [0, 0]
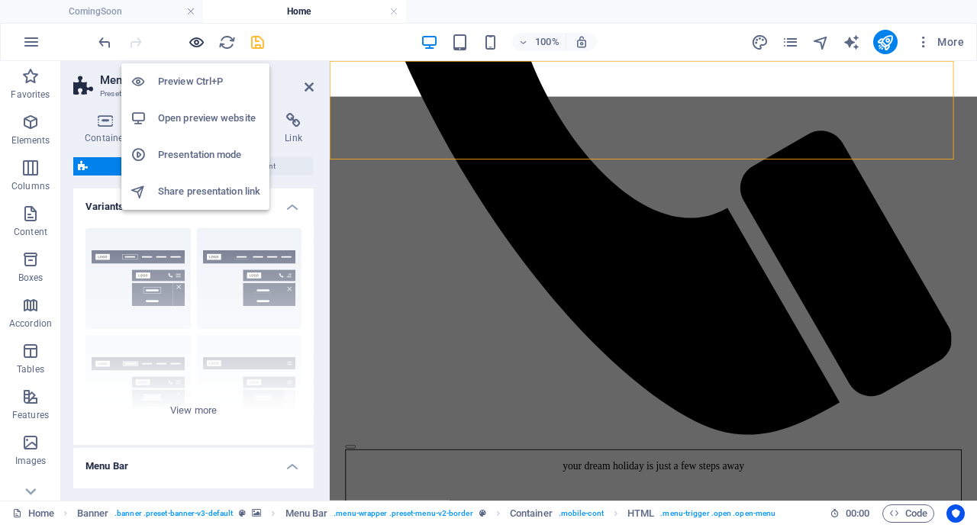
type input "2"
type input "3"
type input "0"
select select
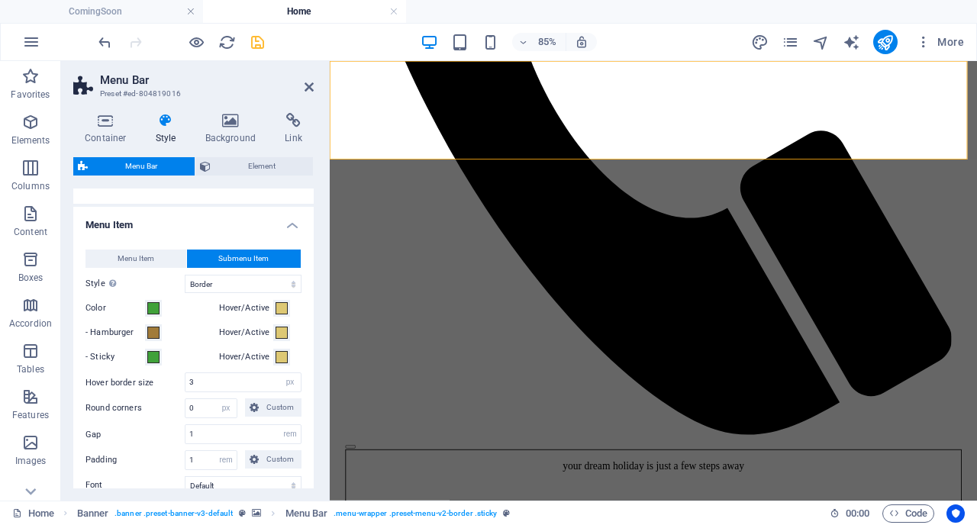
scroll to position [683, 0]
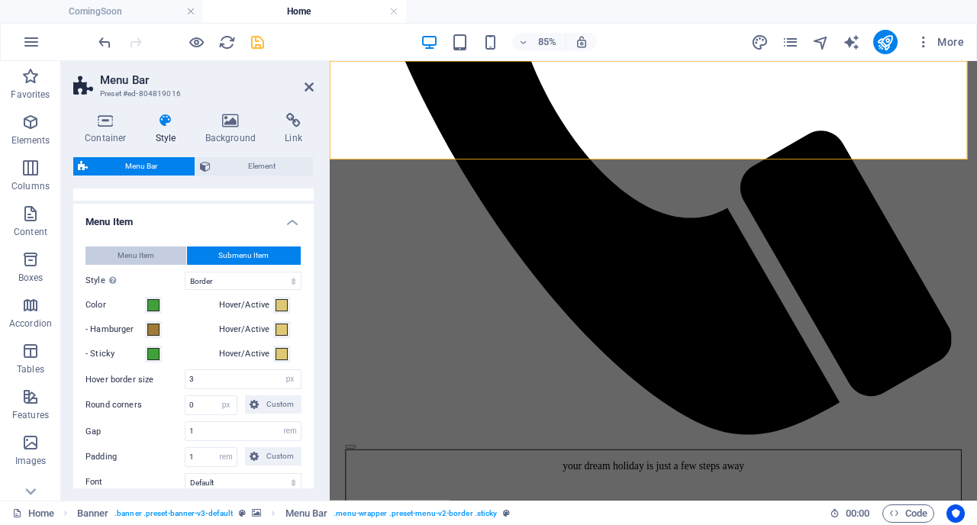
click at [130, 265] on span "Menu Item" at bounding box center [136, 255] width 37 height 18
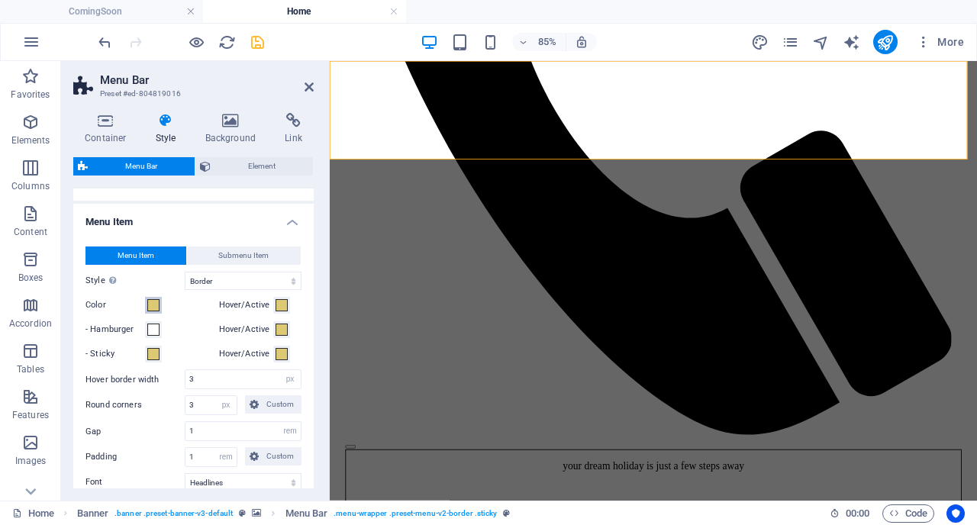
click at [156, 311] on span at bounding box center [153, 305] width 12 height 12
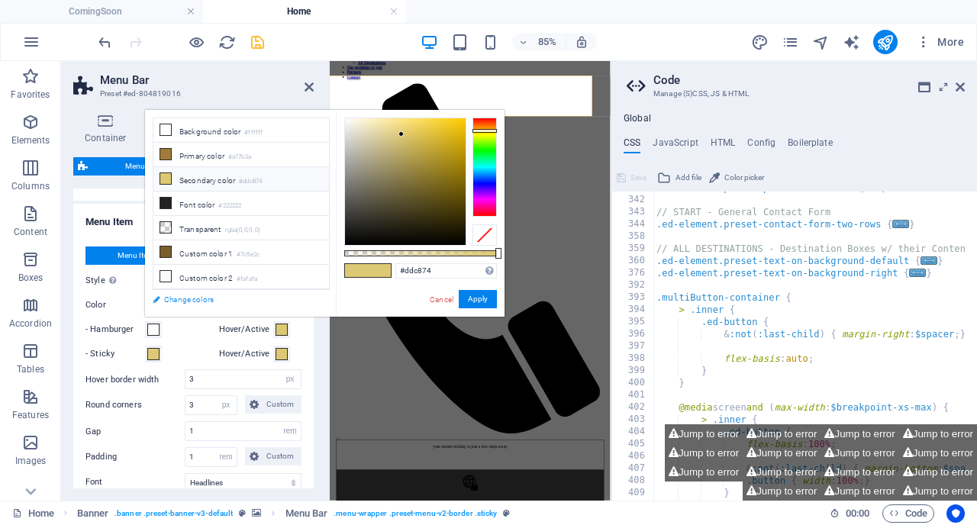
scroll to position [657, 0]
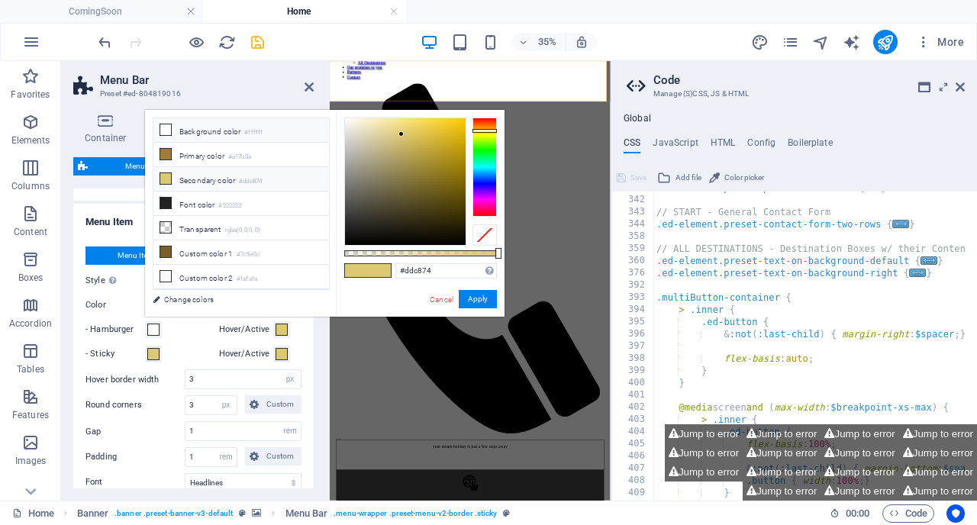
click at [211, 129] on li "Background color #ffffff" at bounding box center [240, 130] width 175 height 24
type input "#ffffff"
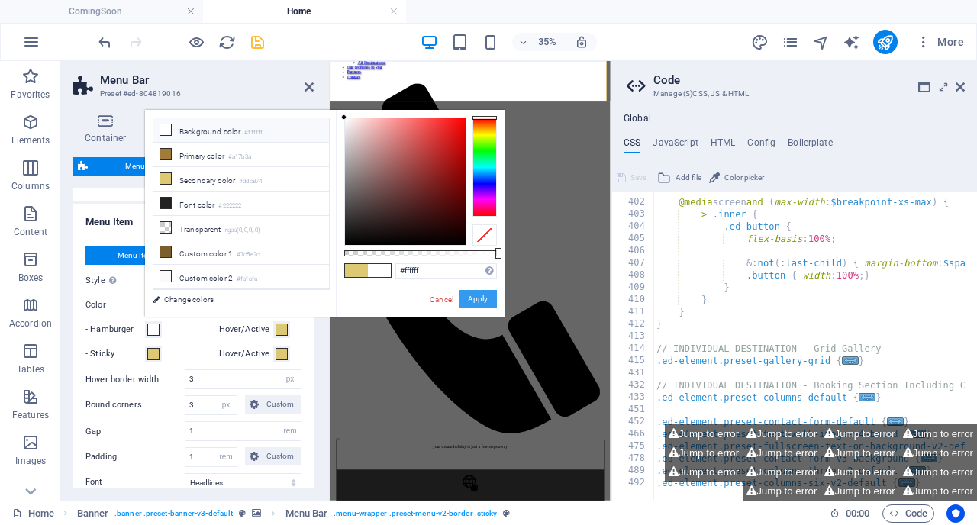
click at [476, 293] on button "Apply" at bounding box center [478, 299] width 38 height 18
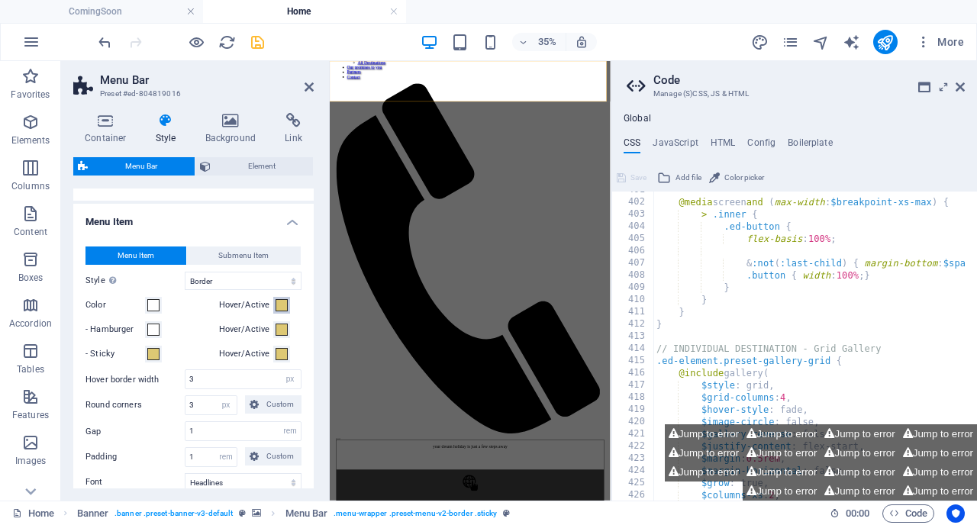
scroll to position [862, 0]
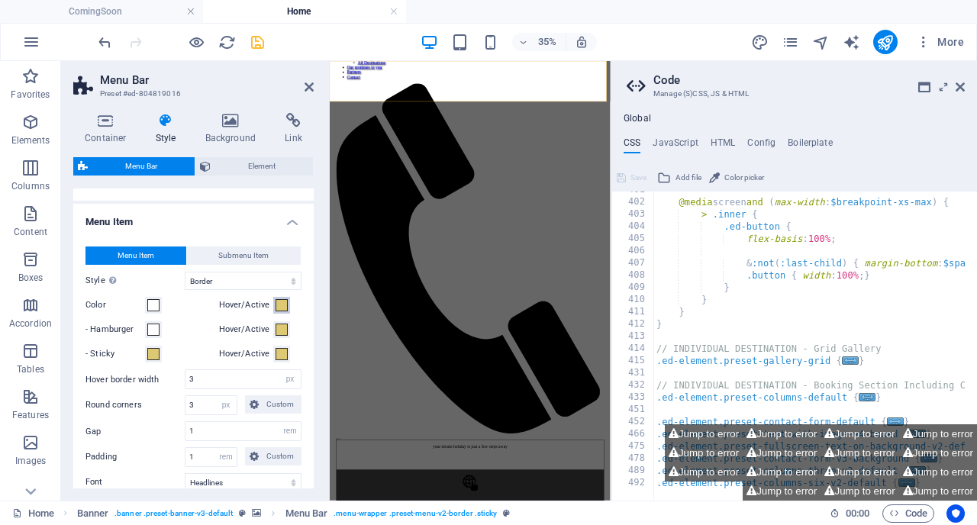
click at [281, 311] on span at bounding box center [281, 305] width 12 height 12
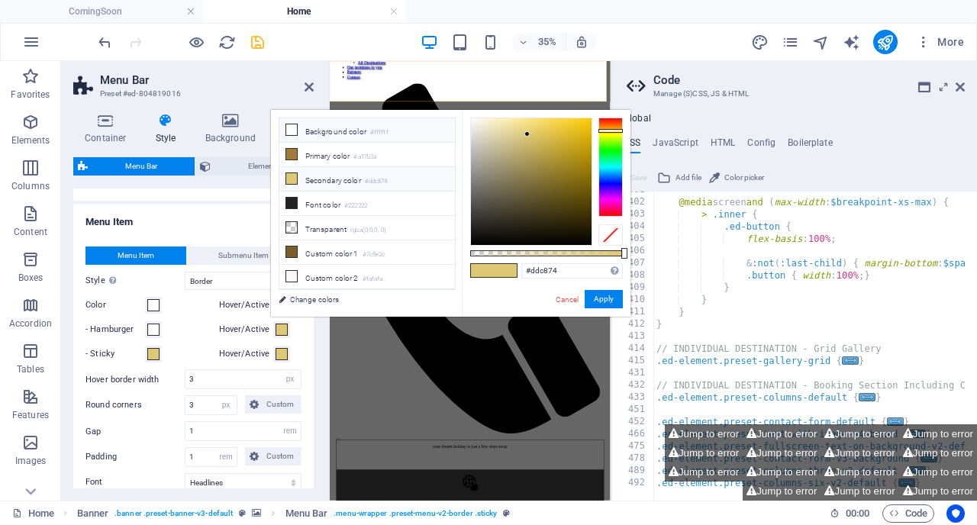
click at [339, 128] on li "Background color #ffffff" at bounding box center [366, 130] width 175 height 24
type input "#ffffff"
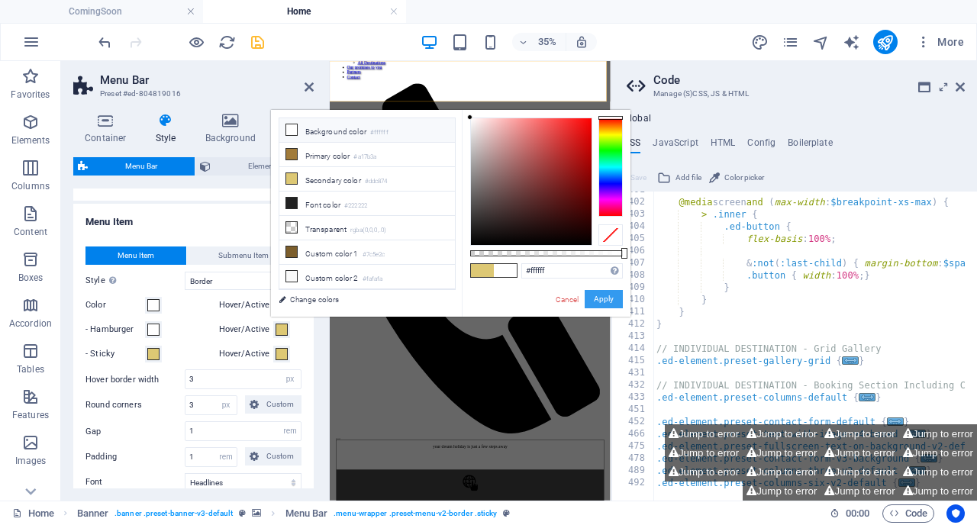
click at [592, 297] on button "Apply" at bounding box center [603, 299] width 38 height 18
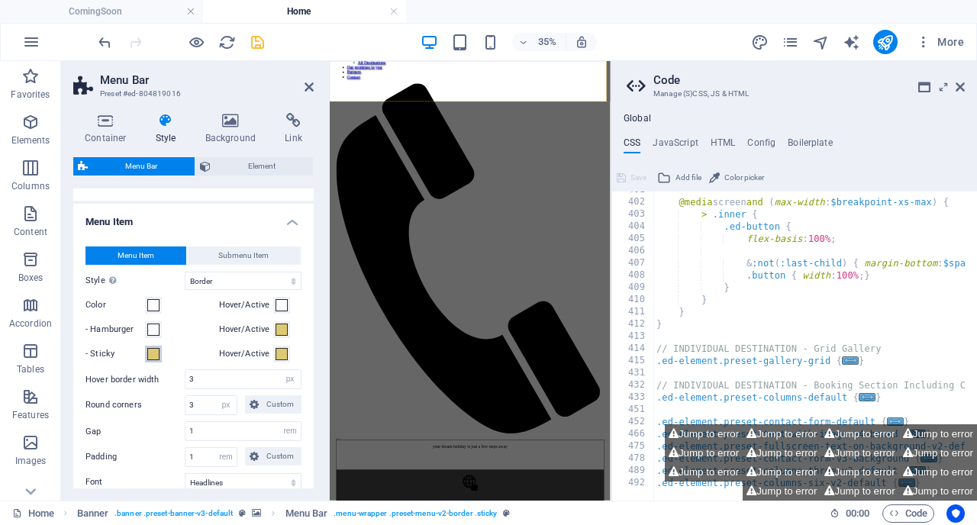
click at [153, 360] on span at bounding box center [153, 354] width 12 height 12
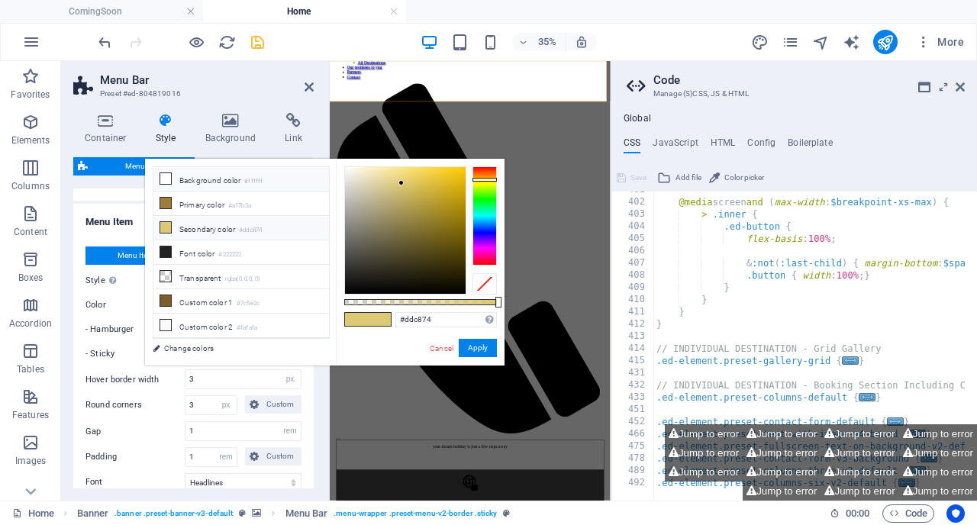
click at [250, 179] on small "#ffffff" at bounding box center [253, 181] width 18 height 11
type input "#ffffff"
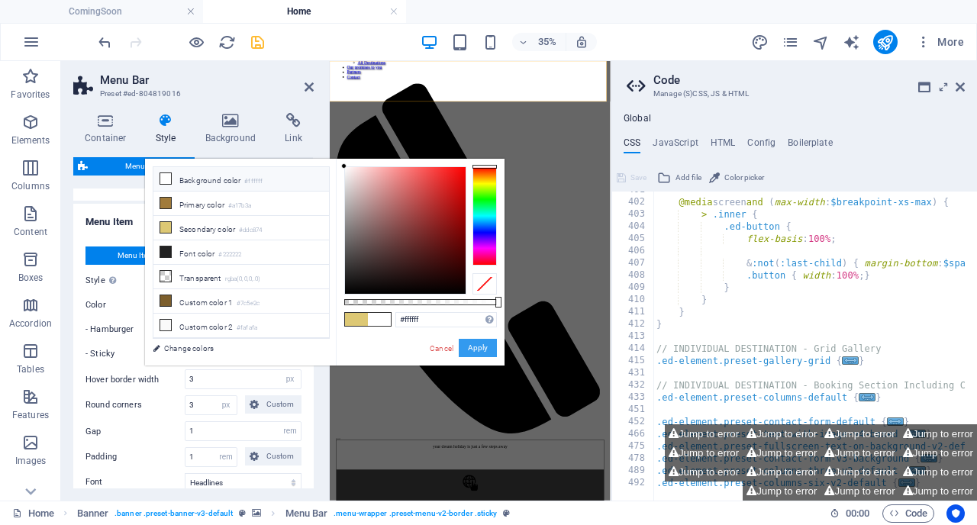
click at [481, 345] on button "Apply" at bounding box center [478, 348] width 38 height 18
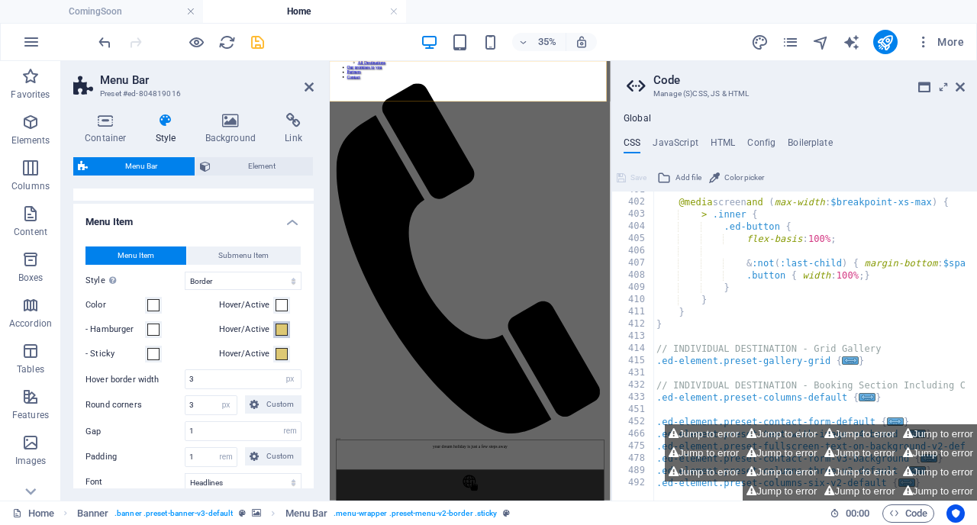
click at [284, 336] on span at bounding box center [281, 330] width 12 height 12
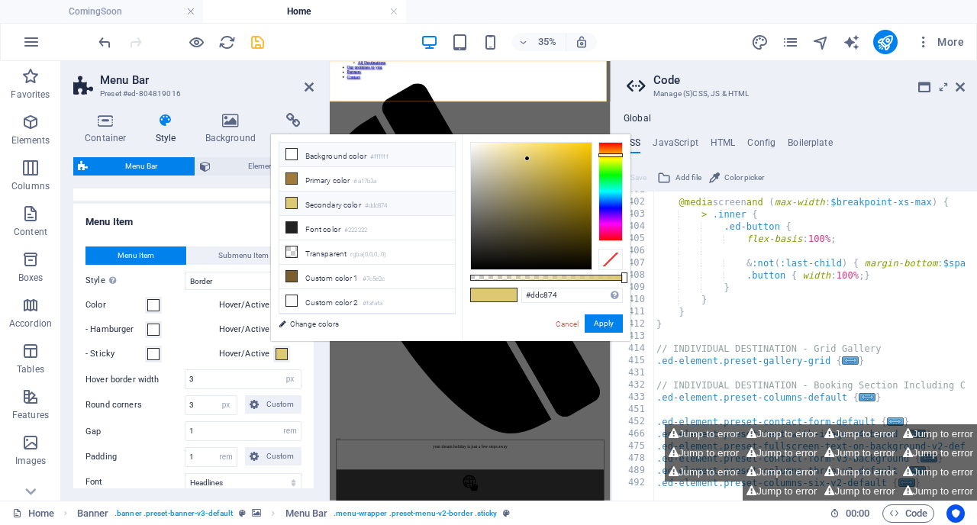
click at [362, 164] on li "Background color #ffffff" at bounding box center [366, 155] width 175 height 24
type input "#ffffff"
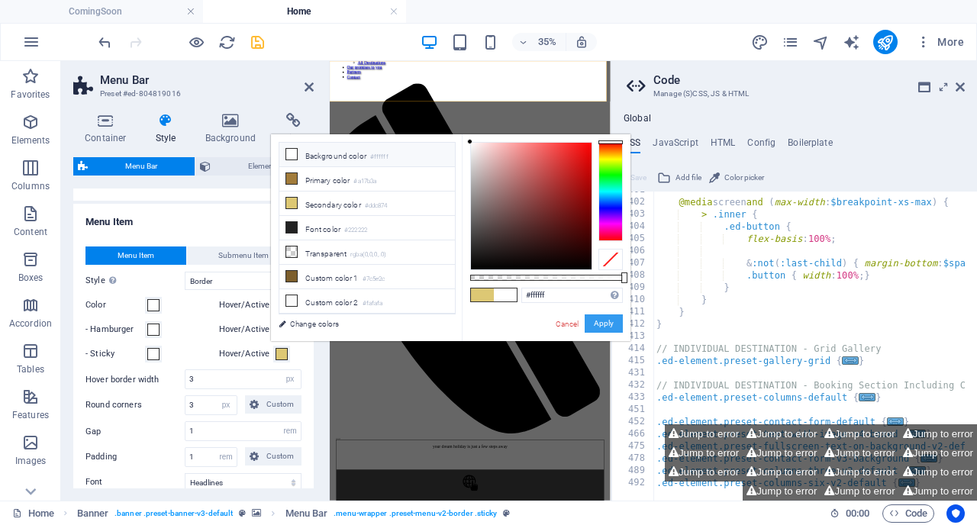
click at [609, 326] on button "Apply" at bounding box center [603, 323] width 38 height 18
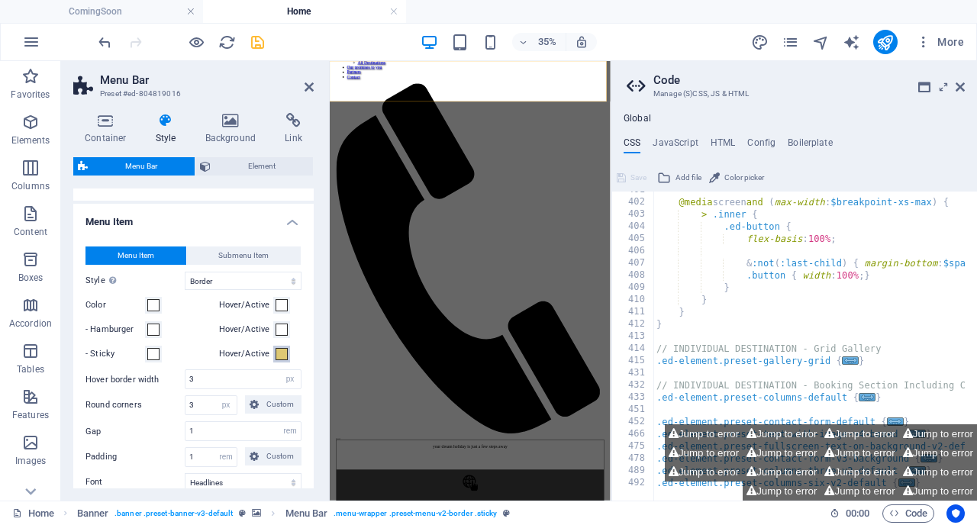
click at [276, 360] on span at bounding box center [281, 354] width 12 height 12
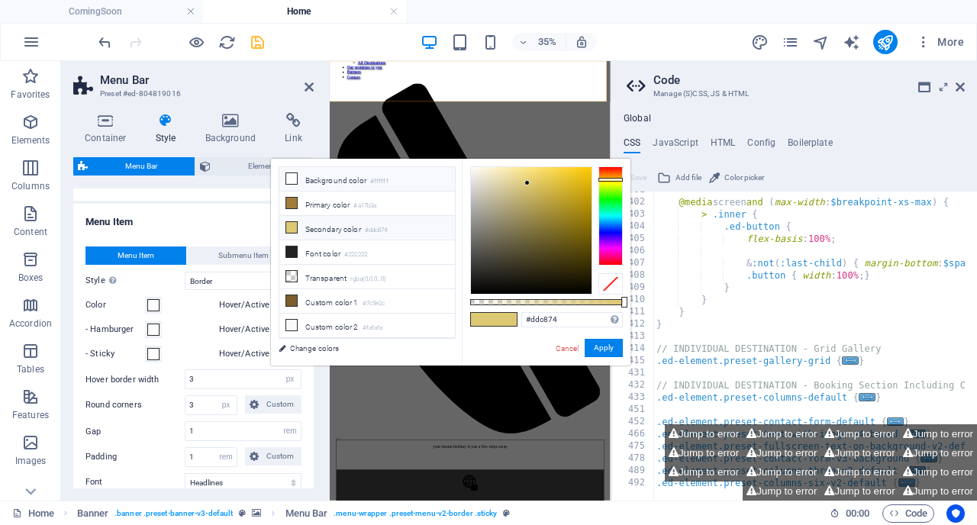
click at [382, 177] on small "#ffffff" at bounding box center [379, 181] width 18 height 11
type input "#ffffff"
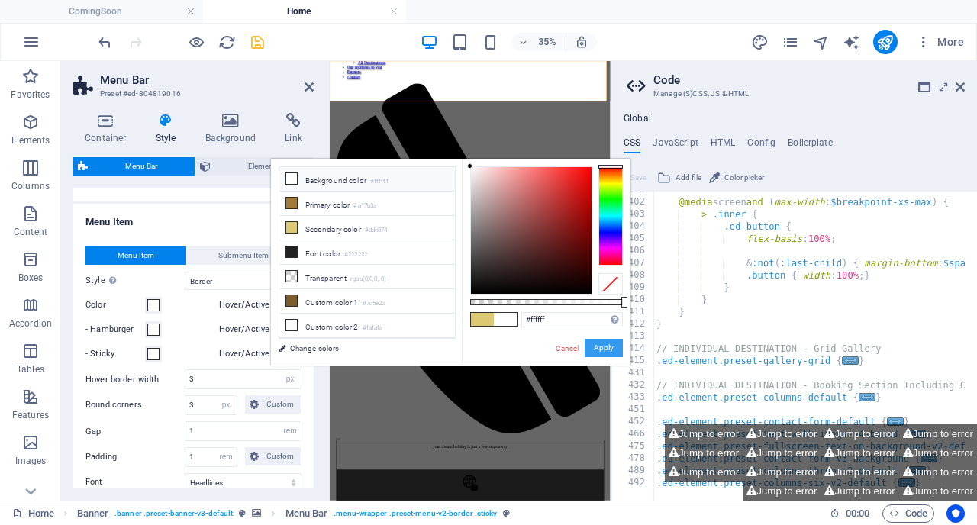
click at [600, 343] on button "Apply" at bounding box center [603, 348] width 38 height 18
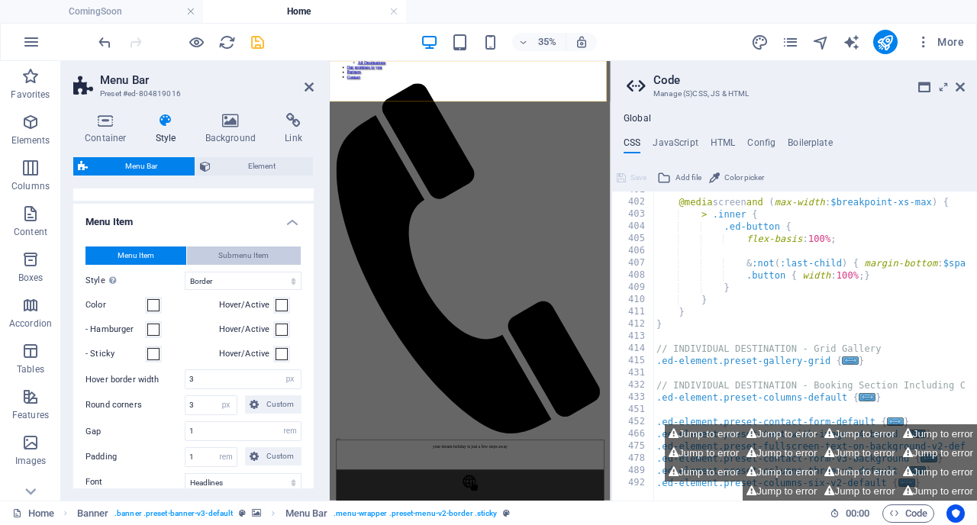
click at [277, 265] on button "Submenu Item" at bounding box center [244, 255] width 114 height 18
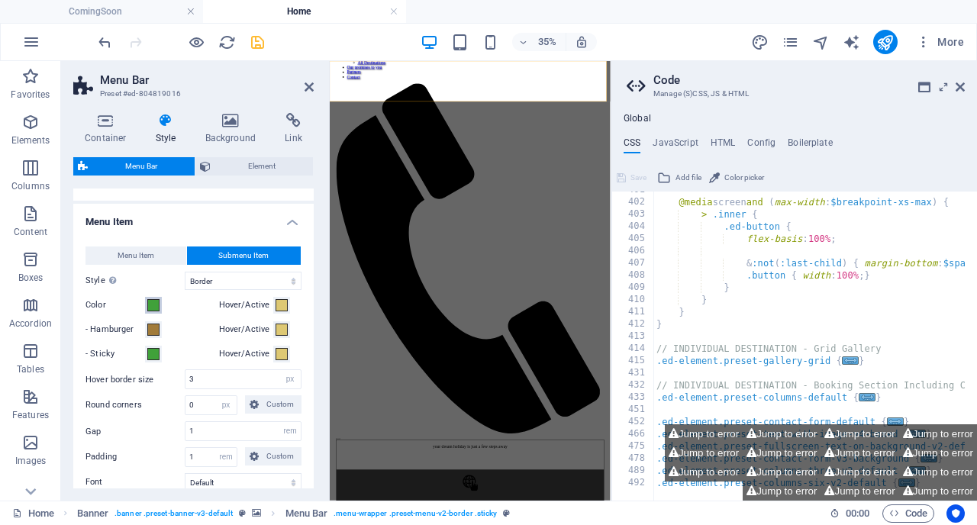
click at [152, 311] on span at bounding box center [153, 305] width 12 height 12
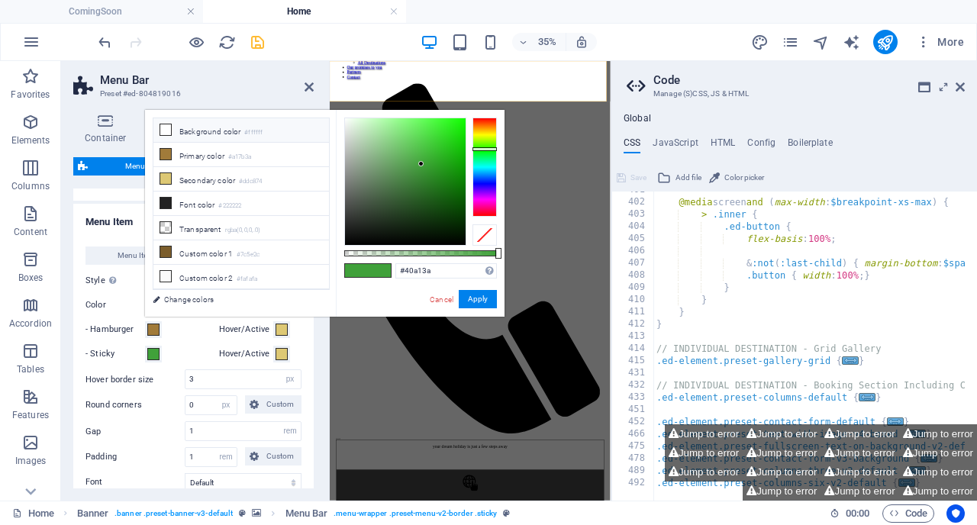
click at [210, 127] on li "Background color #ffffff" at bounding box center [240, 130] width 175 height 24
type input "#ffffff"
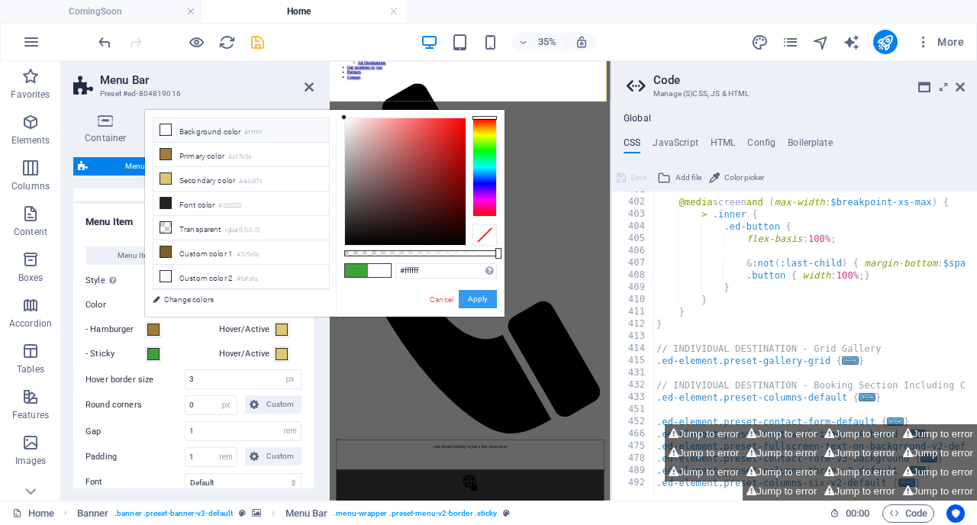
click at [475, 300] on button "Apply" at bounding box center [478, 299] width 38 height 18
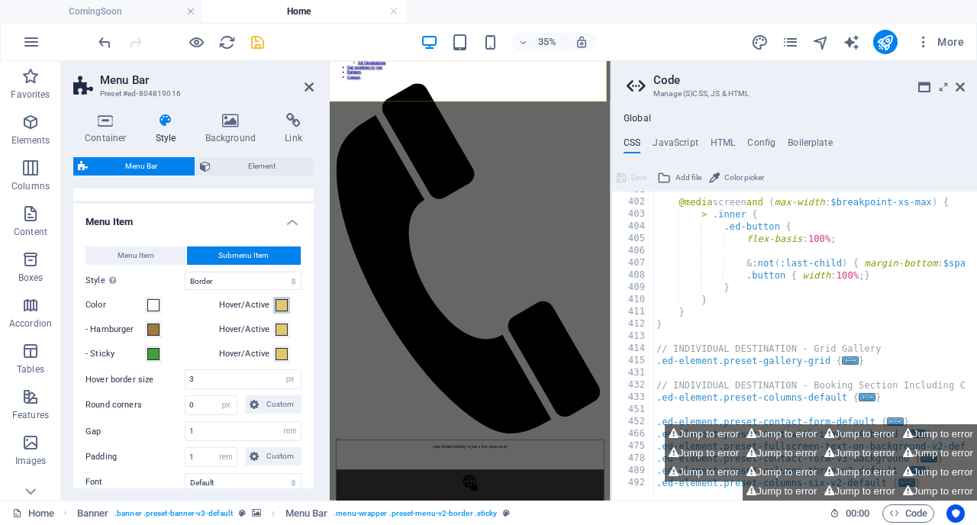
click at [275, 311] on span at bounding box center [281, 305] width 12 height 12
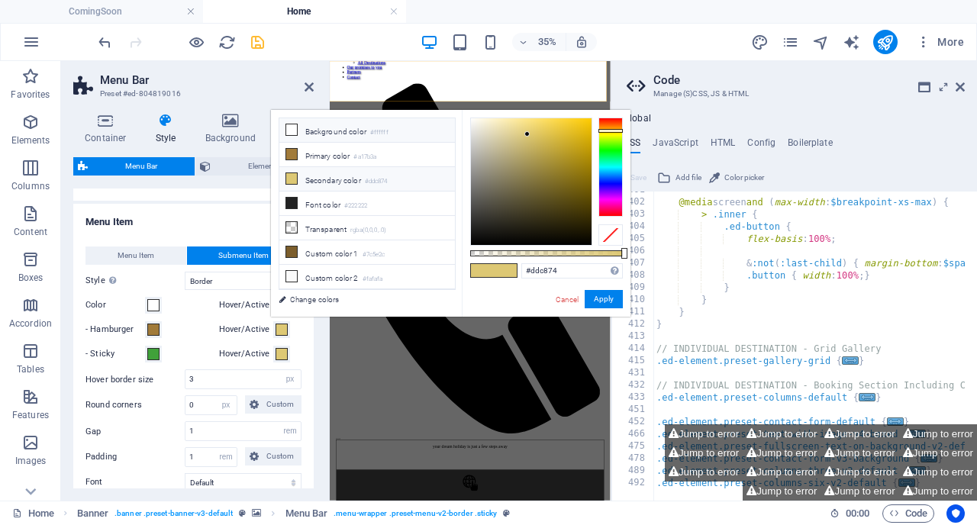
click at [297, 129] on li "Background color #ffffff" at bounding box center [366, 130] width 175 height 24
type input "#ffffff"
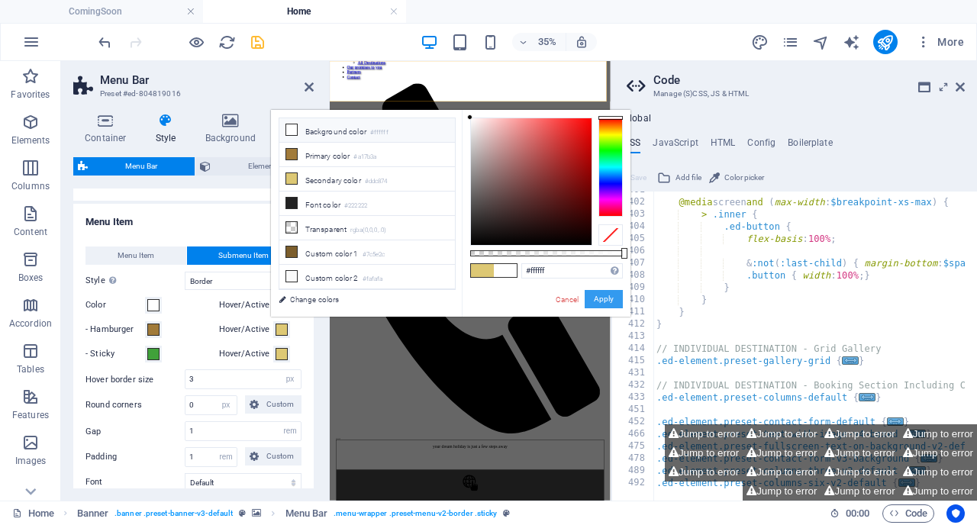
click at [599, 298] on button "Apply" at bounding box center [603, 299] width 38 height 18
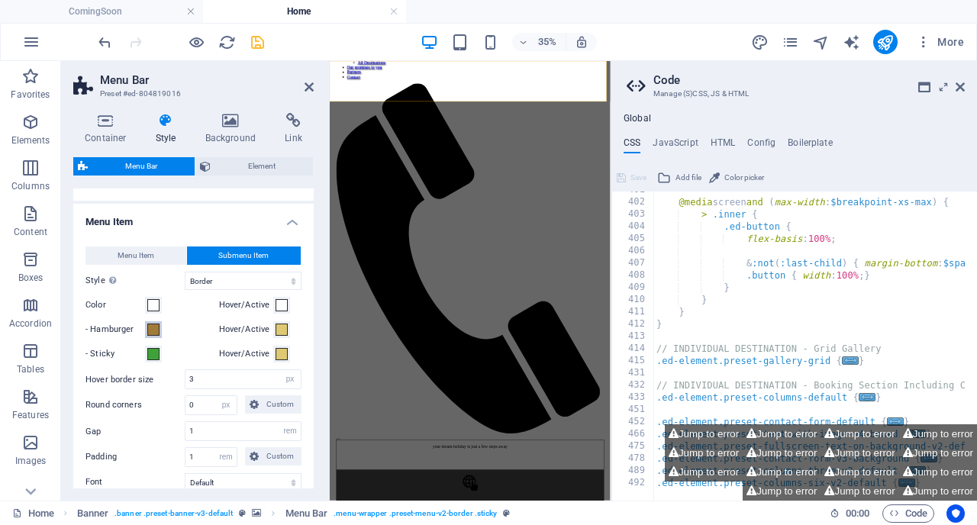
click at [158, 336] on span at bounding box center [153, 330] width 12 height 12
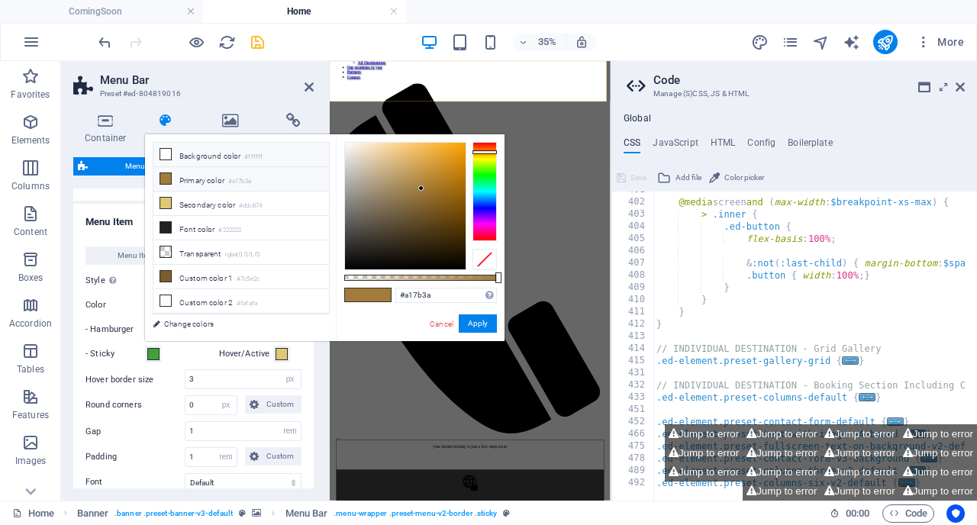
click at [236, 159] on li "Background color #ffffff" at bounding box center [240, 155] width 175 height 24
type input "#ffffff"
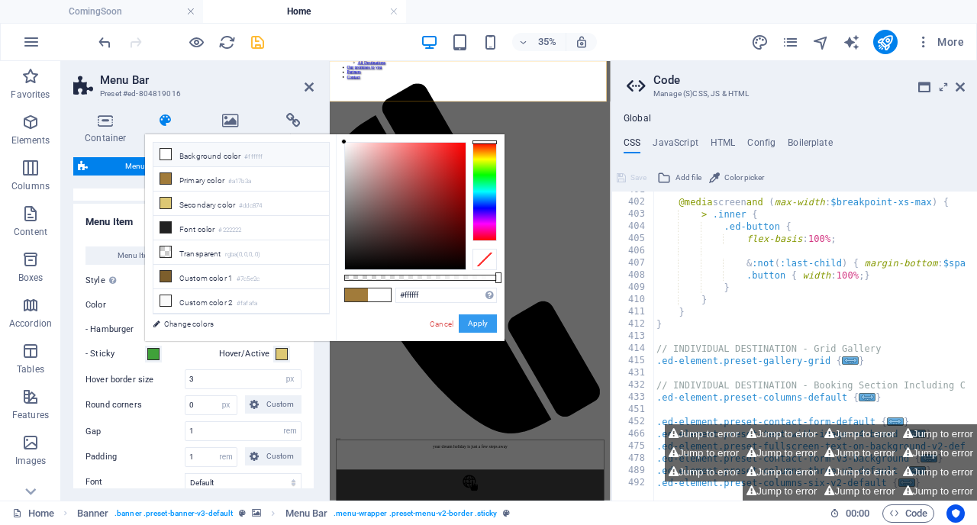
click at [472, 324] on button "Apply" at bounding box center [478, 323] width 38 height 18
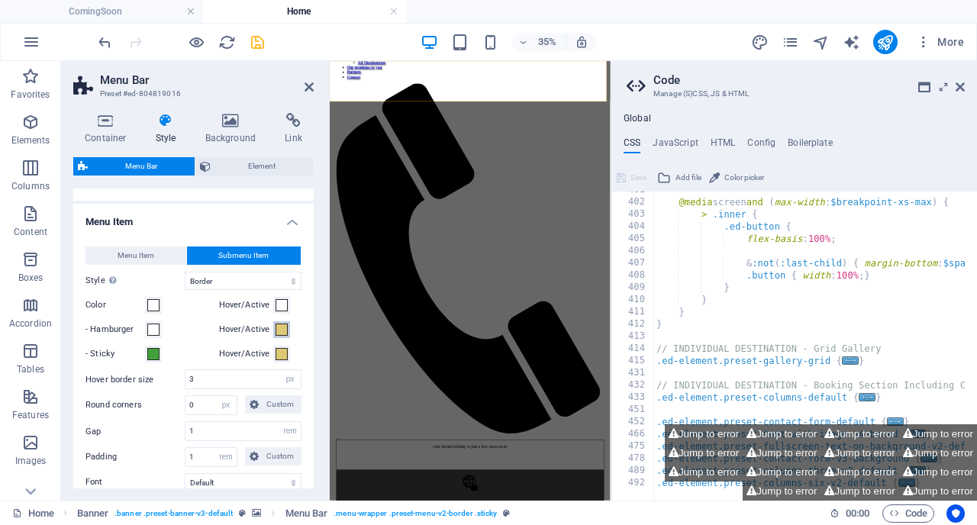
click at [282, 336] on span at bounding box center [281, 330] width 12 height 12
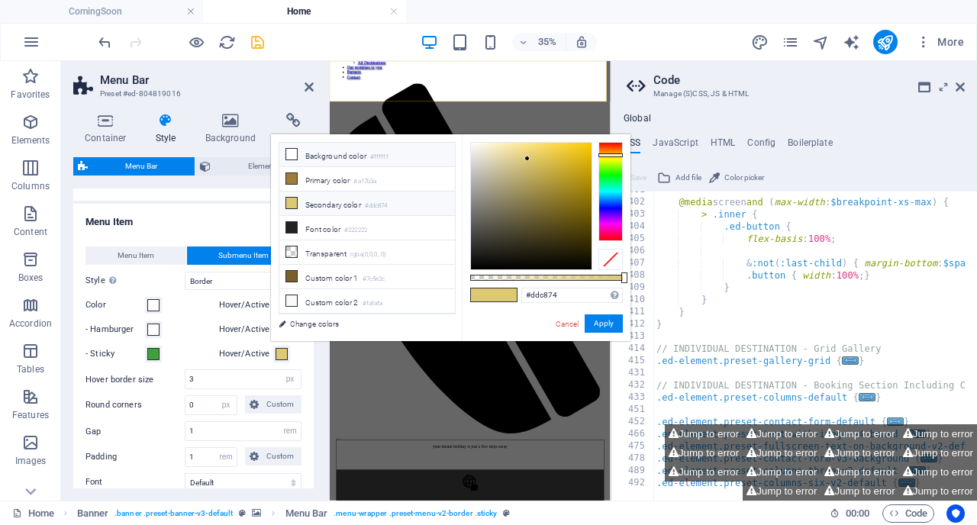
click at [312, 156] on li "Background color #ffffff" at bounding box center [366, 155] width 175 height 24
type input "#ffffff"
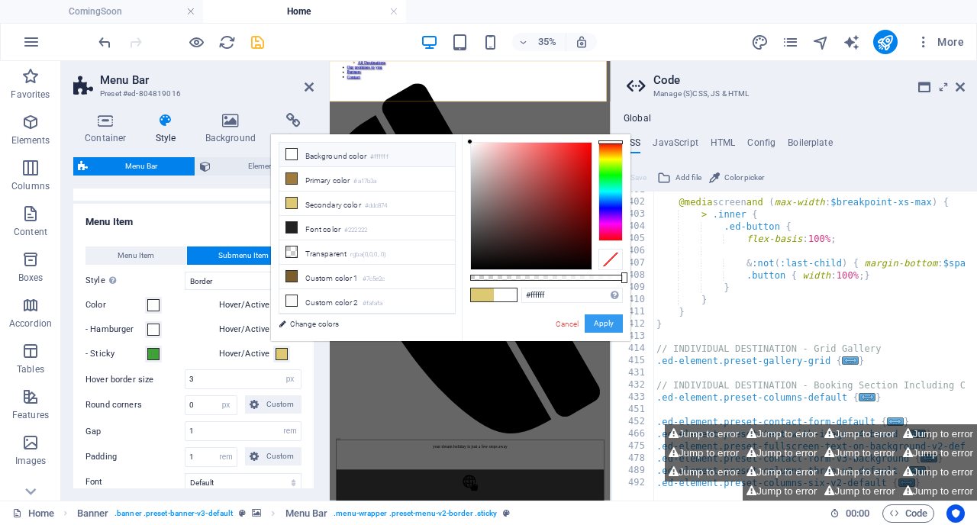
drag, startPoint x: 598, startPoint y: 317, endPoint x: 768, endPoint y: 731, distance: 447.6
click at [598, 317] on button "Apply" at bounding box center [603, 323] width 38 height 18
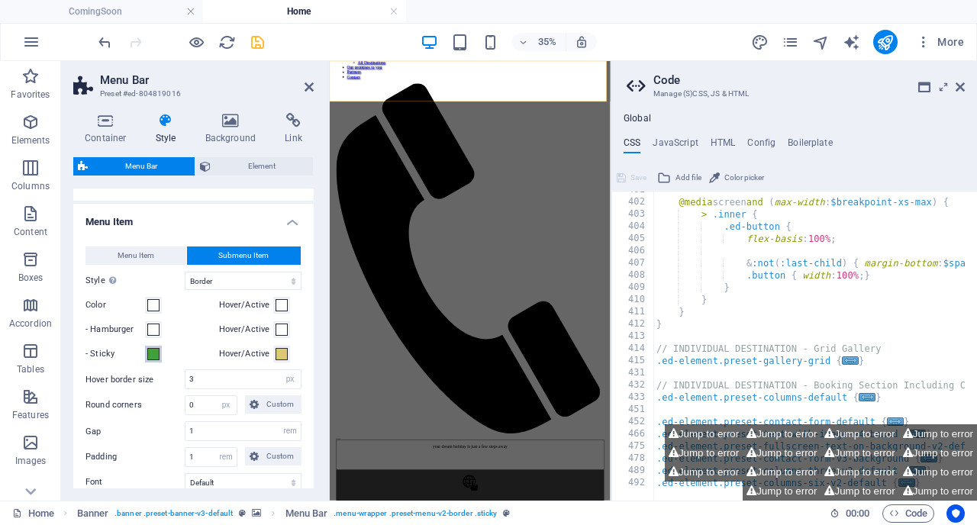
click at [150, 360] on span at bounding box center [153, 354] width 12 height 12
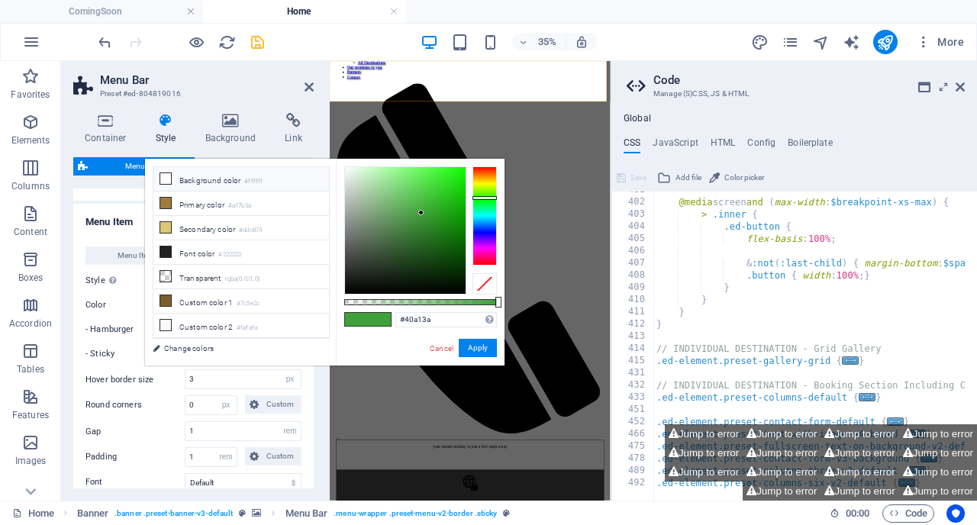
click at [240, 176] on li "Background color #ffffff" at bounding box center [240, 179] width 175 height 24
type input "#ffffff"
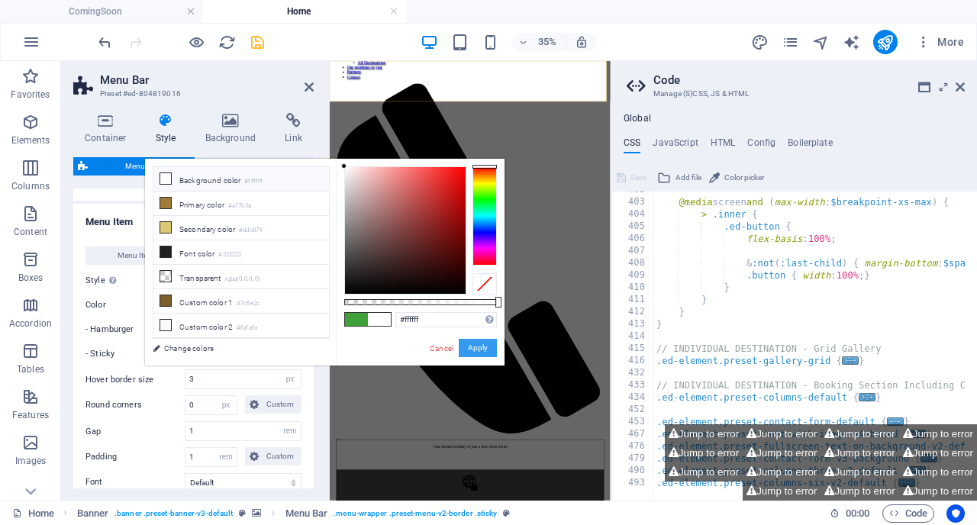
click at [478, 350] on button "Apply" at bounding box center [478, 348] width 38 height 18
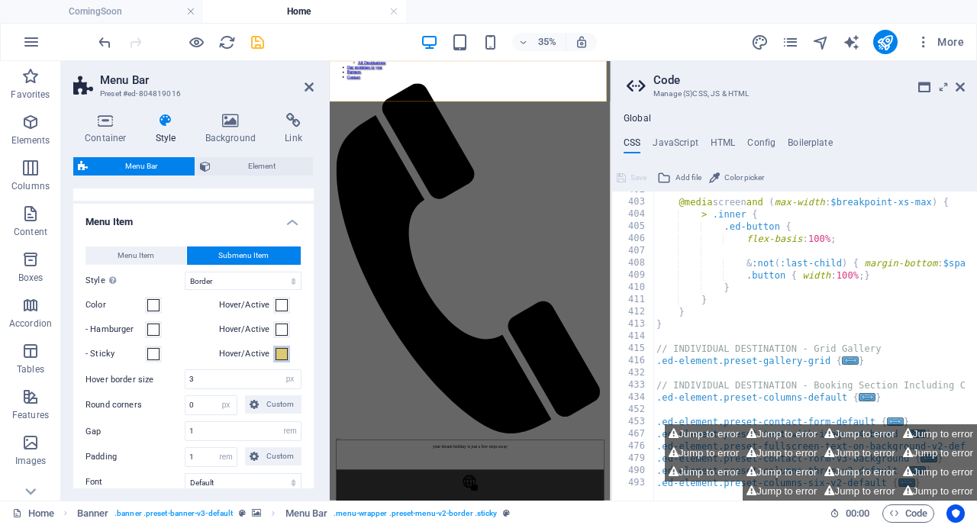
click at [275, 360] on span at bounding box center [281, 354] width 12 height 12
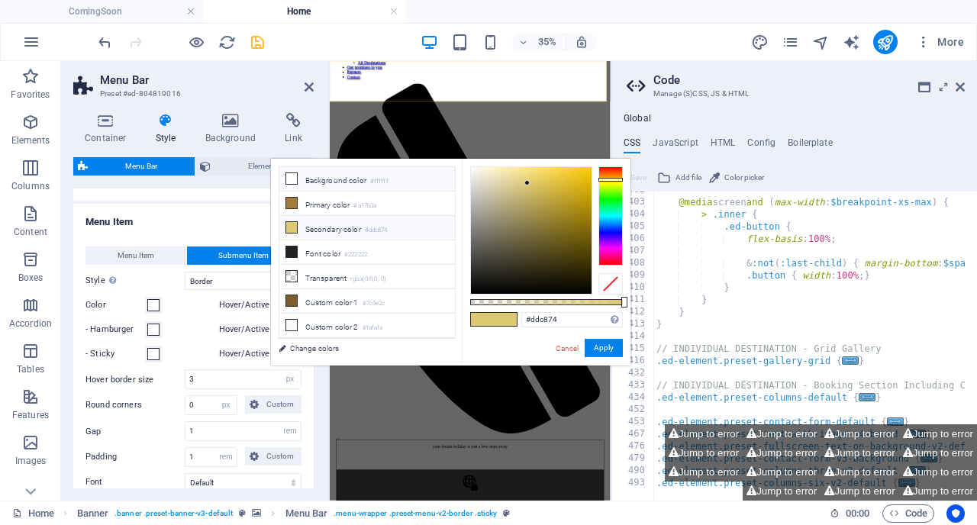
click at [322, 175] on li "Background color #ffffff" at bounding box center [366, 179] width 175 height 24
type input "#ffffff"
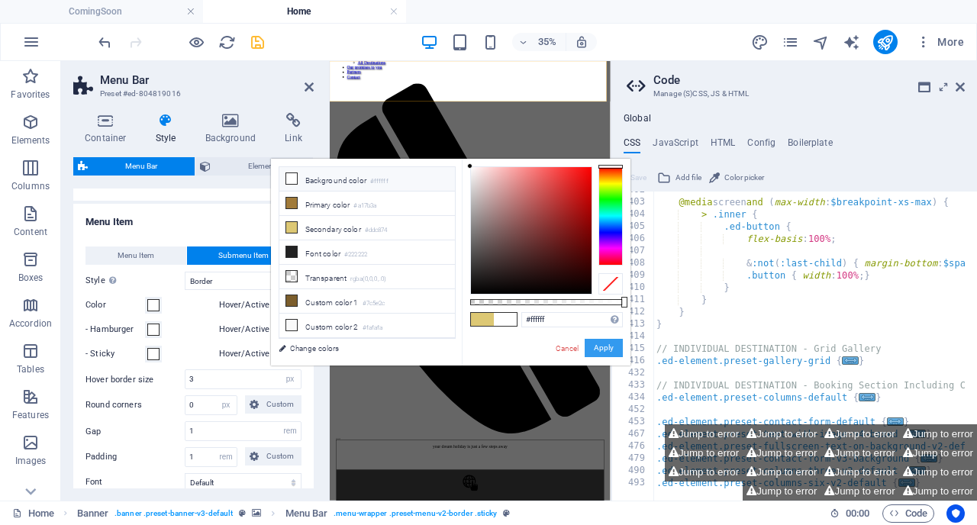
click at [598, 343] on button "Apply" at bounding box center [603, 348] width 38 height 18
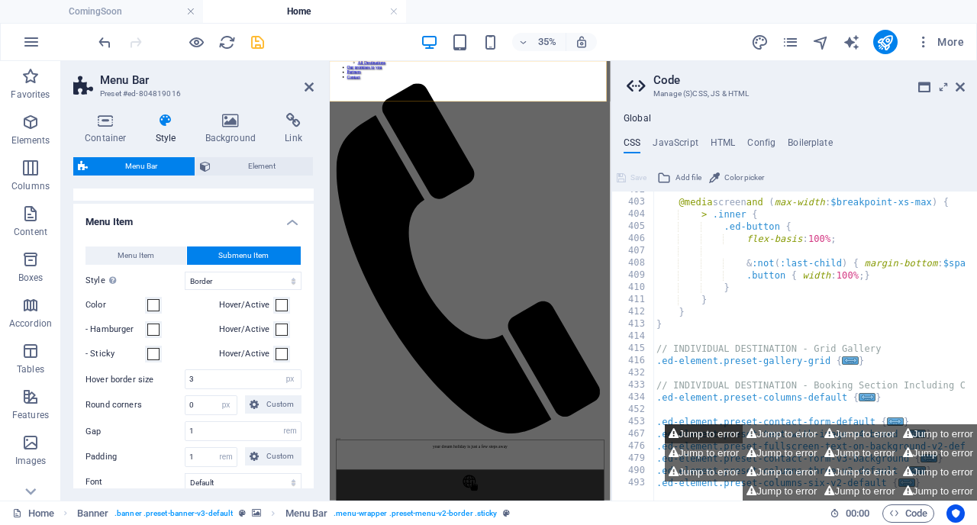
click at [715, 434] on button "Jump to error" at bounding box center [704, 433] width 78 height 19
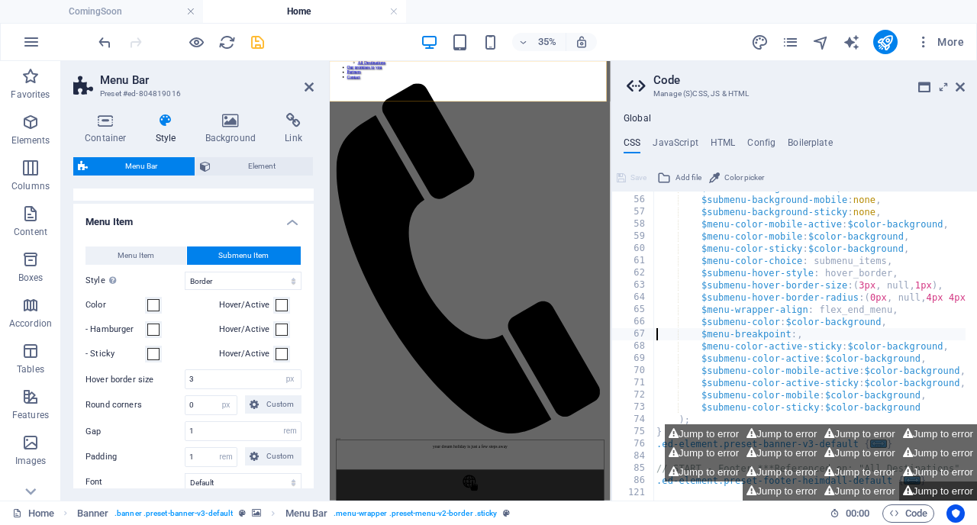
click at [918, 490] on button "Jump to error" at bounding box center [938, 490] width 78 height 19
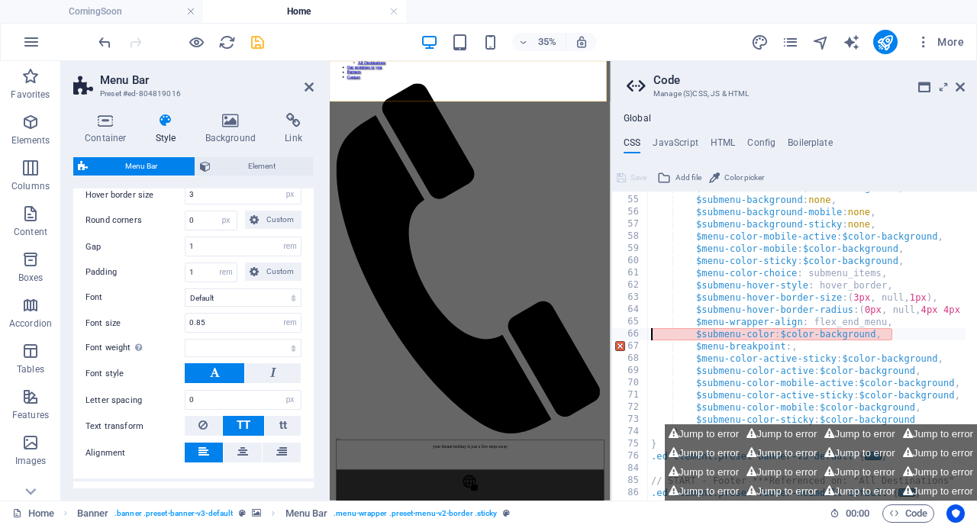
scroll to position [878, 0]
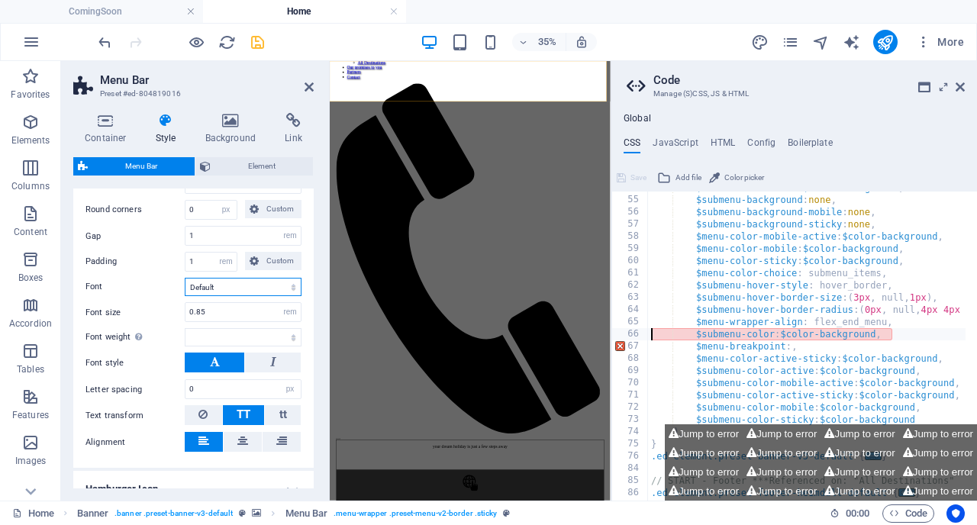
click at [242, 296] on select "Default Headlines" at bounding box center [243, 287] width 117 height 18
click at [185, 296] on select "Default Headlines" at bounding box center [243, 287] width 117 height 18
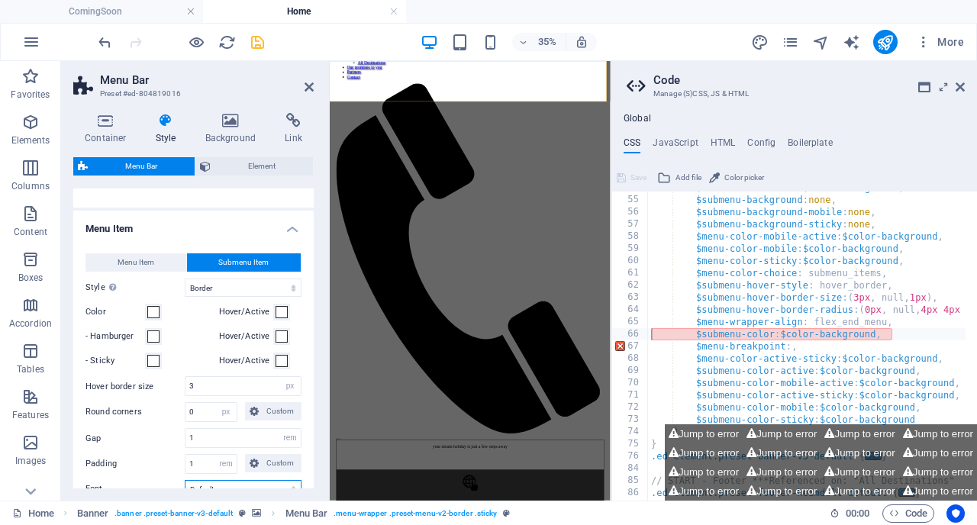
scroll to position [673, 0]
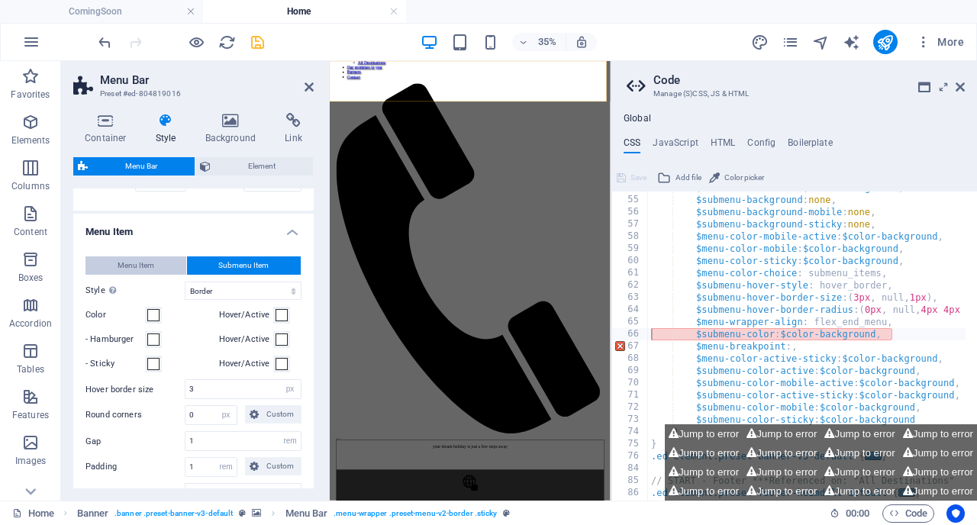
click at [137, 275] on span "Menu Item" at bounding box center [136, 265] width 37 height 18
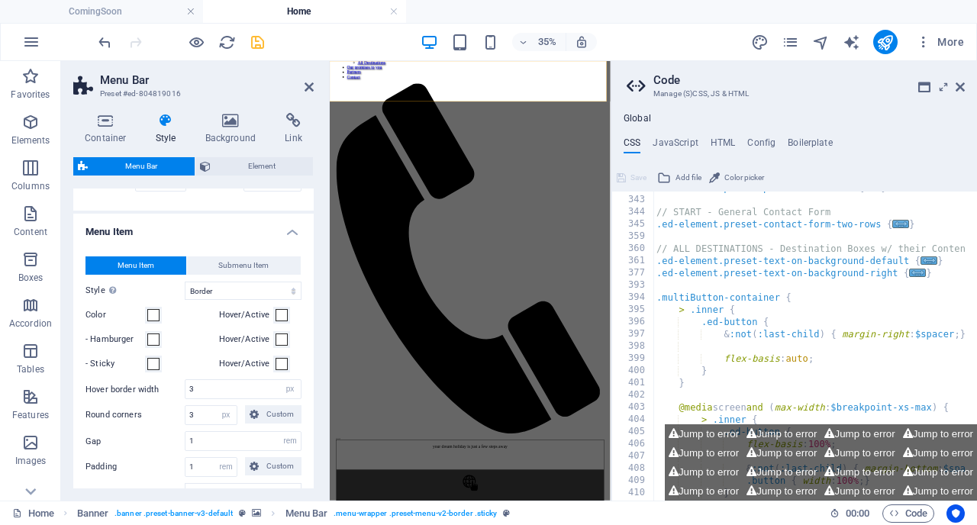
type textarea "/*------------------------------------*\"
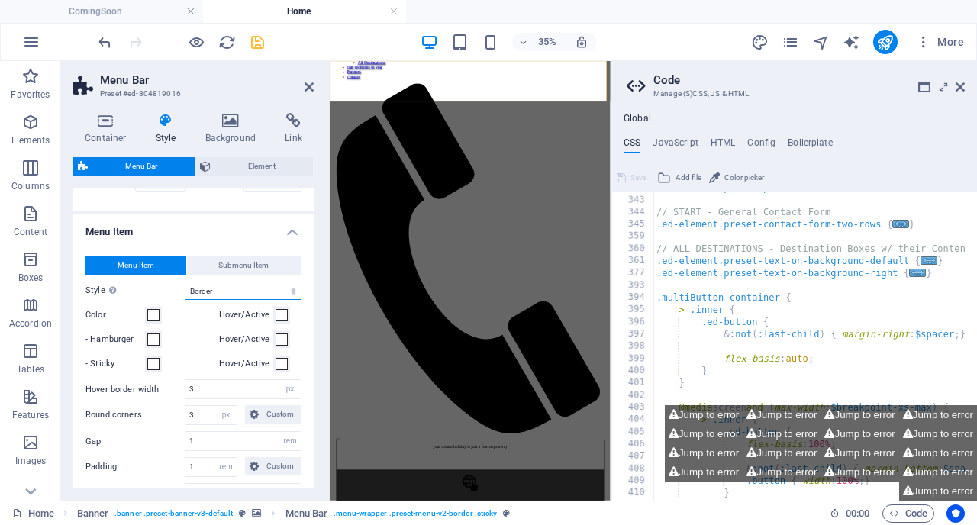
click at [211, 300] on select "Plain Text color Box: Fade Box: Flip vertical Box: Flip horizontal Box: Slide d…" at bounding box center [243, 291] width 117 height 18
click at [185, 300] on select "Plain Text color Box: Fade Box: Flip vertical Box: Flip horizontal Box: Slide d…" at bounding box center [243, 291] width 117 height 18
click at [967, 79] on aside "Code Manage (S)CSS, JS & HTML Global CSS JavaScript HTML Config Boilerplate /*-…" at bounding box center [793, 280] width 366 height 439
click at [959, 92] on icon at bounding box center [959, 87] width 9 height 12
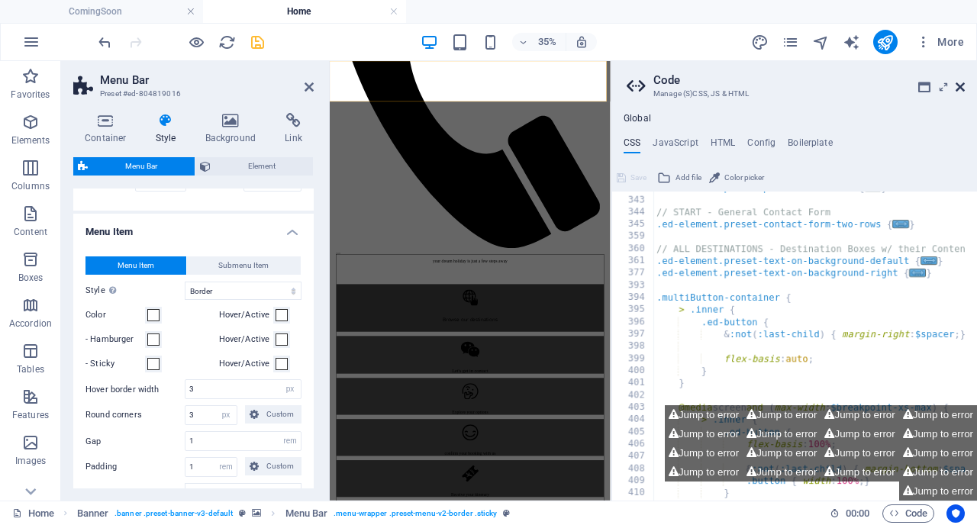
scroll to position [743, 0]
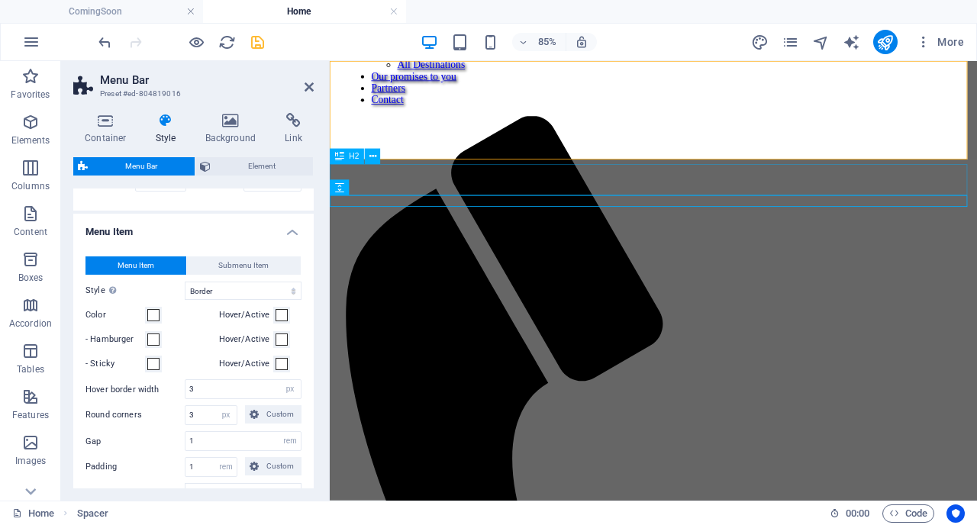
scroll to position [706, 0]
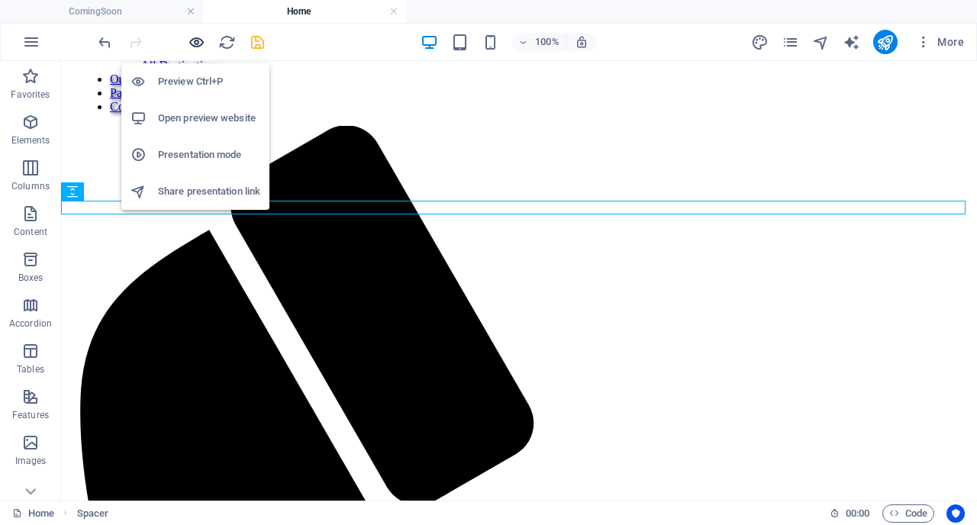
click at [199, 43] on icon "button" at bounding box center [197, 43] width 18 height 18
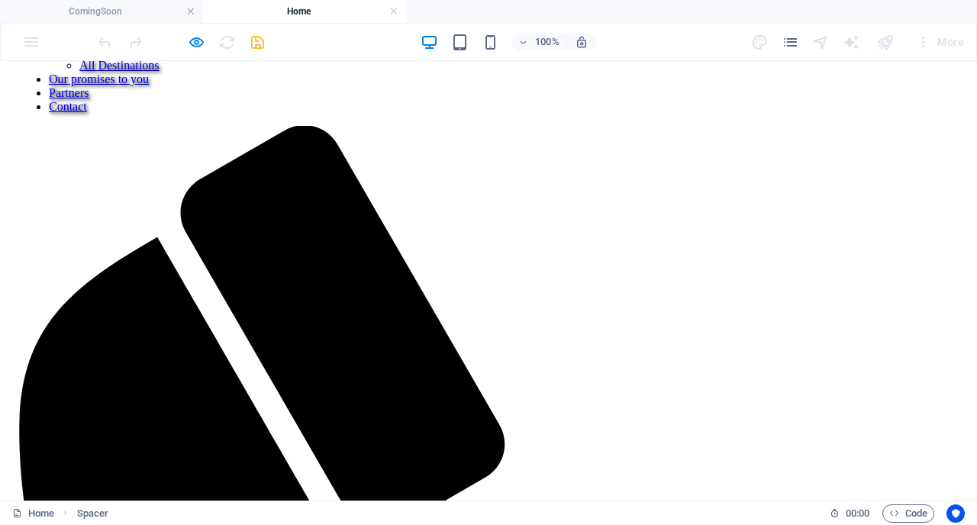
click at [110, 44] on link "Destinations" at bounding box center [79, 37] width 61 height 13
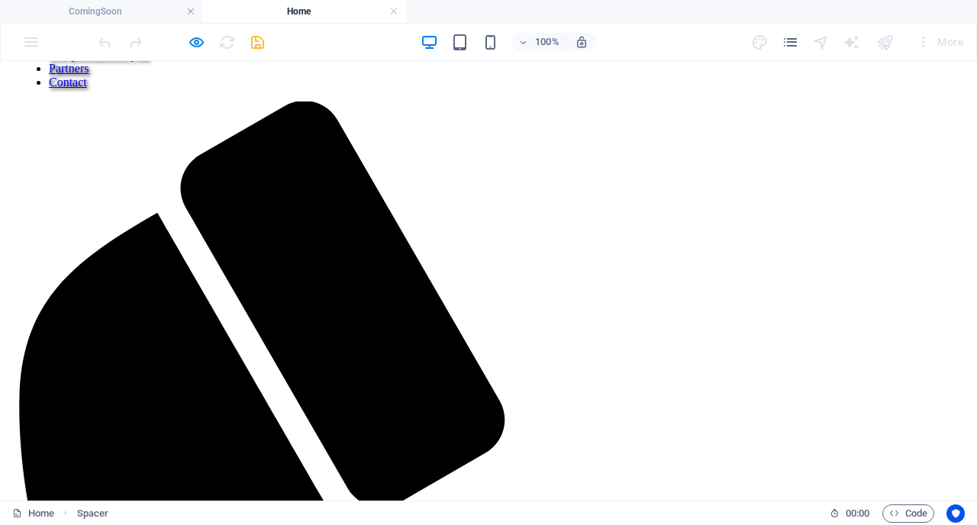
click at [96, 6] on link "About Us" at bounding box center [72, -1] width 47 height 13
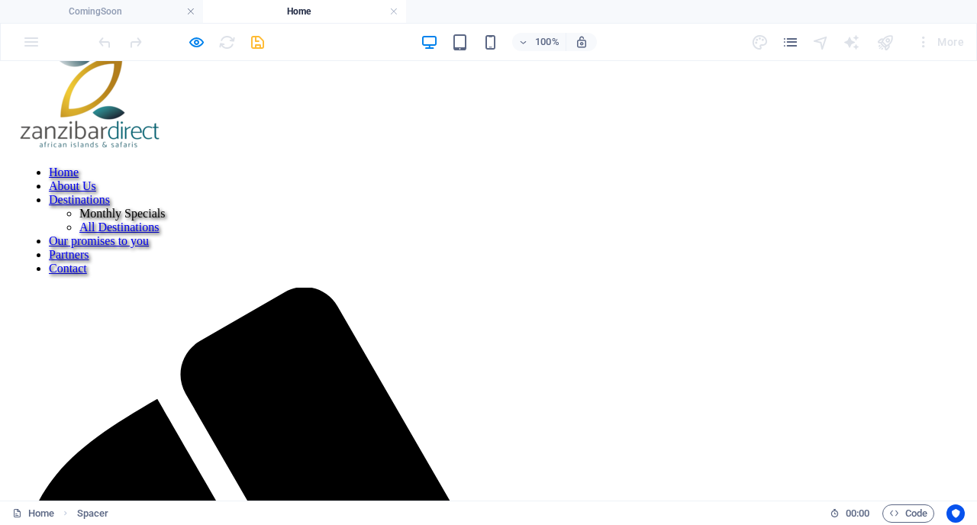
click at [110, 193] on link "Destinations" at bounding box center [79, 199] width 61 height 13
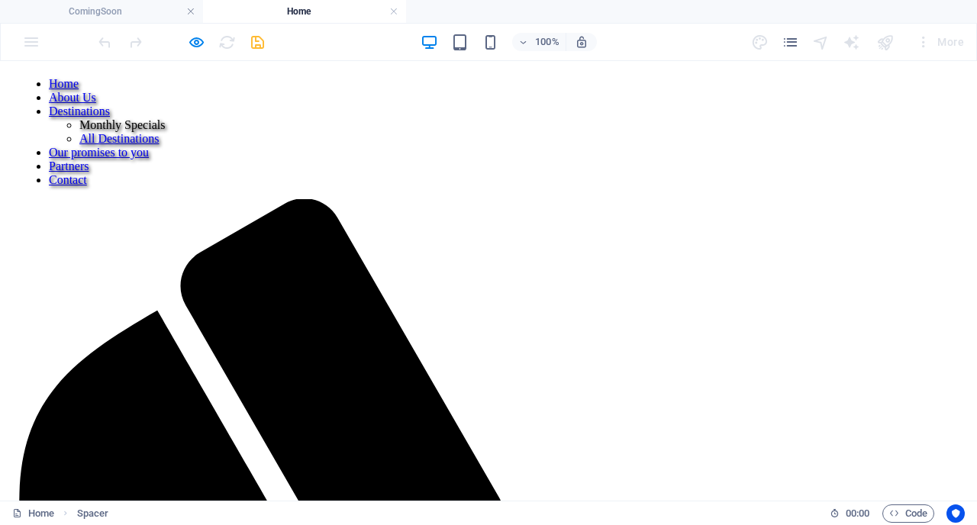
click at [149, 146] on link "Our promises to you" at bounding box center [99, 152] width 100 height 13
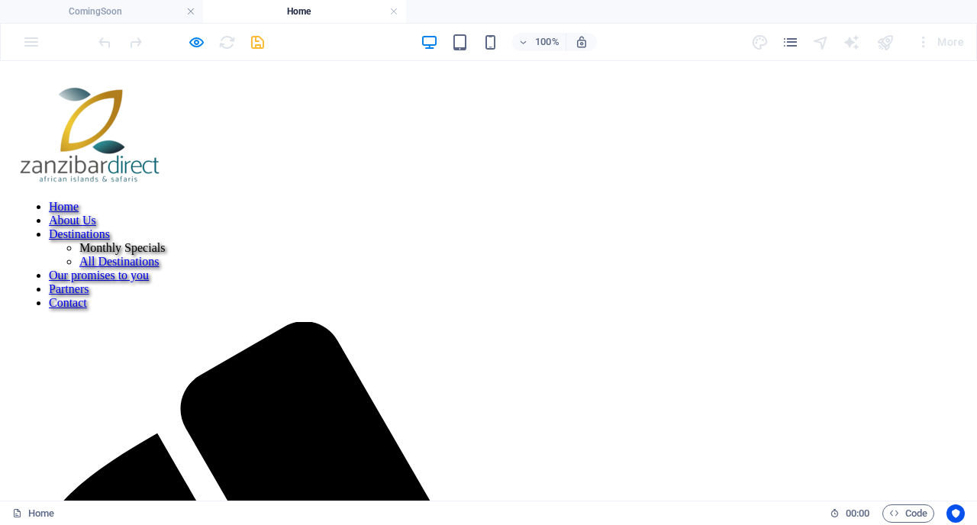
scroll to position [555, 0]
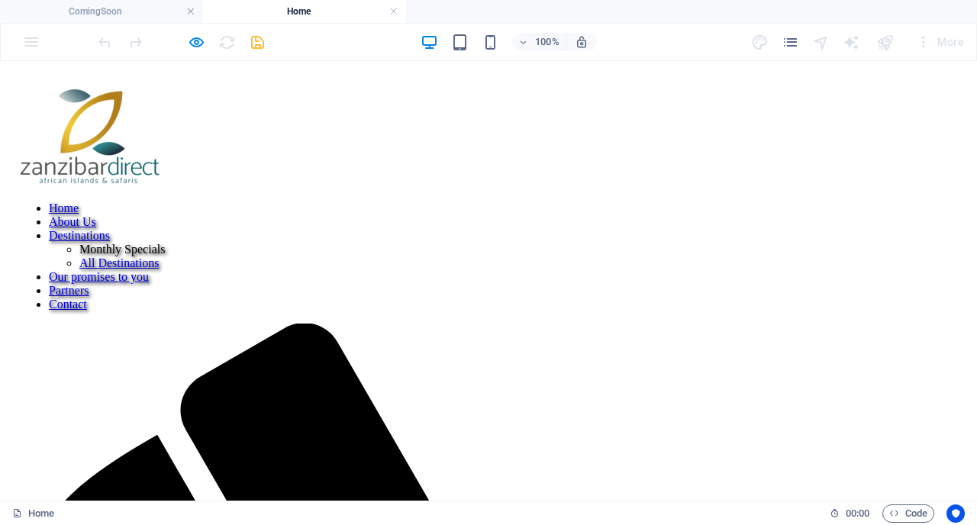
click at [96, 215] on link "About Us" at bounding box center [72, 221] width 47 height 13
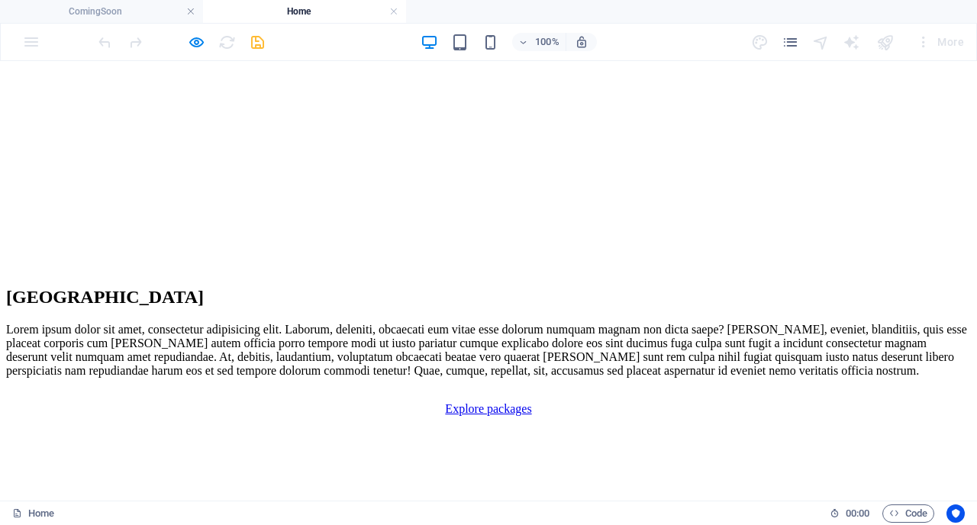
scroll to position [3642, 0]
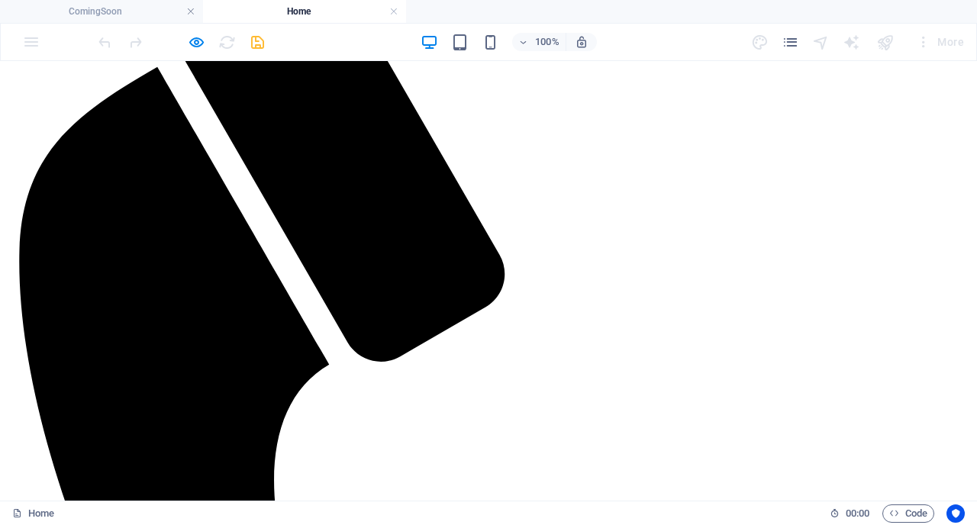
scroll to position [905, 0]
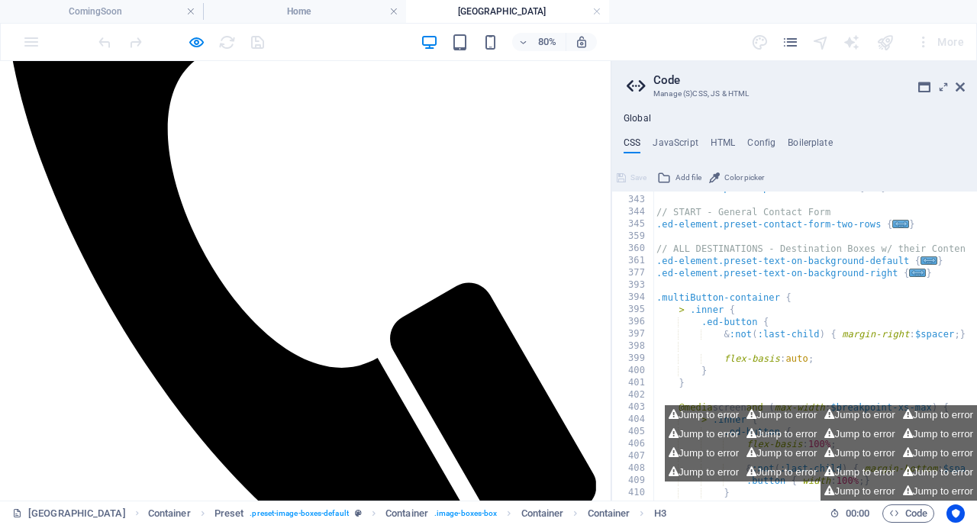
scroll to position [590, 0]
click at [964, 85] on icon at bounding box center [959, 87] width 9 height 12
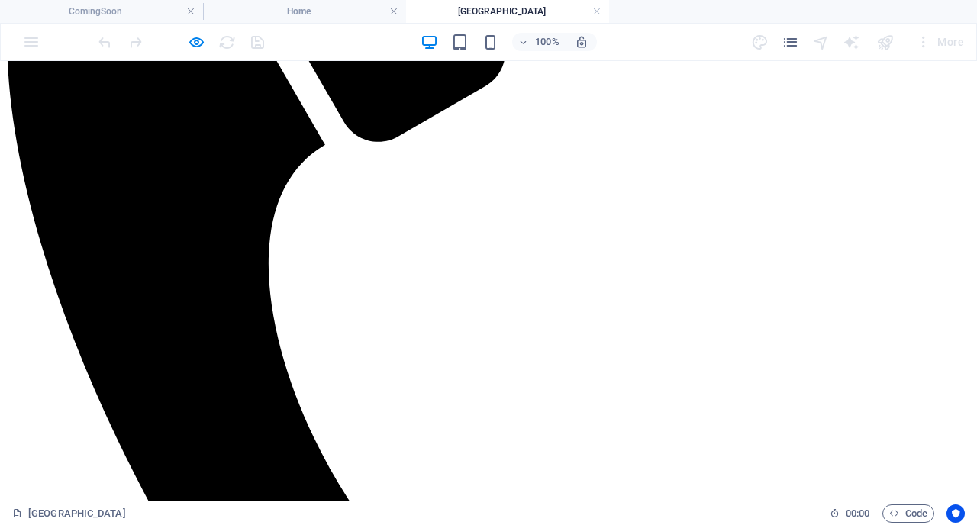
scroll to position [604, 0]
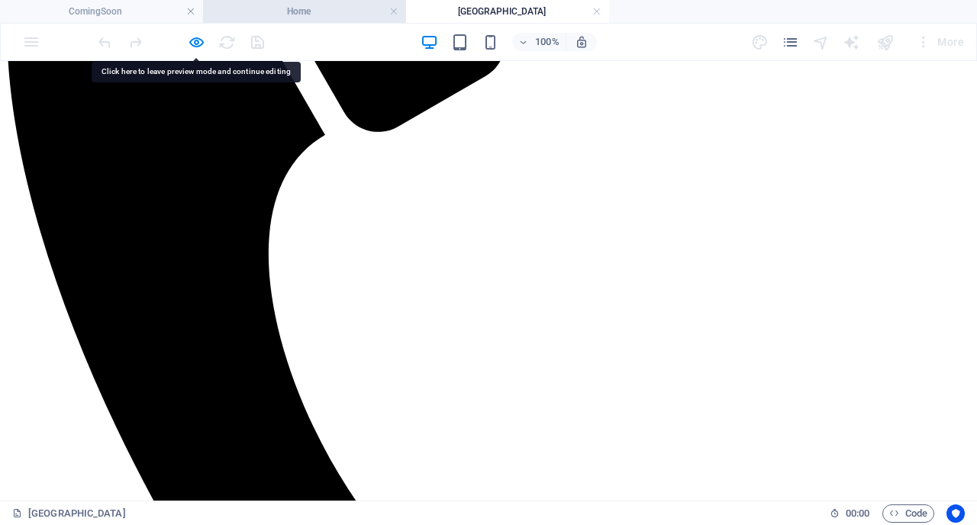
click at [344, 14] on h4 "Home" at bounding box center [304, 11] width 203 height 17
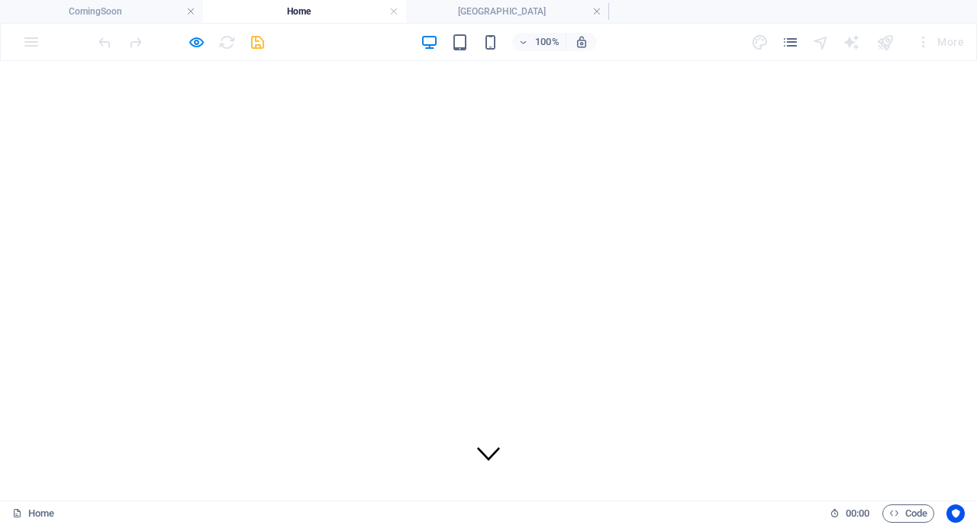
scroll to position [0, 0]
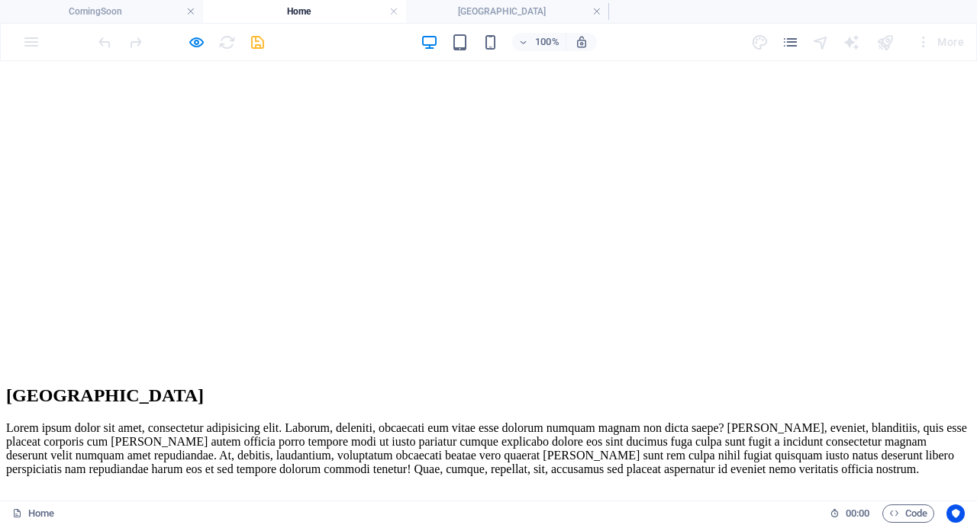
scroll to position [3567, 0]
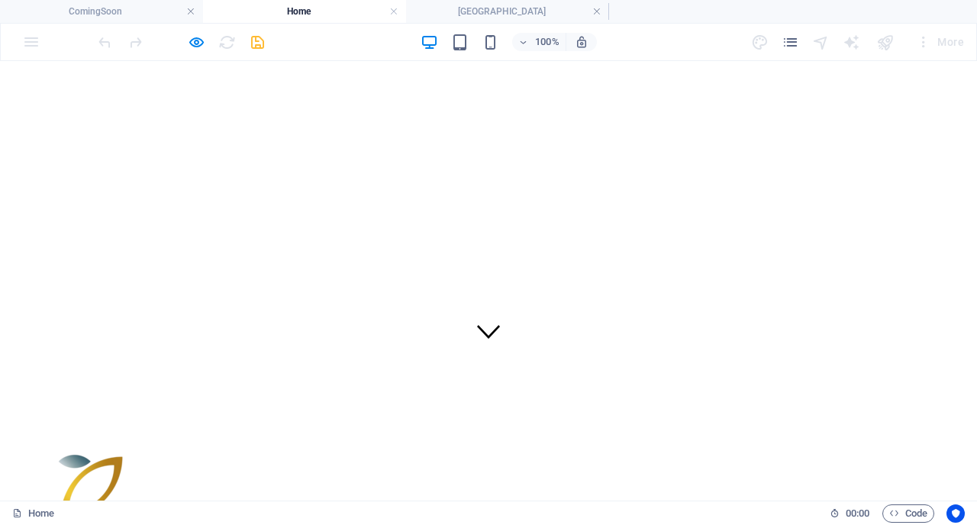
scroll to position [0, 0]
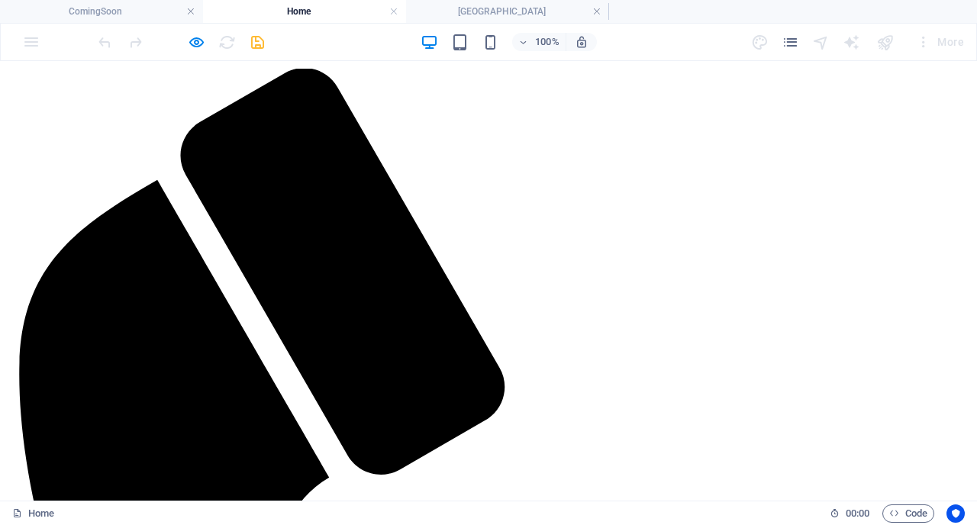
scroll to position [804, 0]
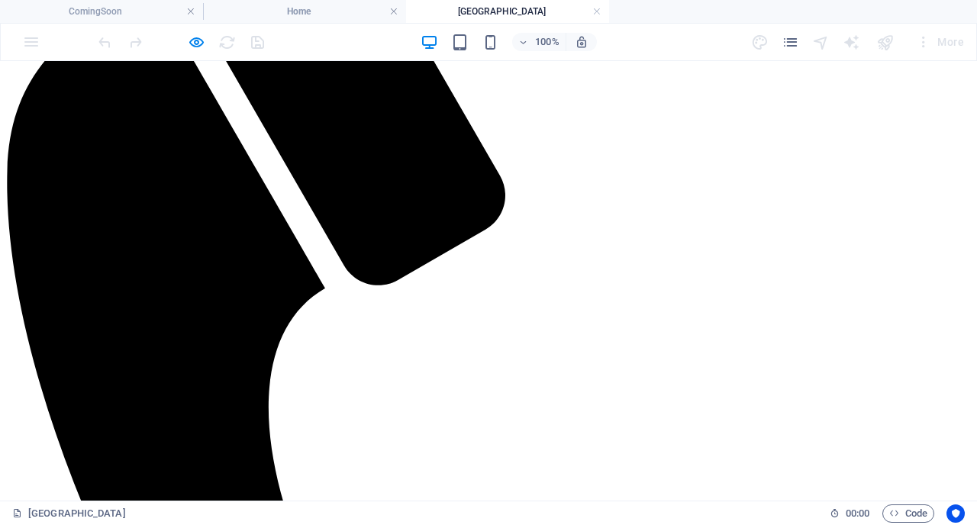
scroll to position [451, 0]
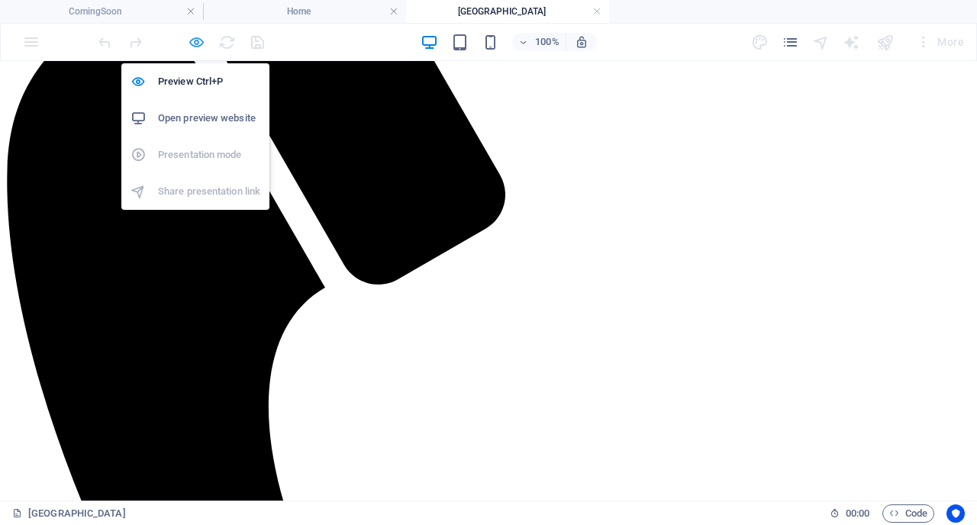
click at [199, 41] on icon "button" at bounding box center [197, 43] width 18 height 18
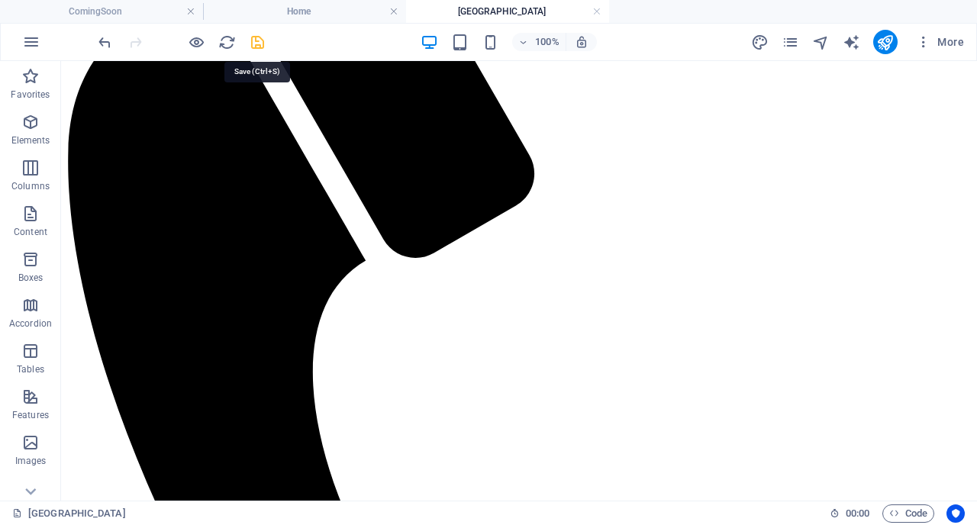
click at [262, 48] on icon "save" at bounding box center [258, 43] width 18 height 18
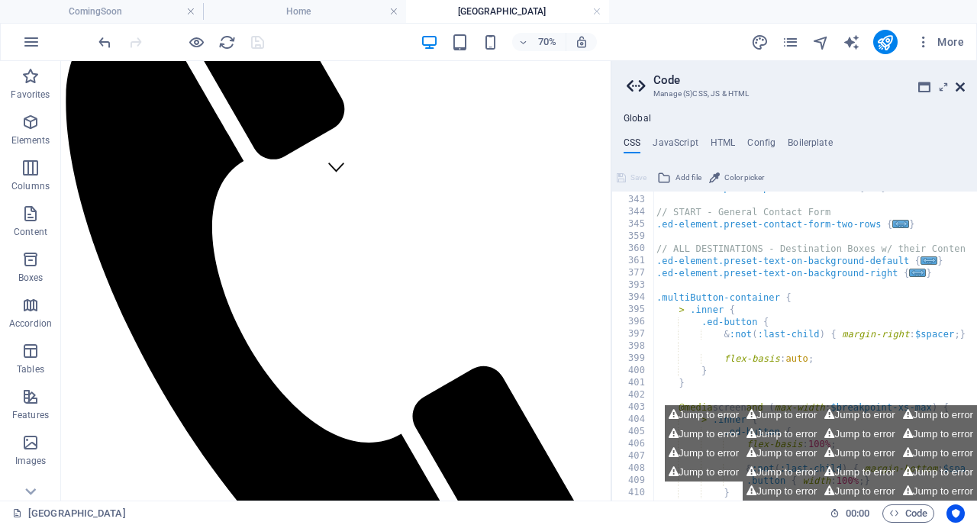
click at [958, 87] on icon at bounding box center [959, 87] width 9 height 12
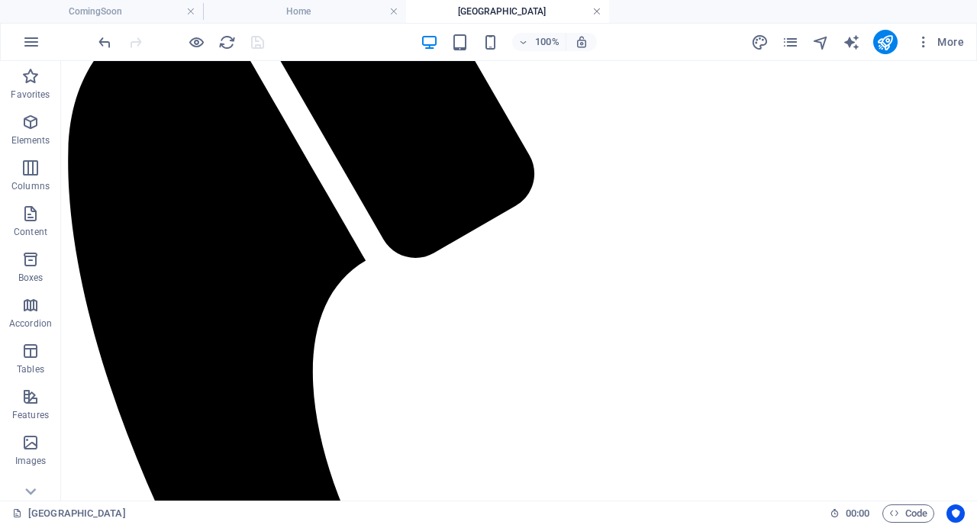
click at [595, 11] on link at bounding box center [596, 12] width 9 height 14
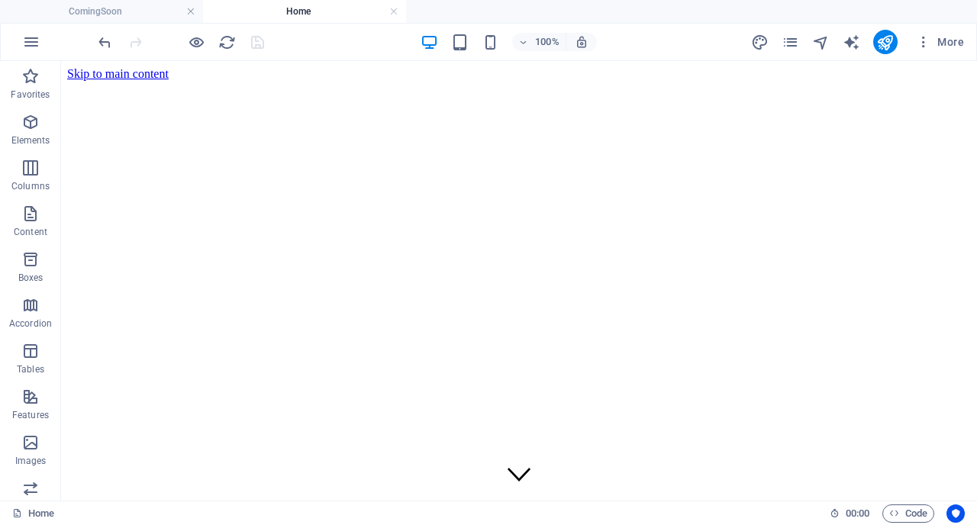
scroll to position [804, 0]
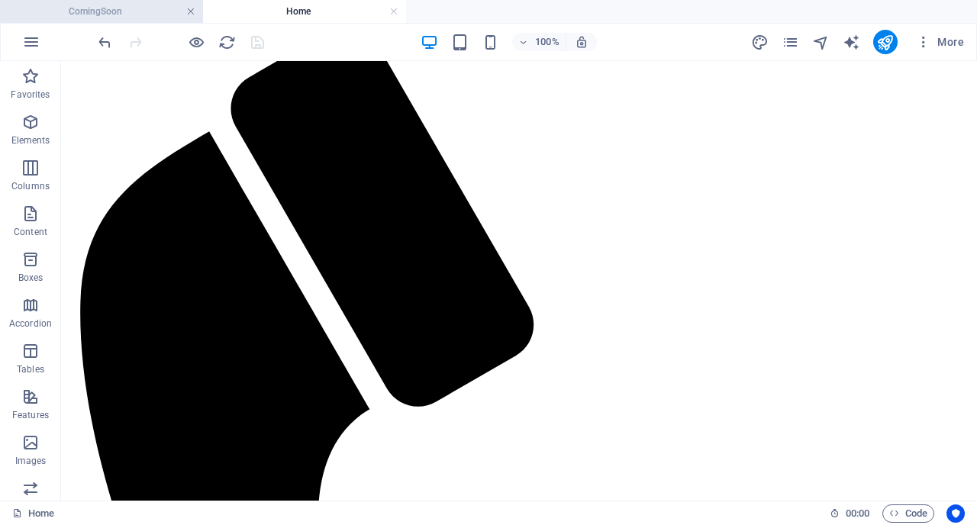
click at [192, 12] on link at bounding box center [190, 12] width 9 height 14
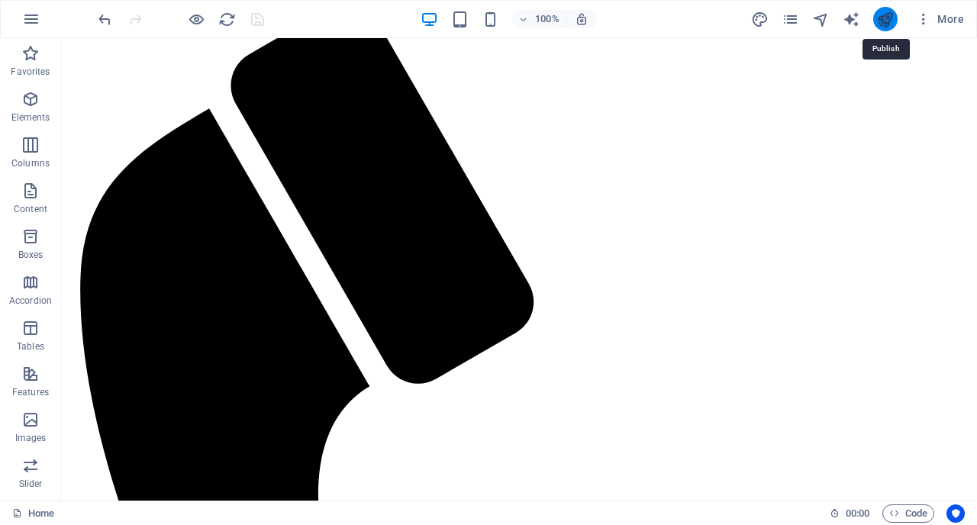
click at [884, 20] on icon "publish" at bounding box center [885, 20] width 18 height 18
